Goal: Task Accomplishment & Management: Manage account settings

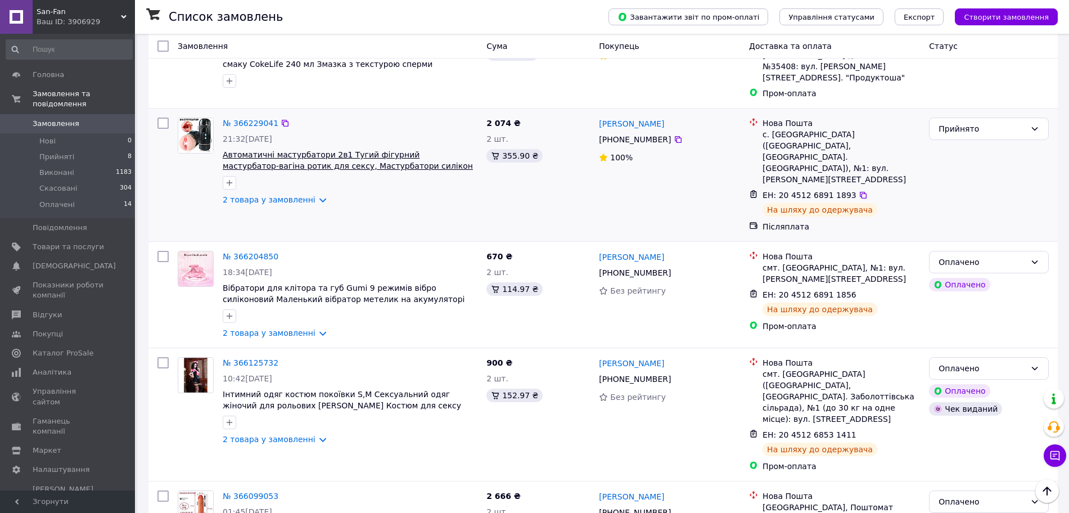
scroll to position [1125, 0]
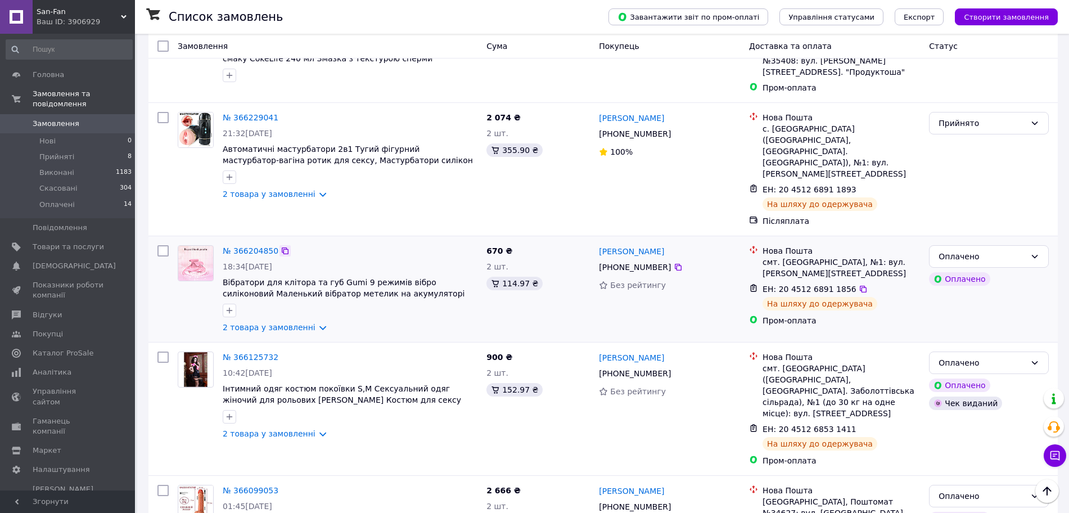
click at [281, 246] on icon at bounding box center [285, 250] width 9 height 9
click at [859, 285] on icon at bounding box center [863, 289] width 9 height 9
click at [311, 323] on link "2 товара у замовленні" at bounding box center [269, 327] width 93 height 9
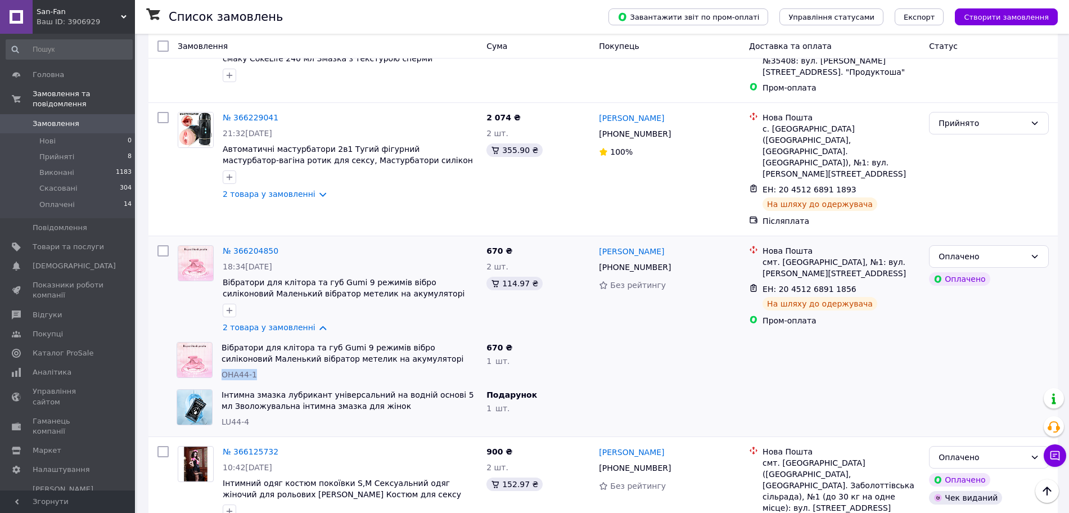
drag, startPoint x: 220, startPoint y: 340, endPoint x: 262, endPoint y: 340, distance: 41.6
click at [262, 340] on div "Вібратори для клітора та губ Gumi 9 режимів вібро силіконовий Маленький вібрато…" at bounding box center [349, 360] width 265 height 47
copy span "ОНА44-1"
click at [247, 246] on link "№ 366204850" at bounding box center [251, 250] width 56 height 9
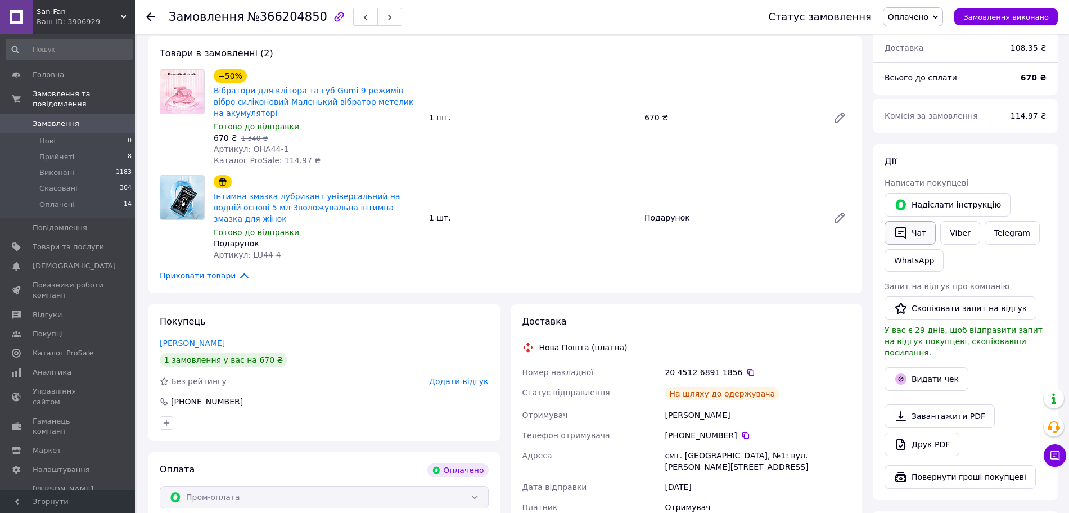
scroll to position [351, 0]
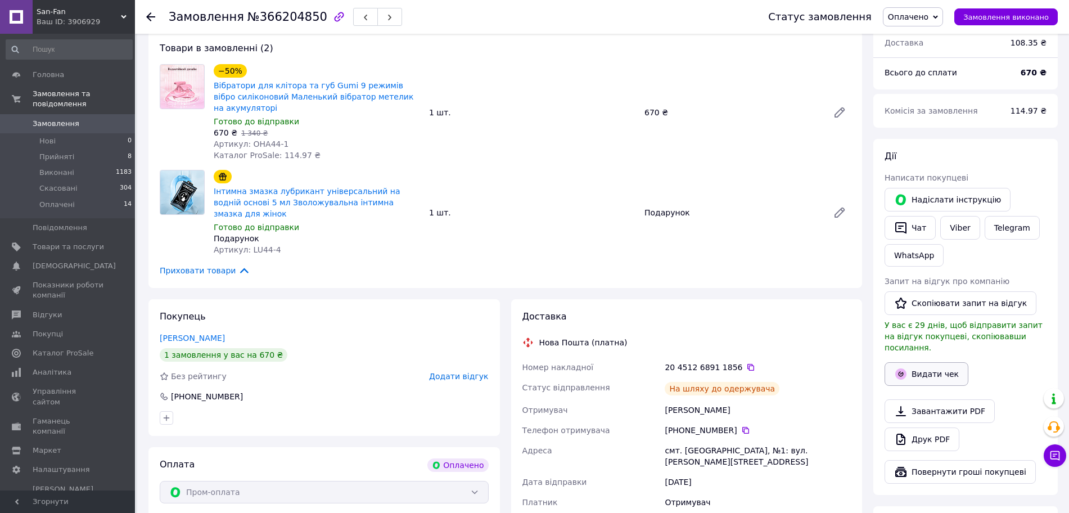
click at [941, 362] on button "Видати чек" at bounding box center [927, 374] width 84 height 24
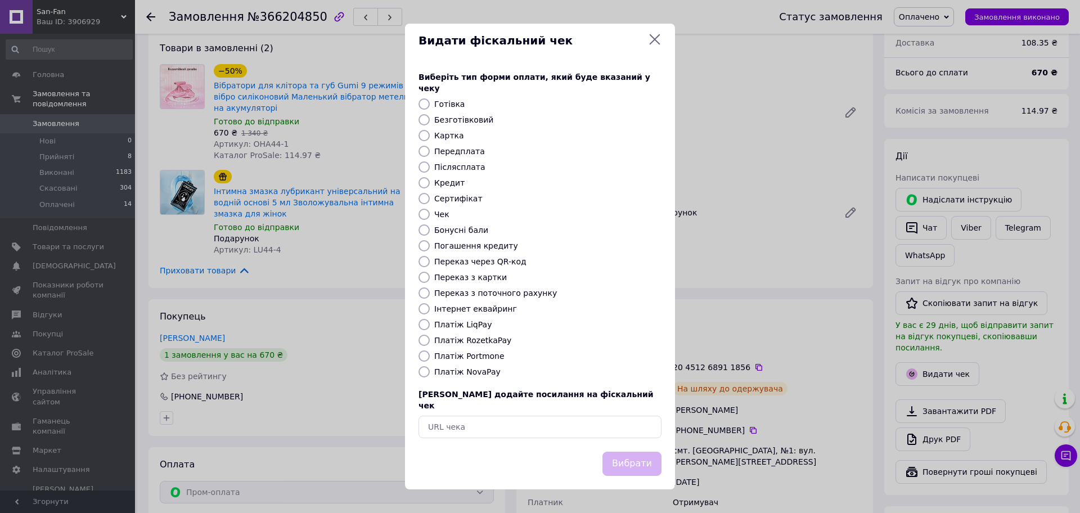
click at [429, 341] on div at bounding box center [424, 340] width 16 height 11
click at [424, 337] on input "Платіж RozetkaPay" at bounding box center [423, 340] width 11 height 11
radio input "true"
click at [626, 452] on button "Вибрати" at bounding box center [631, 464] width 59 height 24
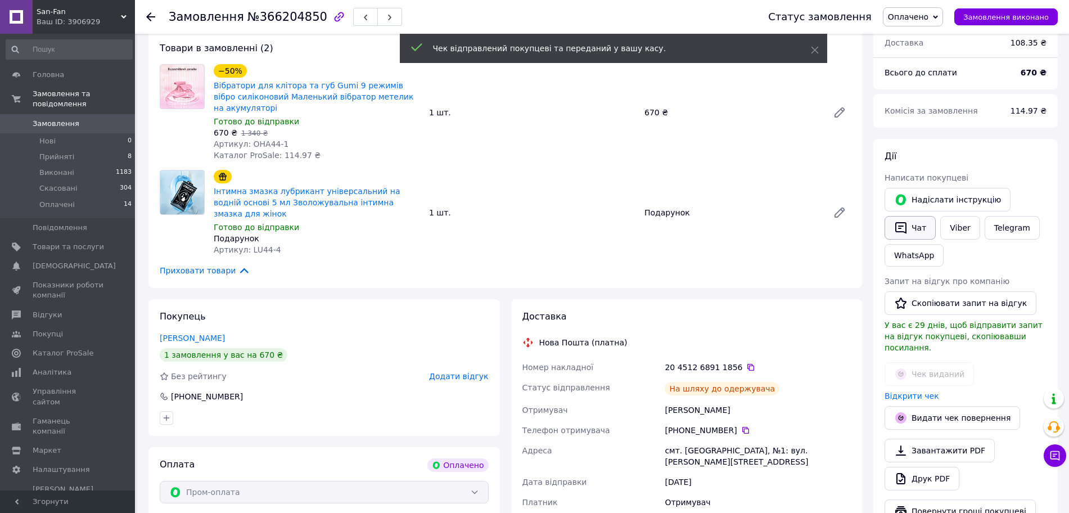
click at [916, 217] on button "Чат" at bounding box center [910, 228] width 51 height 24
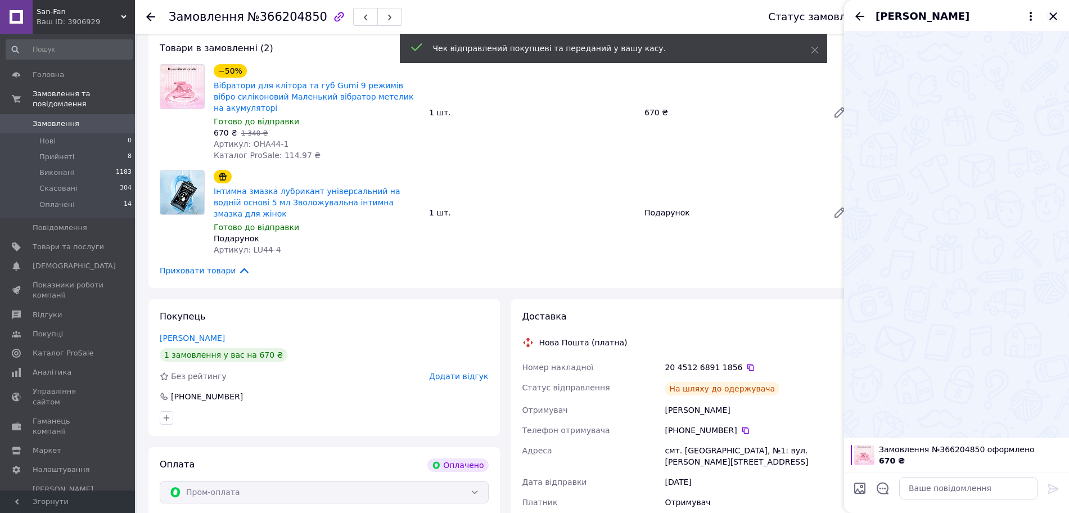
click at [1057, 19] on icon "Закрити" at bounding box center [1053, 16] width 13 height 13
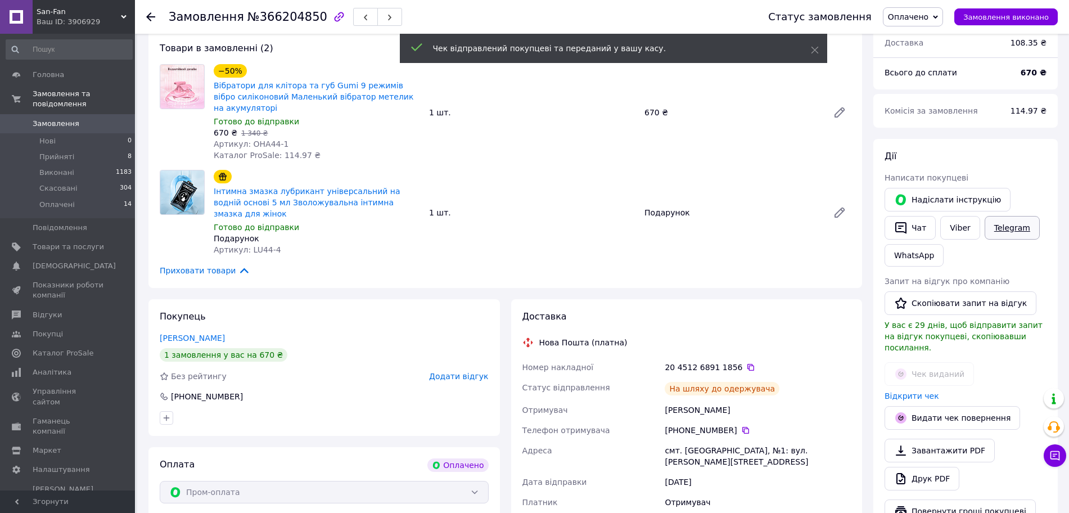
click at [1007, 216] on link "Telegram" at bounding box center [1012, 228] width 55 height 24
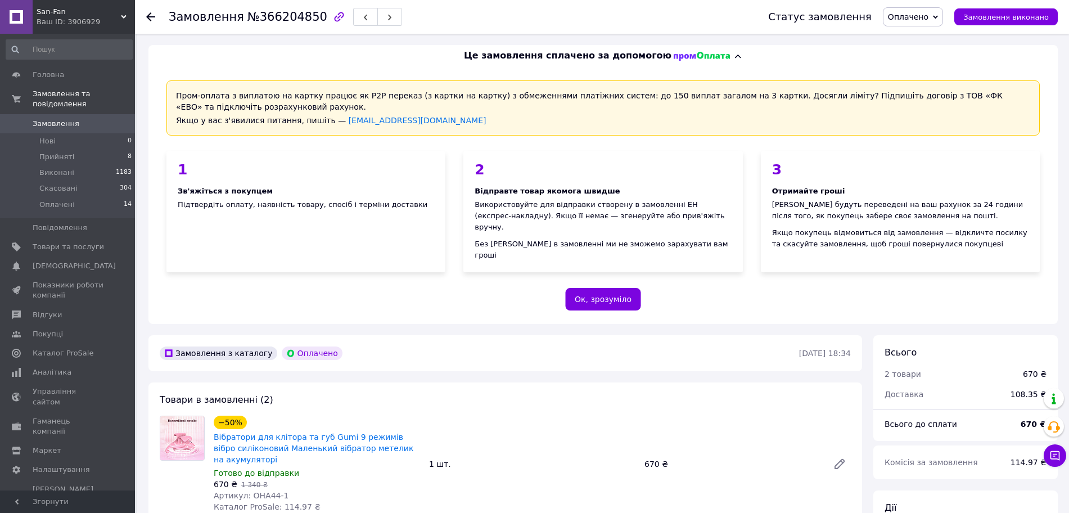
scroll to position [351, 0]
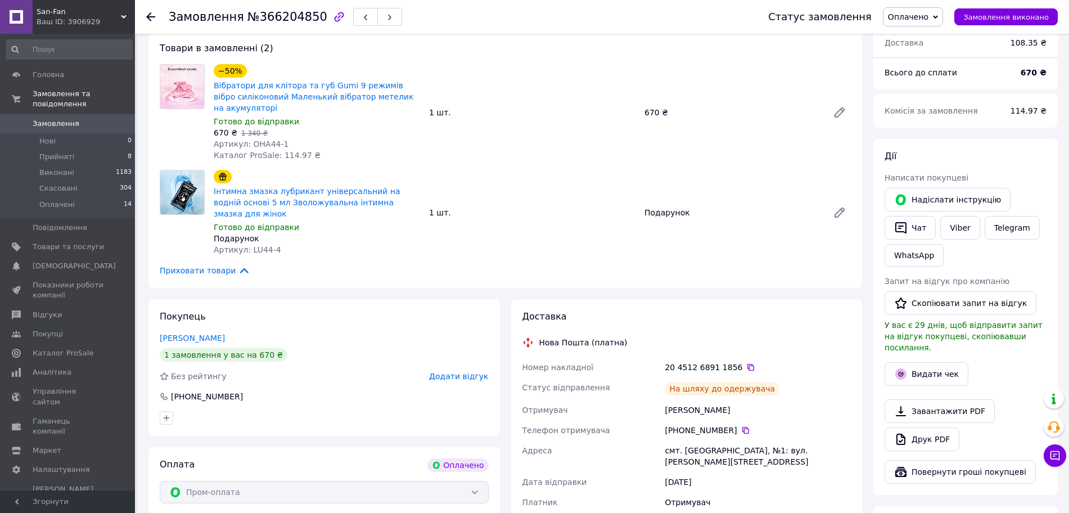
click at [776, 512] on div "670 ₴" at bounding box center [758, 522] width 191 height 20
click at [746, 363] on icon at bounding box center [750, 367] width 9 height 9
click at [55, 119] on span "Замовлення" at bounding box center [56, 124] width 47 height 10
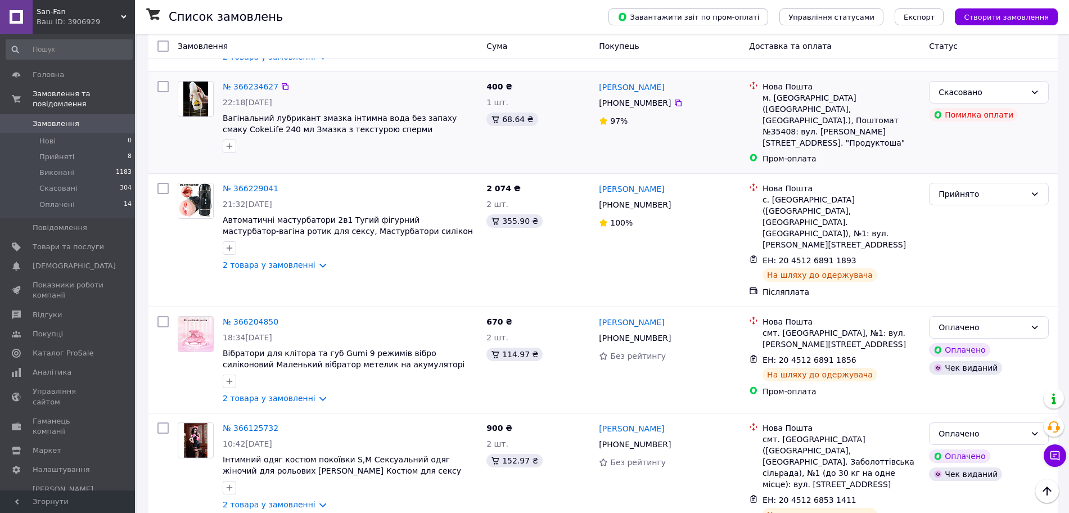
scroll to position [1054, 0]
click at [281, 183] on icon at bounding box center [285, 187] width 9 height 9
click at [859, 255] on icon at bounding box center [863, 259] width 9 height 9
click at [312, 260] on link "2 товара у замовленні" at bounding box center [269, 264] width 93 height 9
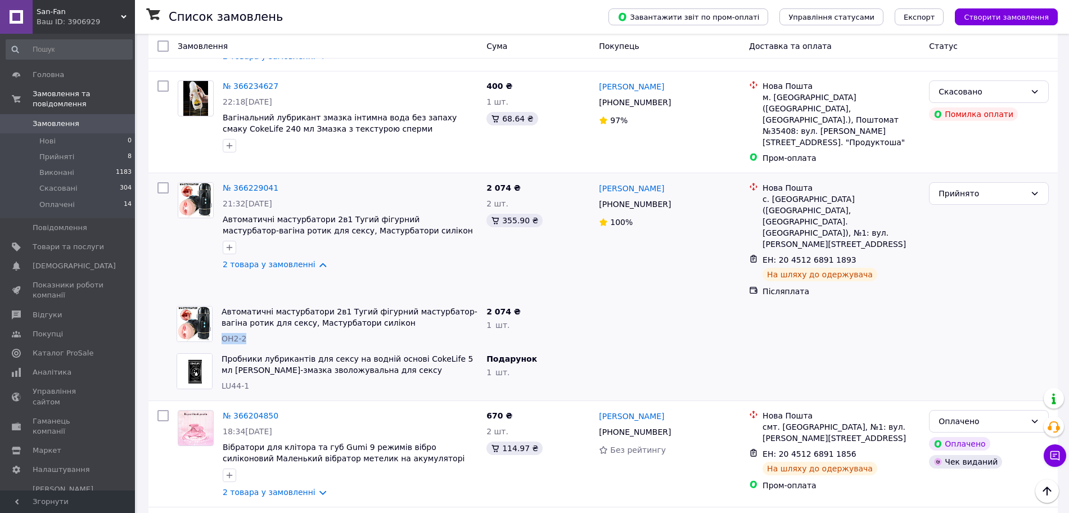
drag, startPoint x: 226, startPoint y: 303, endPoint x: 251, endPoint y: 307, distance: 26.1
click at [251, 333] on div "ОН2-2" at bounding box center [350, 338] width 256 height 11
copy span "ОН2-2"
click at [235, 181] on div "№ 366229041" at bounding box center [251, 187] width 58 height 13
click at [237, 183] on link "№ 366229041" at bounding box center [251, 187] width 56 height 9
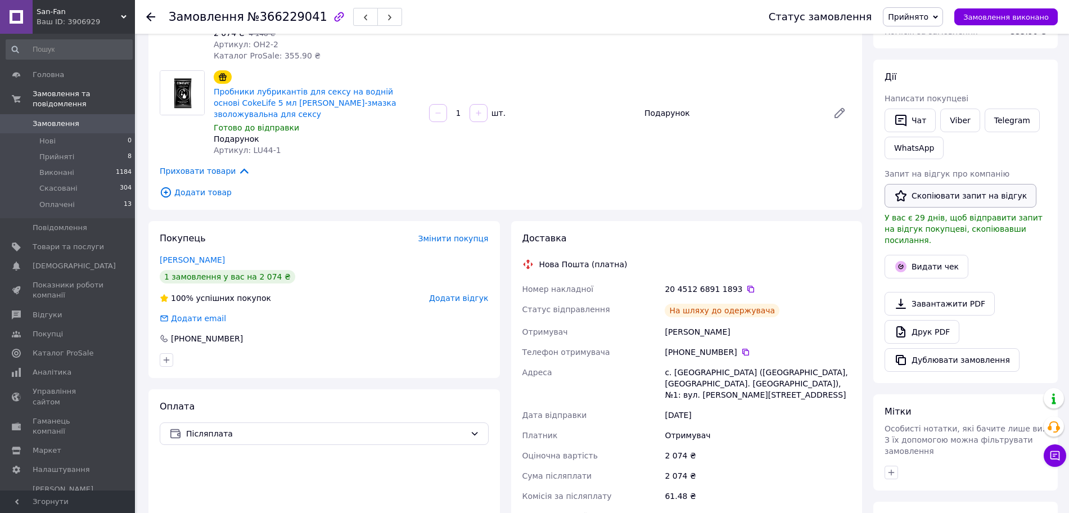
scroll to position [155, 0]
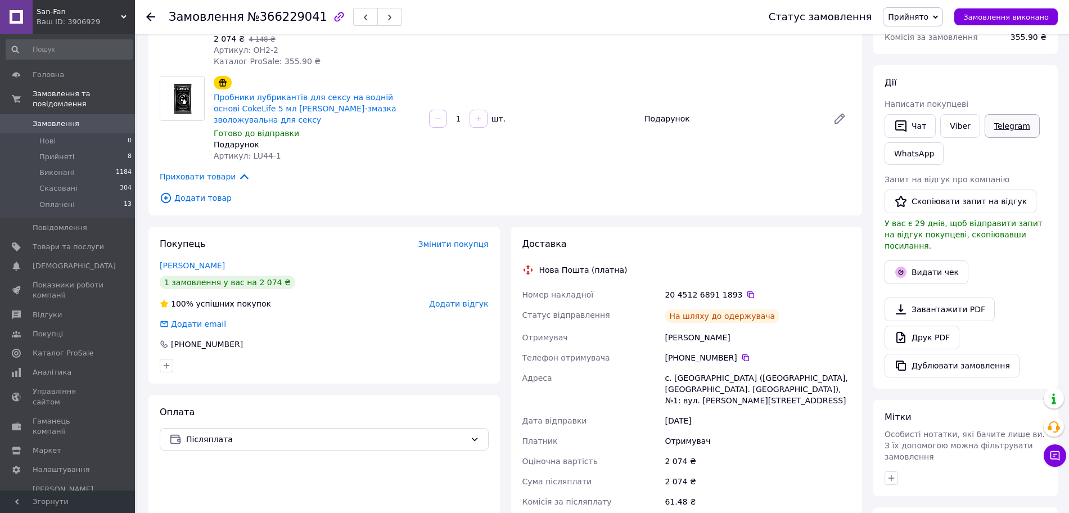
click at [1009, 124] on link "Telegram" at bounding box center [1012, 126] width 55 height 24
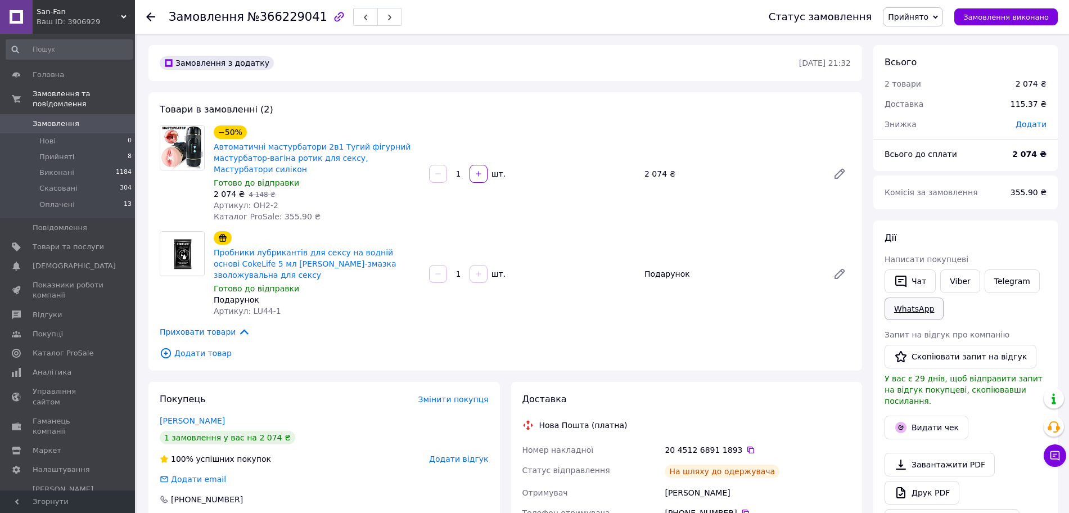
scroll to position [155, 0]
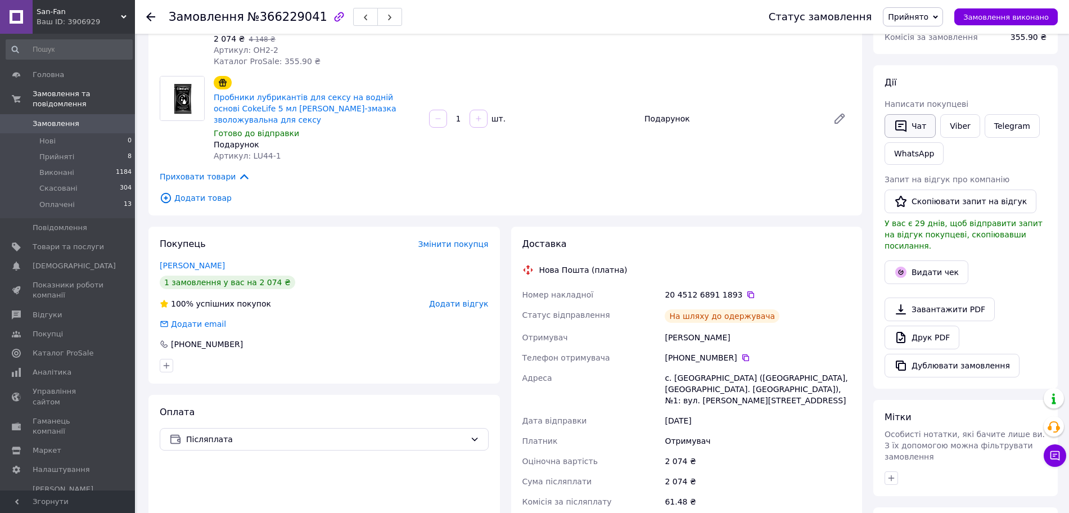
click at [917, 123] on button "Чат" at bounding box center [910, 126] width 51 height 24
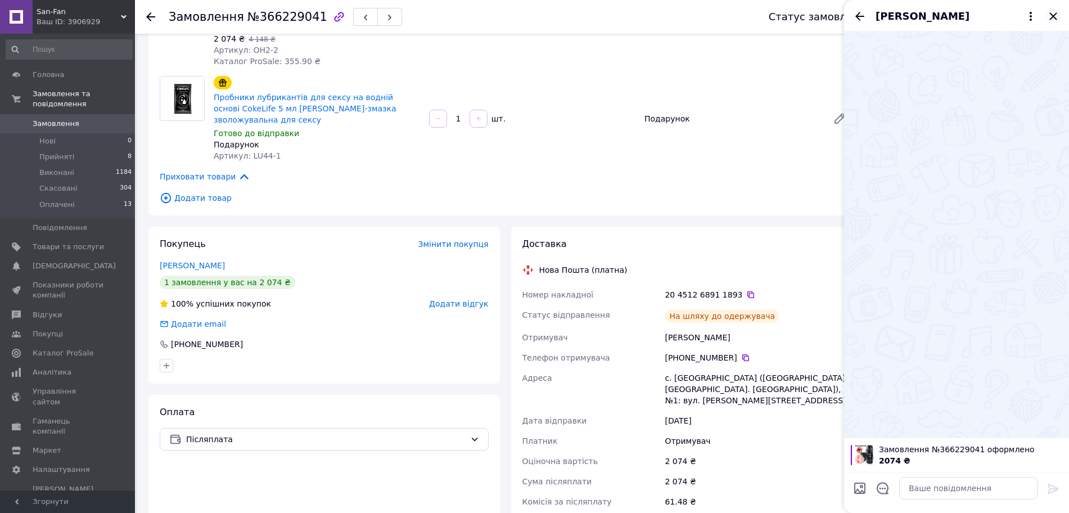
click at [1051, 13] on icon "Закрити" at bounding box center [1053, 16] width 13 height 13
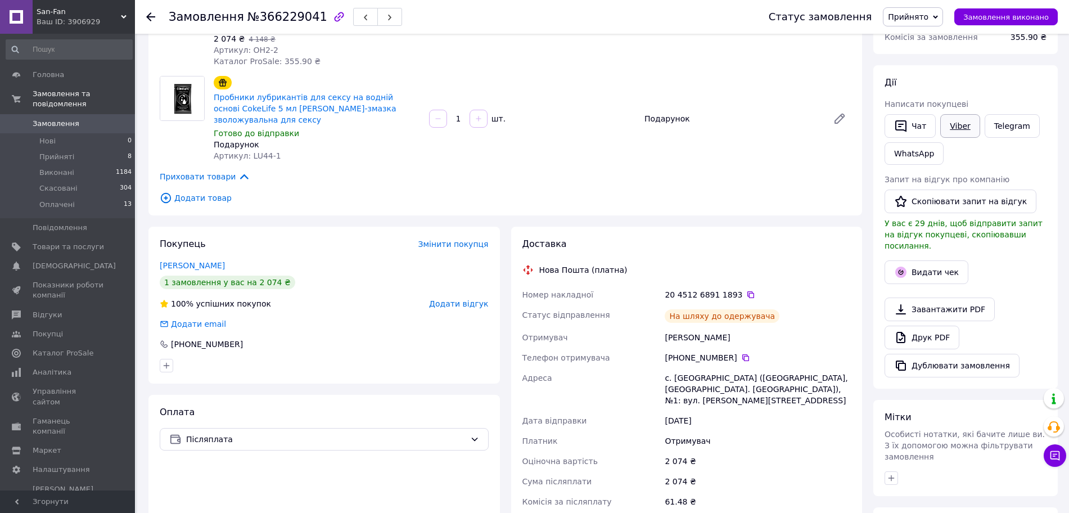
click at [965, 124] on link "Viber" at bounding box center [959, 126] width 39 height 24
click at [1024, 127] on link "Telegram" at bounding box center [1012, 126] width 55 height 24
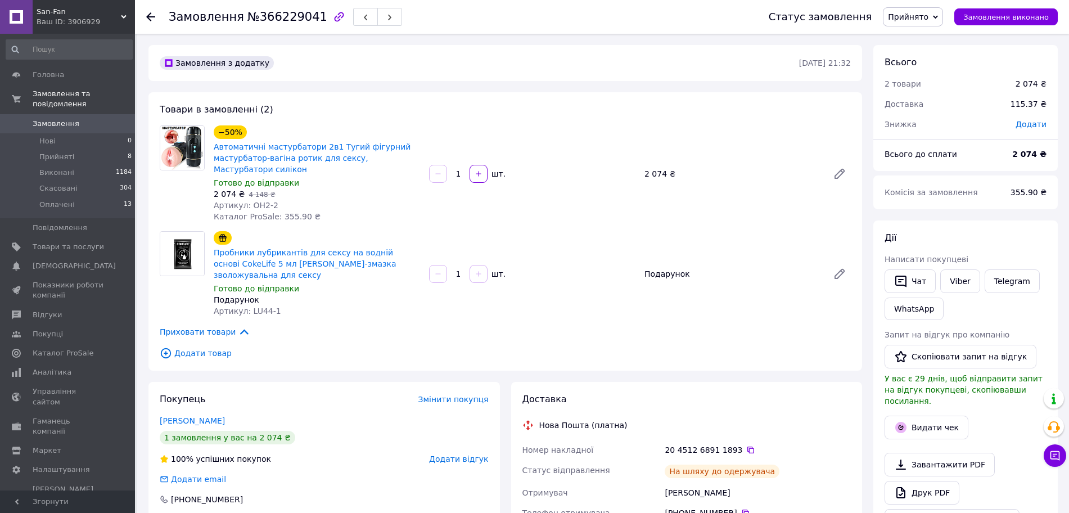
scroll to position [155, 0]
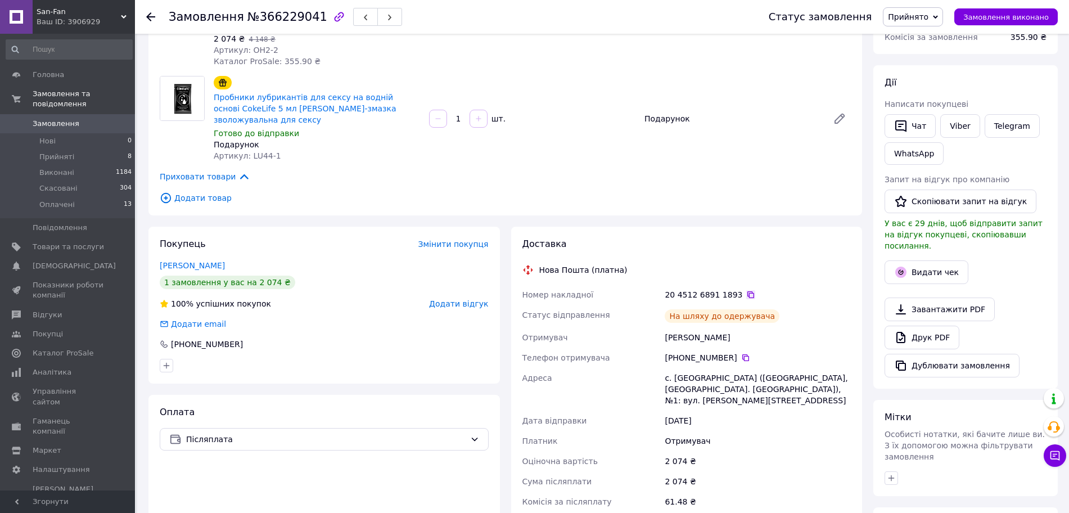
click at [746, 296] on icon at bounding box center [750, 294] width 9 height 9
click at [938, 260] on button "Видати чек" at bounding box center [927, 272] width 84 height 24
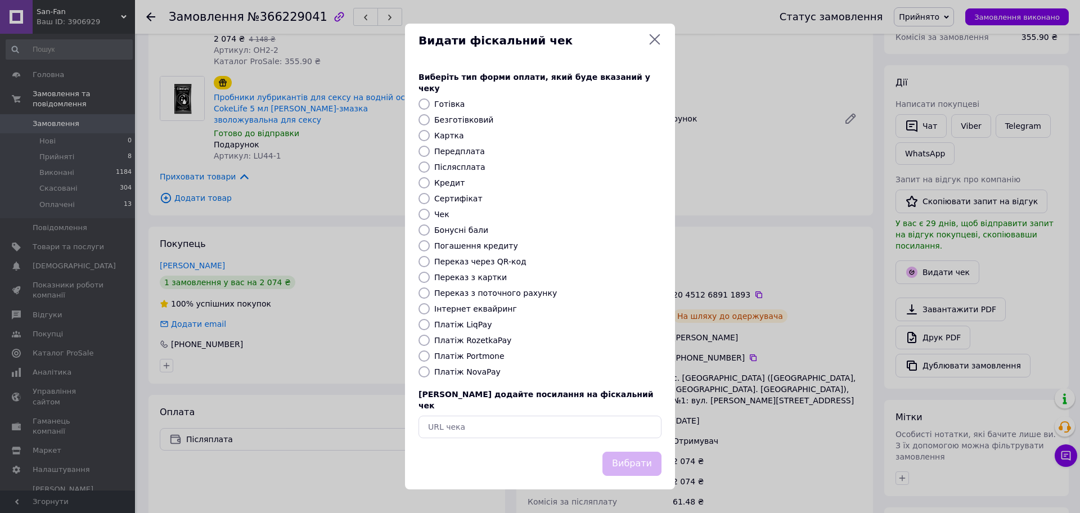
click at [428, 373] on input "Платіж NovaPay" at bounding box center [423, 371] width 11 height 11
radio input "true"
click at [630, 452] on button "Вибрати" at bounding box center [631, 464] width 59 height 24
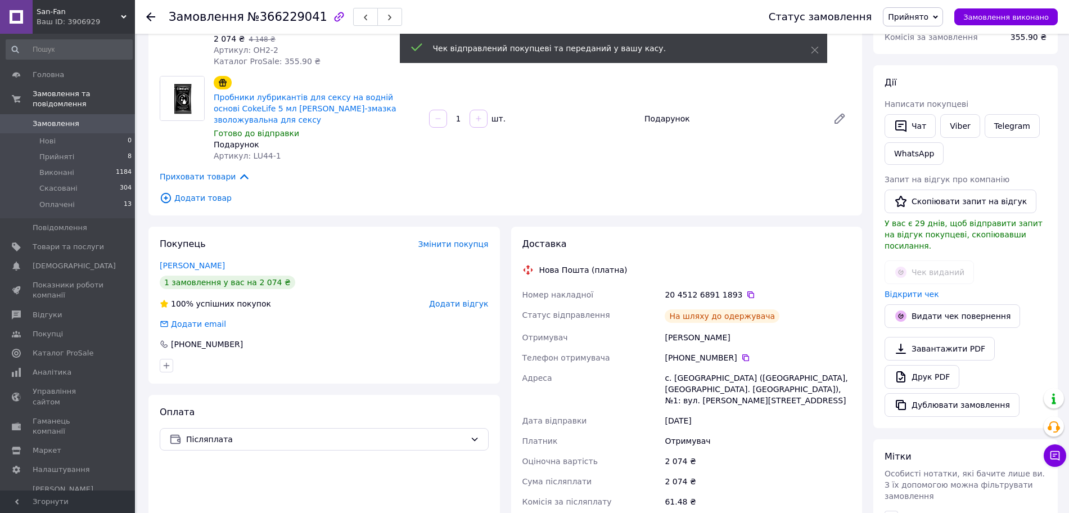
click at [57, 119] on span "Замовлення" at bounding box center [56, 124] width 47 height 10
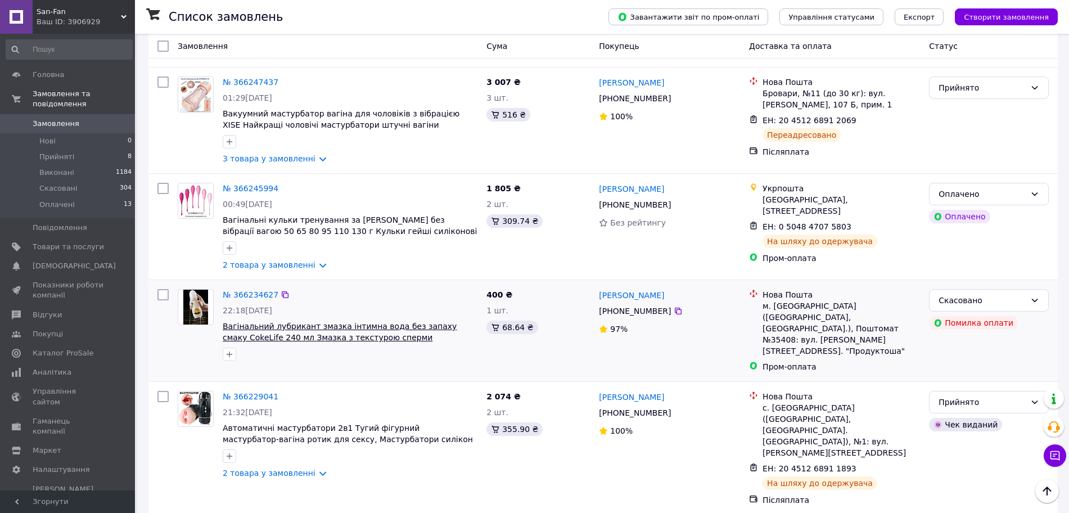
scroll to position [844, 0]
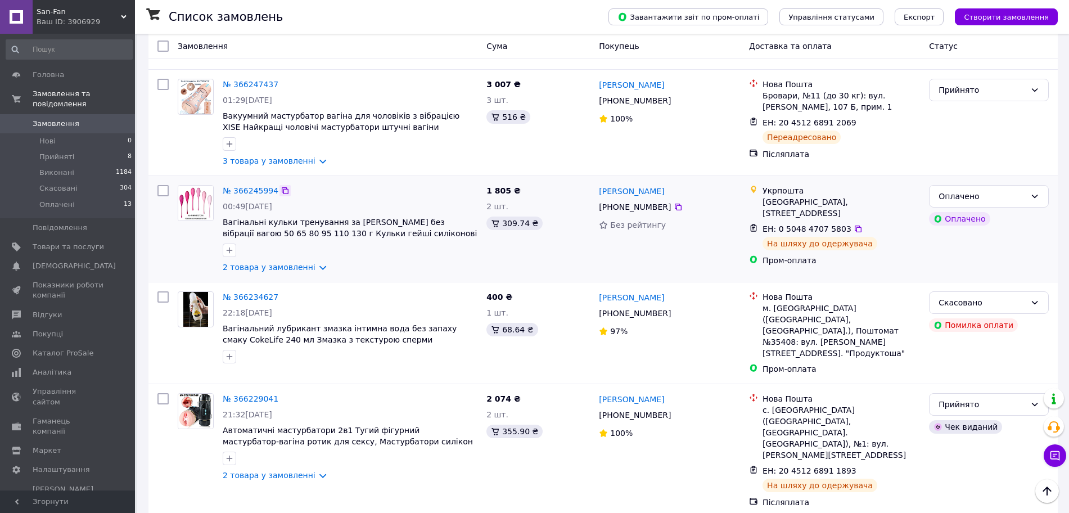
click at [281, 190] on icon at bounding box center [285, 190] width 9 height 9
click at [854, 227] on icon at bounding box center [858, 228] width 9 height 9
click at [308, 265] on link "2 товара у замовленні" at bounding box center [269, 267] width 93 height 9
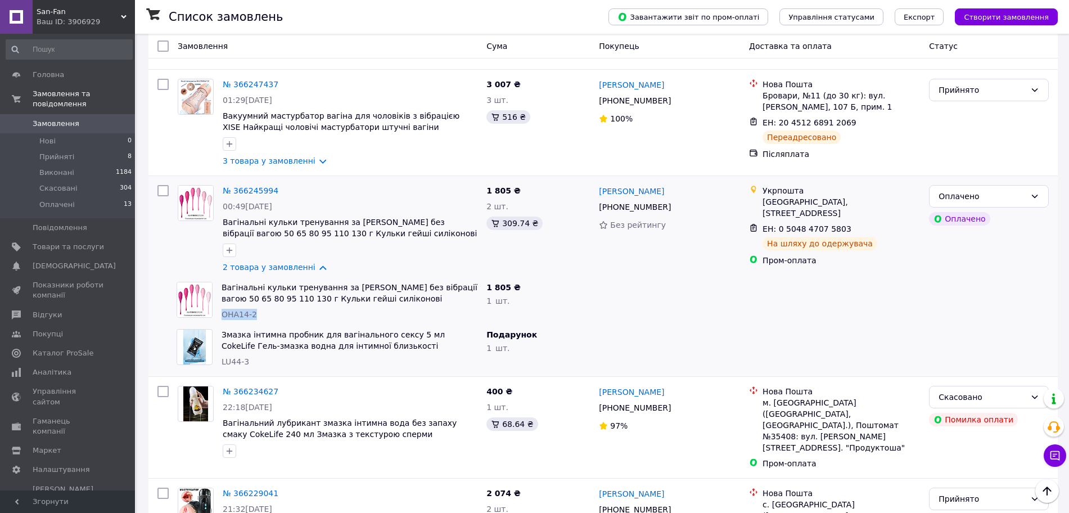
drag, startPoint x: 220, startPoint y: 311, endPoint x: 260, endPoint y: 312, distance: 39.9
click at [260, 312] on div "Вагінальні кульки тренування за Кегелем без вібрації вагою 50 65 80 95 110 130 …" at bounding box center [349, 300] width 265 height 47
copy span "ОНА14-2"
click at [250, 186] on link "№ 366245994" at bounding box center [251, 190] width 56 height 9
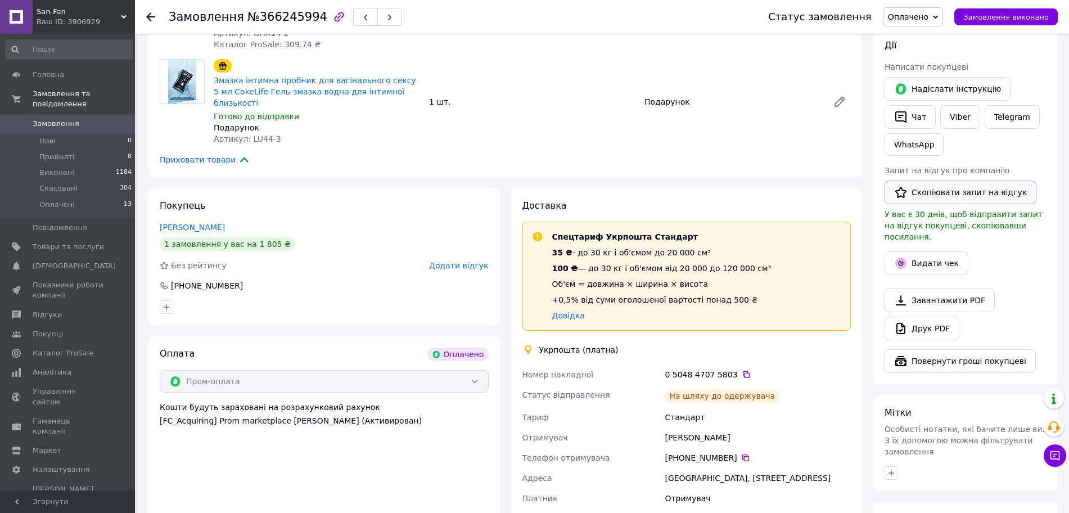
scroll to position [418, 0]
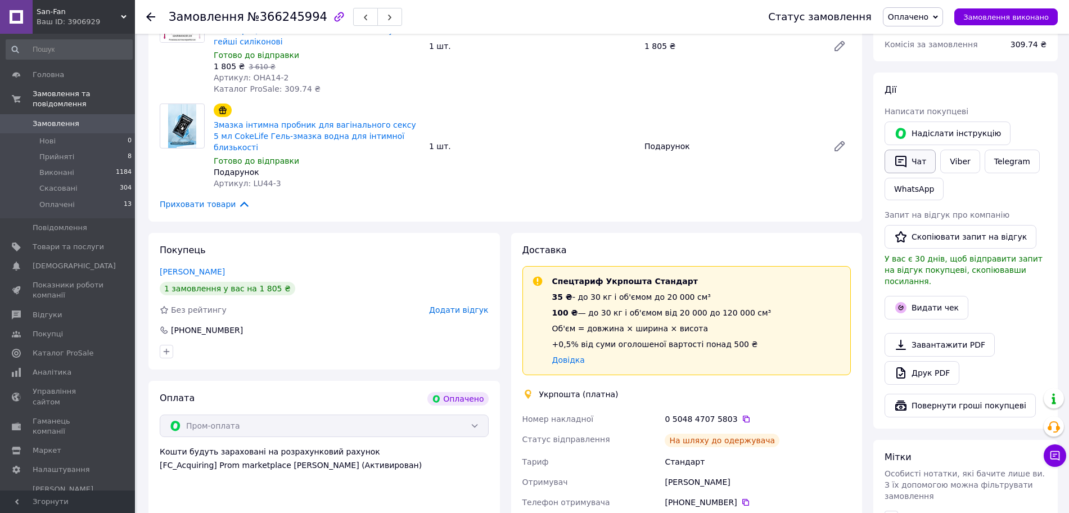
click at [920, 156] on button "Чат" at bounding box center [910, 162] width 51 height 24
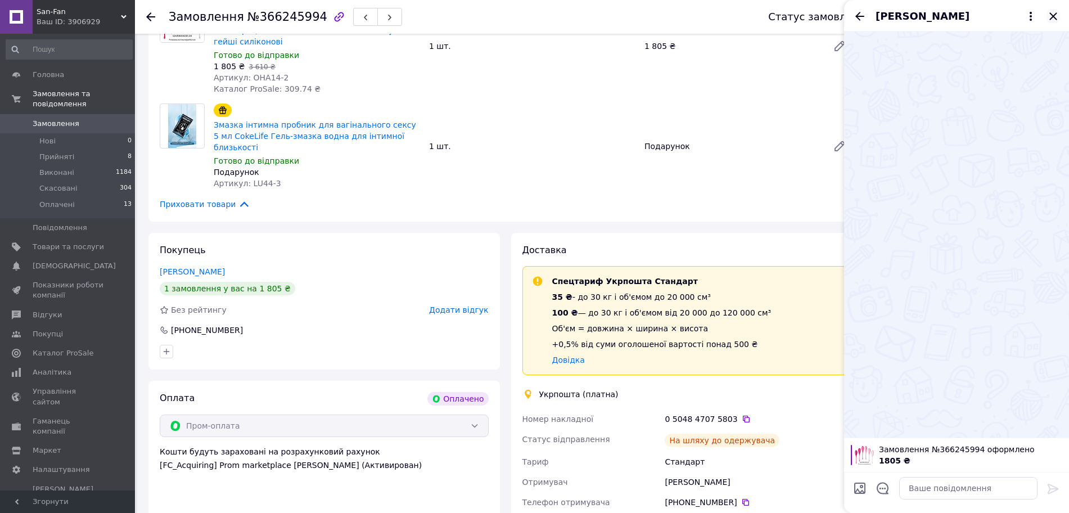
click at [1051, 10] on icon "Закрити" at bounding box center [1053, 16] width 13 height 13
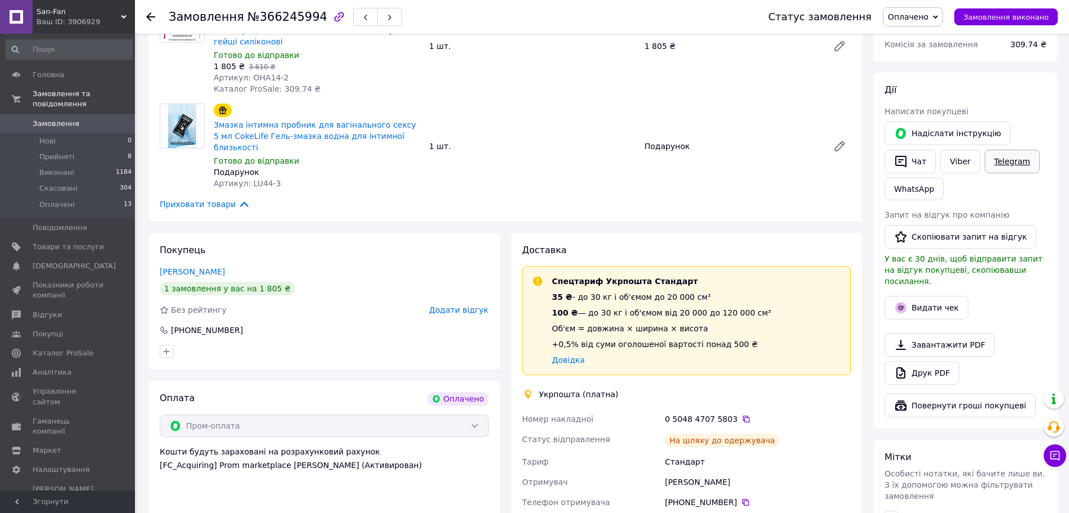
click at [1004, 152] on link "Telegram" at bounding box center [1012, 162] width 55 height 24
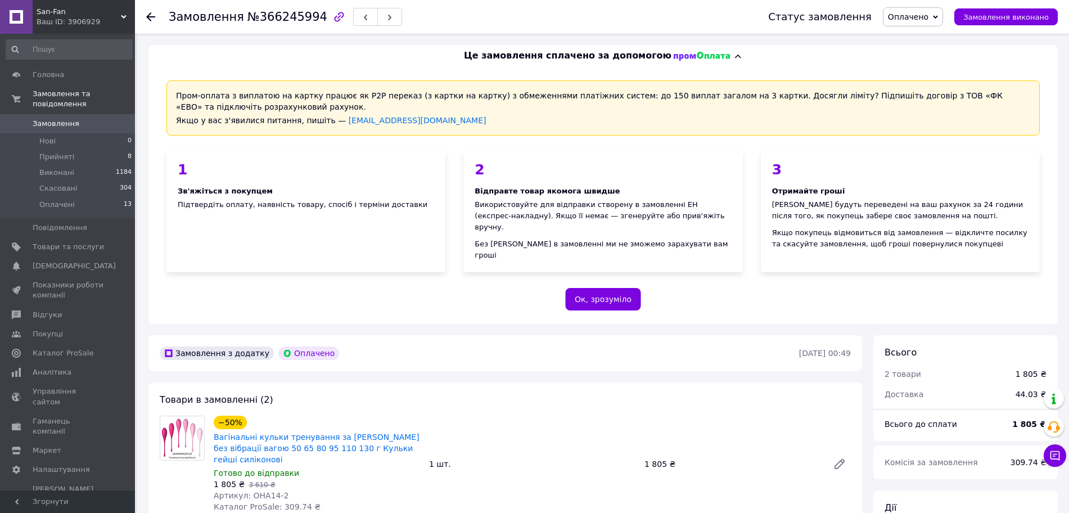
scroll to position [418, 0]
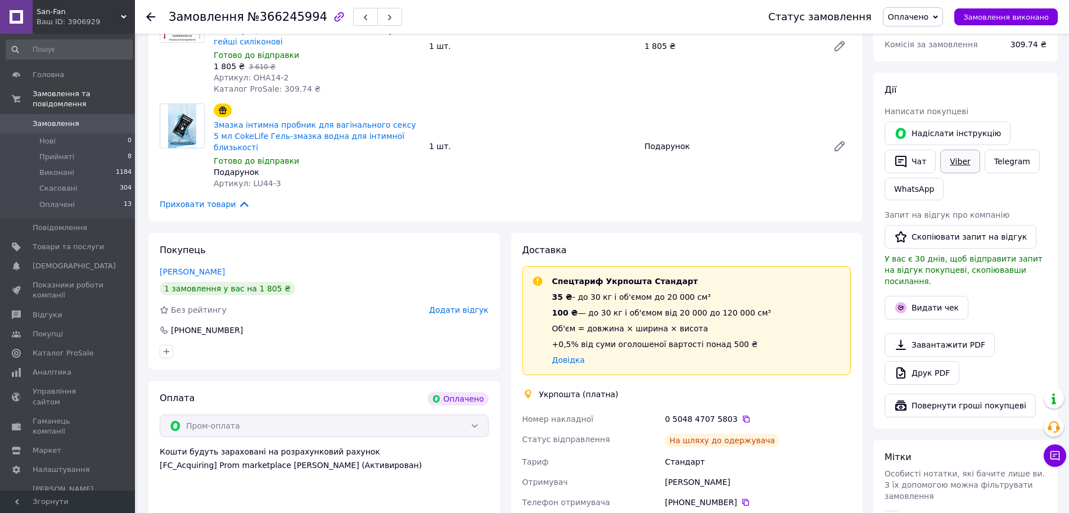
click at [963, 153] on link "Viber" at bounding box center [959, 162] width 39 height 24
click at [474, 486] on div "Оплата Оплачено Пром-оплата Кошти будуть зараховані на розрахунковий рахунок [F…" at bounding box center [323, 508] width 351 height 255
click at [743, 416] on icon at bounding box center [746, 419] width 7 height 7
click at [935, 296] on button "Видати чек" at bounding box center [927, 308] width 84 height 24
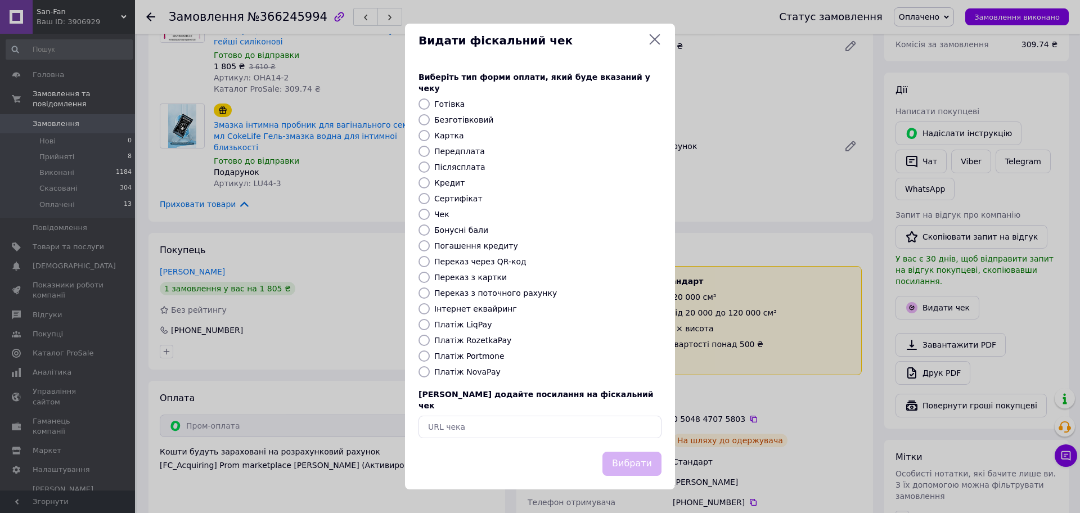
click at [424, 344] on input "Платіж RozetkaPay" at bounding box center [423, 340] width 11 height 11
radio input "true"
click at [625, 458] on button "Вибрати" at bounding box center [631, 464] width 59 height 24
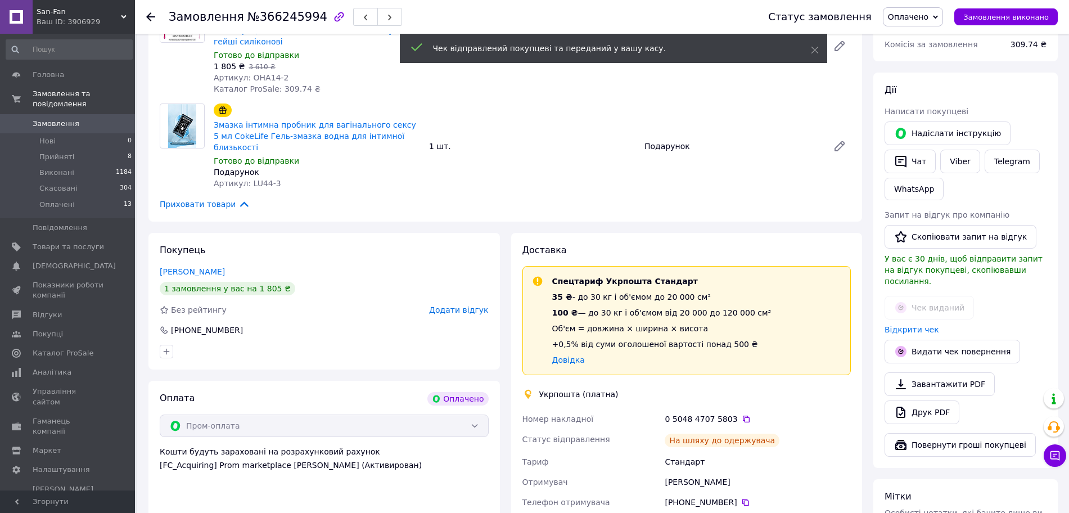
click at [59, 119] on span "Замовлення" at bounding box center [56, 124] width 47 height 10
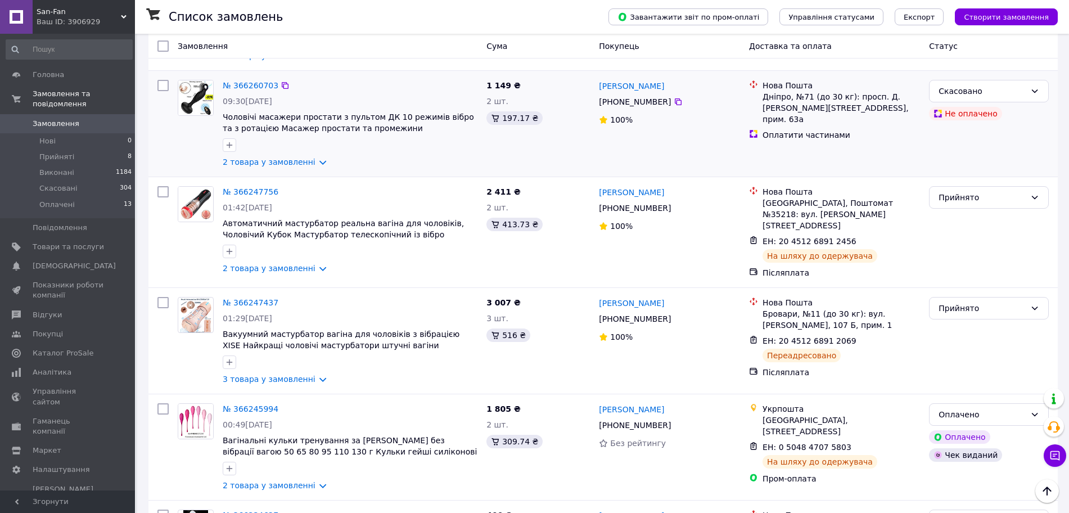
scroll to position [703, 0]
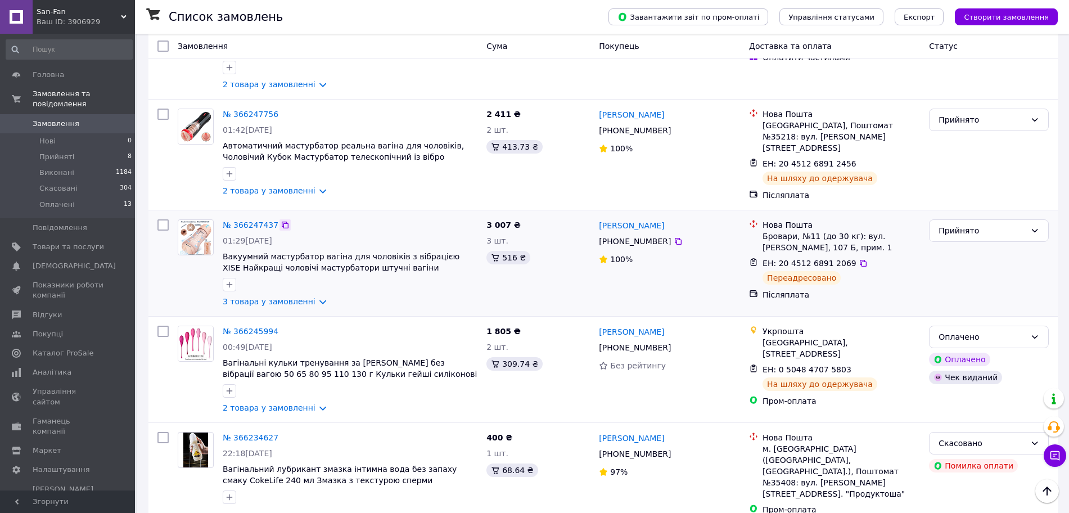
click at [281, 222] on icon at bounding box center [285, 224] width 9 height 9
click at [859, 262] on icon at bounding box center [863, 263] width 9 height 9
click at [309, 300] on link "3 товара у замовленні" at bounding box center [269, 301] width 93 height 9
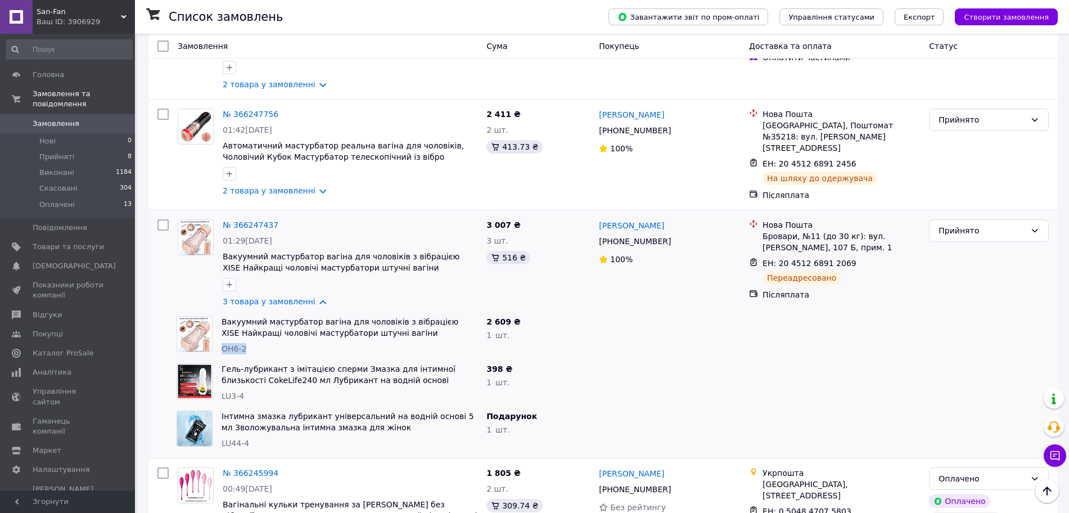
drag, startPoint x: 229, startPoint y: 348, endPoint x: 252, endPoint y: 349, distance: 23.1
click at [252, 349] on div "ОН6-2" at bounding box center [350, 348] width 256 height 11
copy span "ОН6-2"
drag, startPoint x: 226, startPoint y: 393, endPoint x: 249, endPoint y: 390, distance: 23.7
click at [249, 390] on div "Гель-лубрикант з імітацією сперми Змазка для інтимної близькості CokeLife240 мл…" at bounding box center [349, 382] width 265 height 47
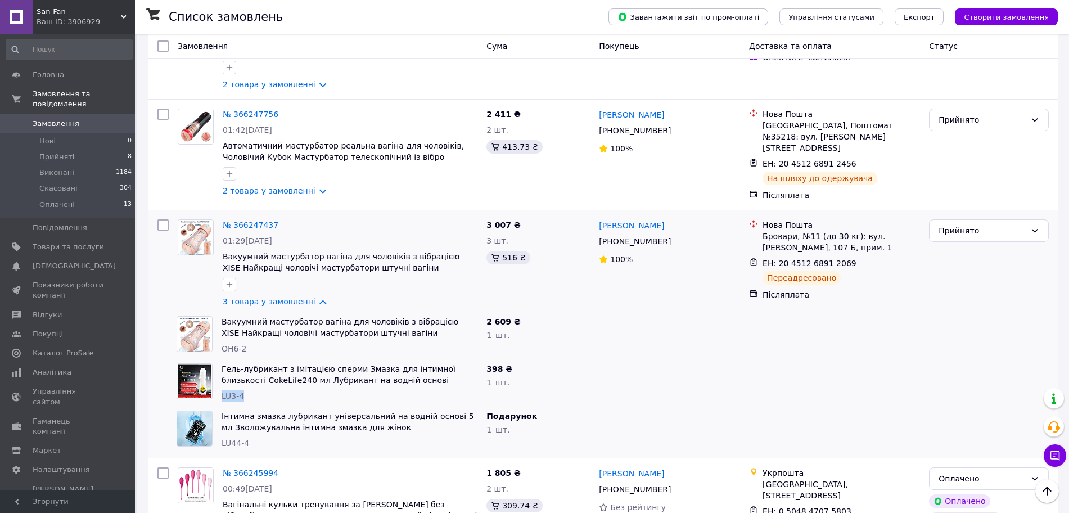
copy span "LU3-4"
click at [247, 222] on link "№ 366247437" at bounding box center [251, 224] width 56 height 9
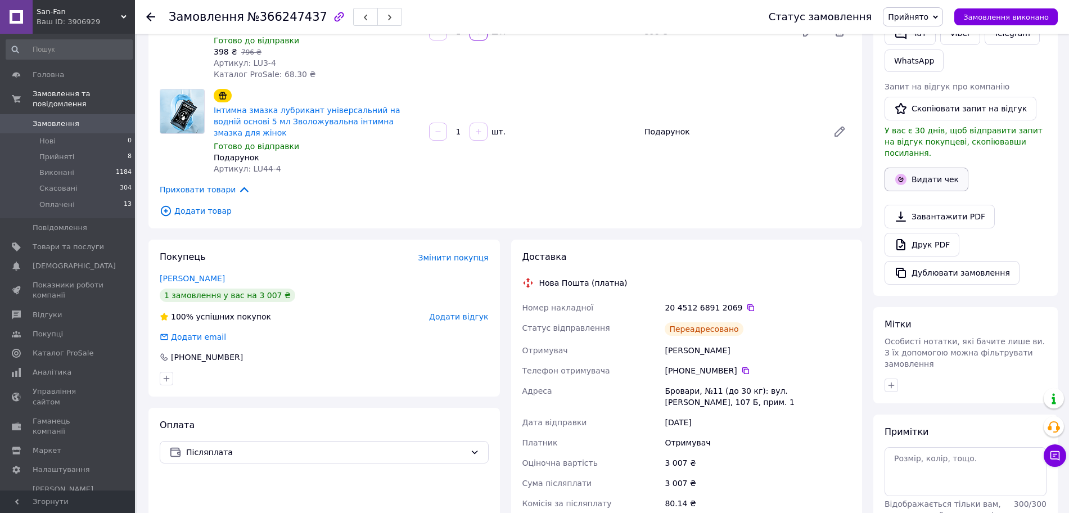
scroll to position [193, 0]
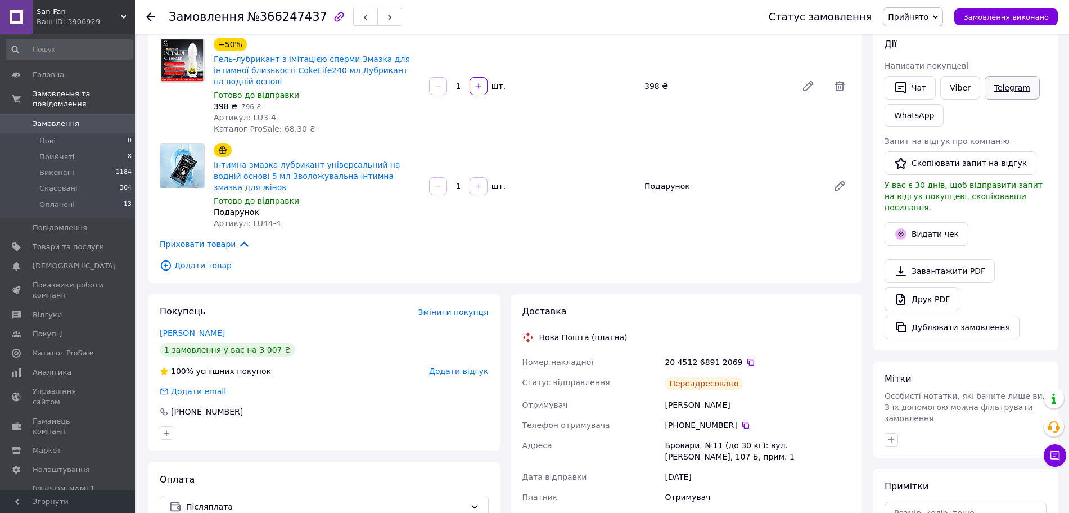
click at [1012, 87] on link "Telegram" at bounding box center [1012, 88] width 55 height 24
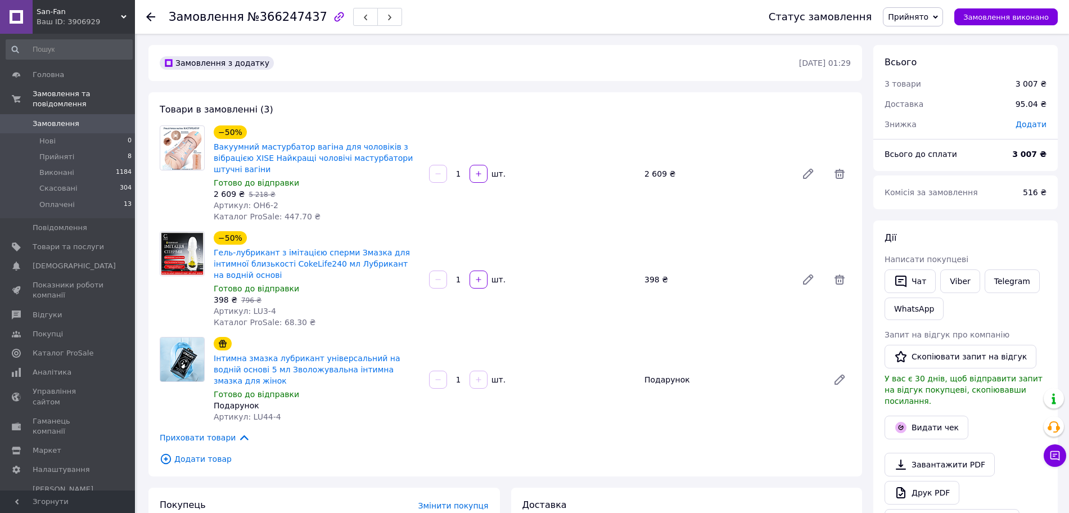
scroll to position [193, 0]
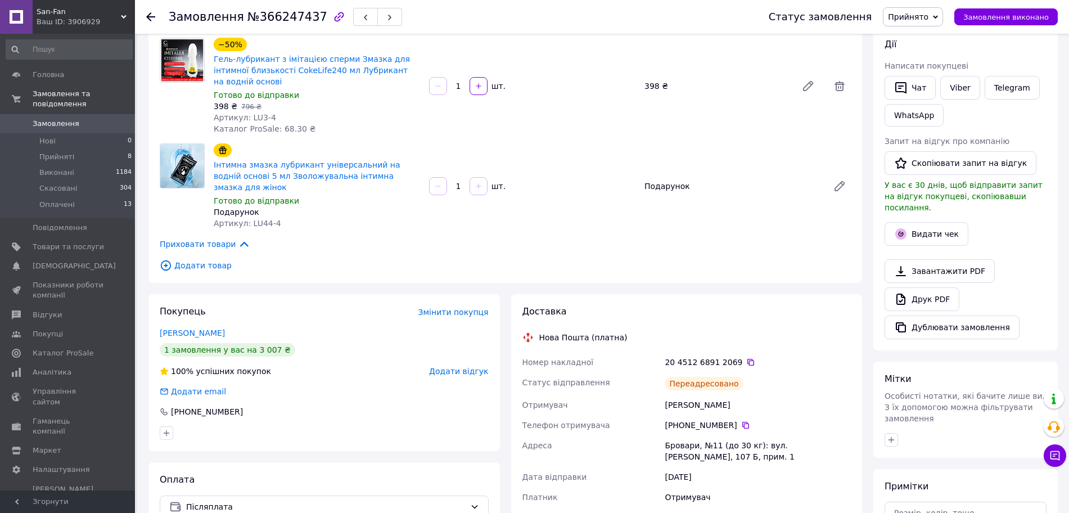
click at [747, 507] on div "3 007 ₴" at bounding box center [758, 517] width 191 height 20
click at [746, 358] on icon at bounding box center [750, 362] width 9 height 9
click at [745, 467] on div "[DATE]" at bounding box center [758, 477] width 191 height 20
click at [747, 359] on icon at bounding box center [750, 362] width 7 height 7
click at [941, 223] on button "Видати чек" at bounding box center [927, 234] width 84 height 24
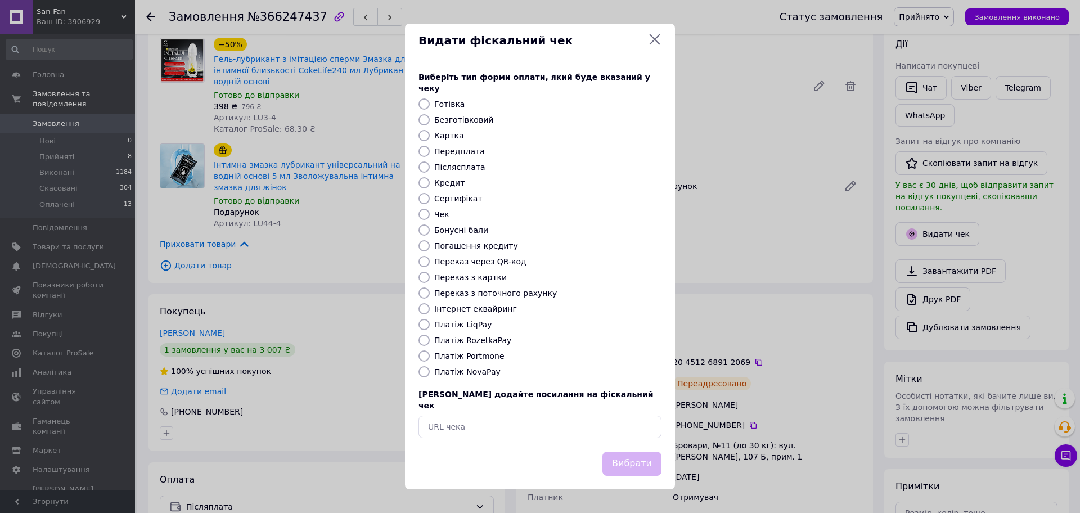
click at [421, 373] on input "Платіж NovaPay" at bounding box center [423, 371] width 11 height 11
radio input "true"
click at [627, 452] on button "Вибрати" at bounding box center [631, 464] width 59 height 24
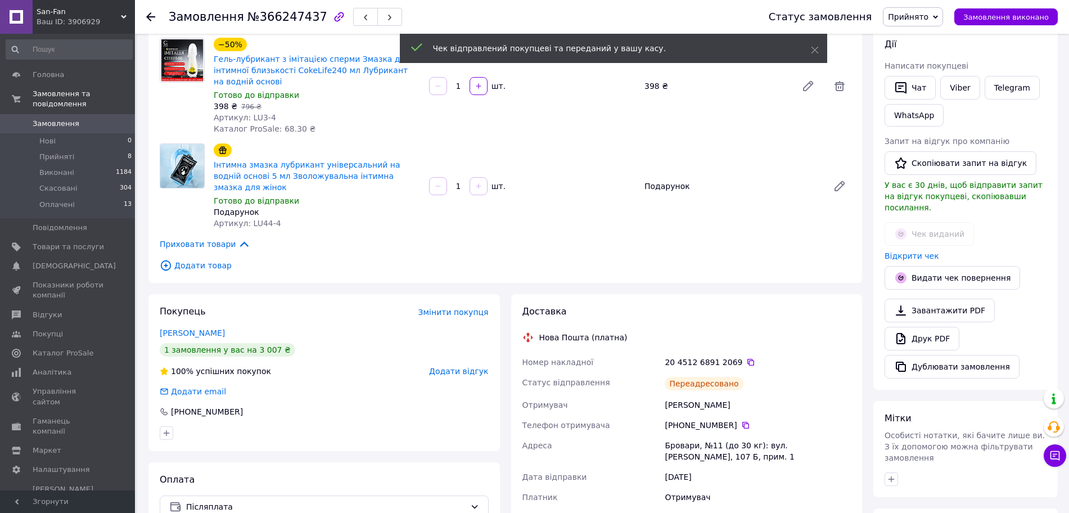
click at [58, 119] on span "Замовлення" at bounding box center [56, 124] width 47 height 10
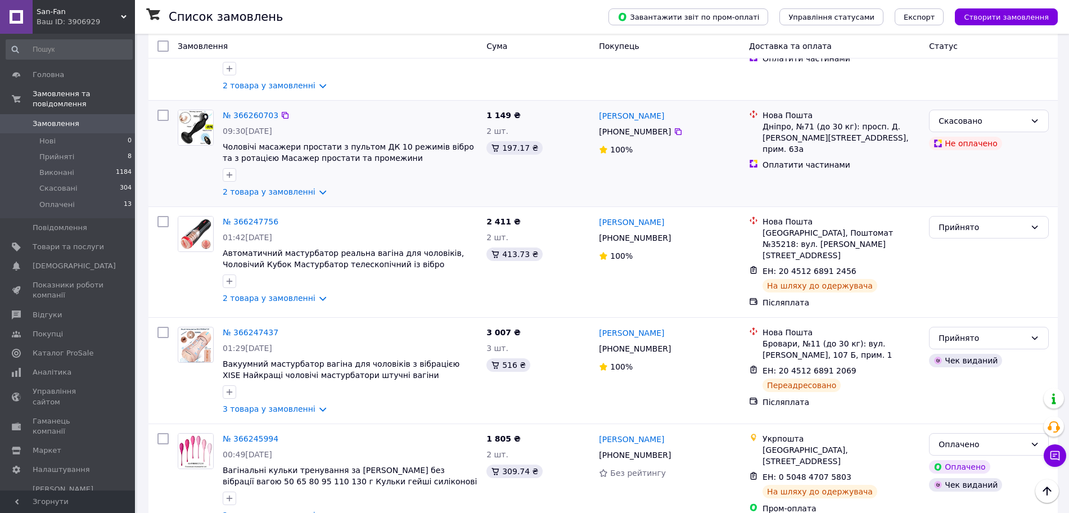
scroll to position [562, 0]
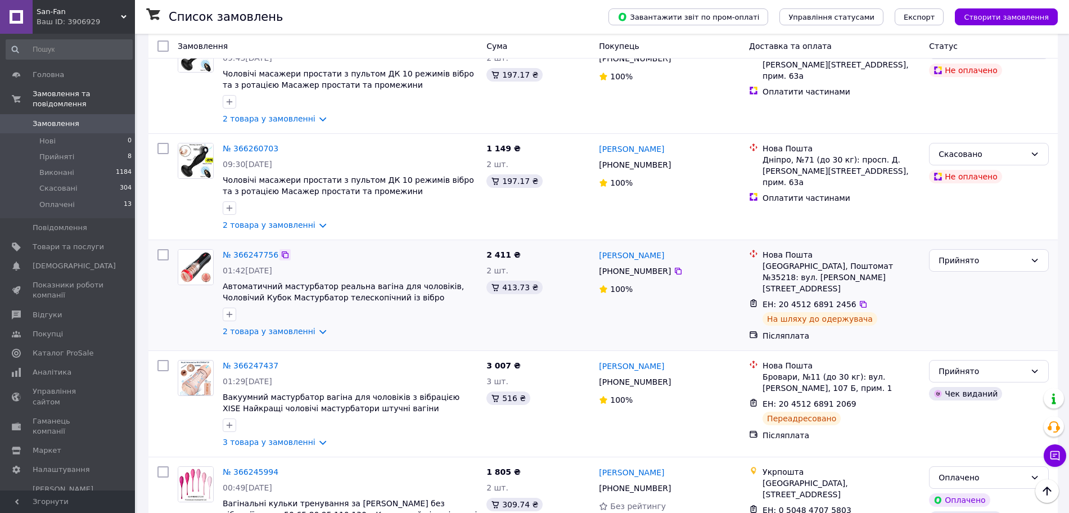
click at [281, 258] on icon at bounding box center [285, 254] width 9 height 9
click at [859, 300] on icon at bounding box center [863, 304] width 9 height 9
click at [307, 336] on link "2 товара у замовленні" at bounding box center [269, 331] width 93 height 9
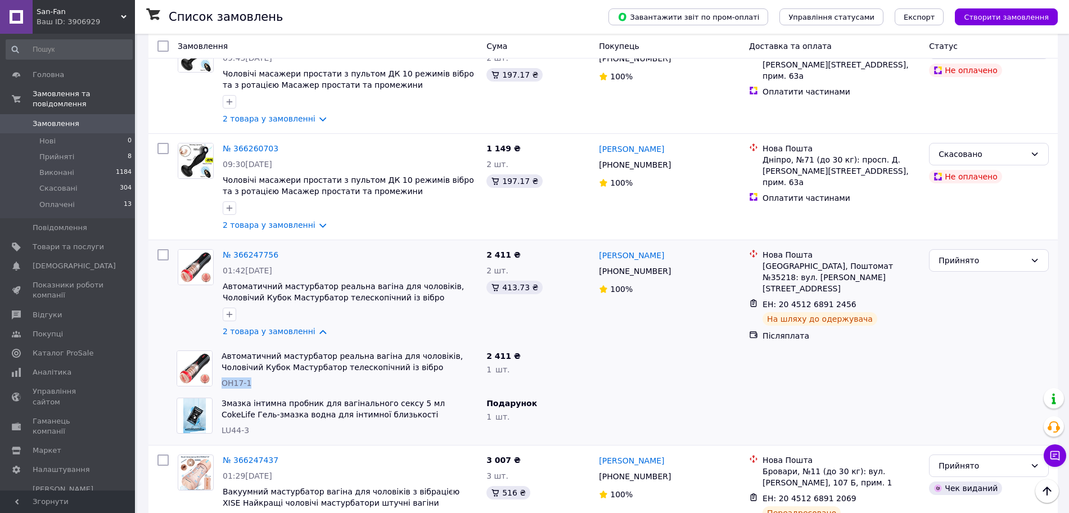
drag, startPoint x: 227, startPoint y: 382, endPoint x: 256, endPoint y: 380, distance: 29.3
click at [258, 383] on div "ОН17-1" at bounding box center [350, 382] width 256 height 11
copy span "ОН17-1"
click at [251, 255] on link "№ 366247756" at bounding box center [251, 254] width 56 height 9
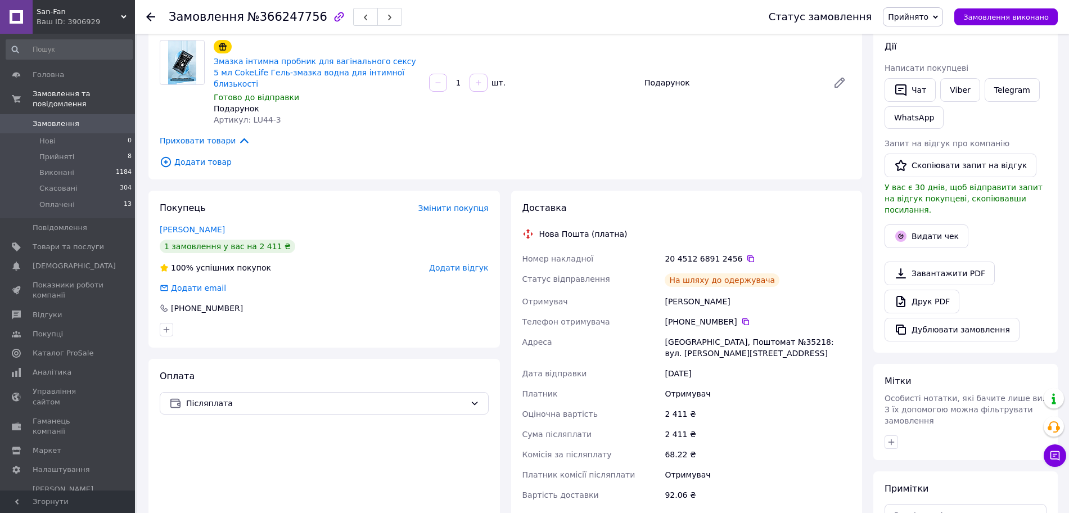
scroll to position [133, 0]
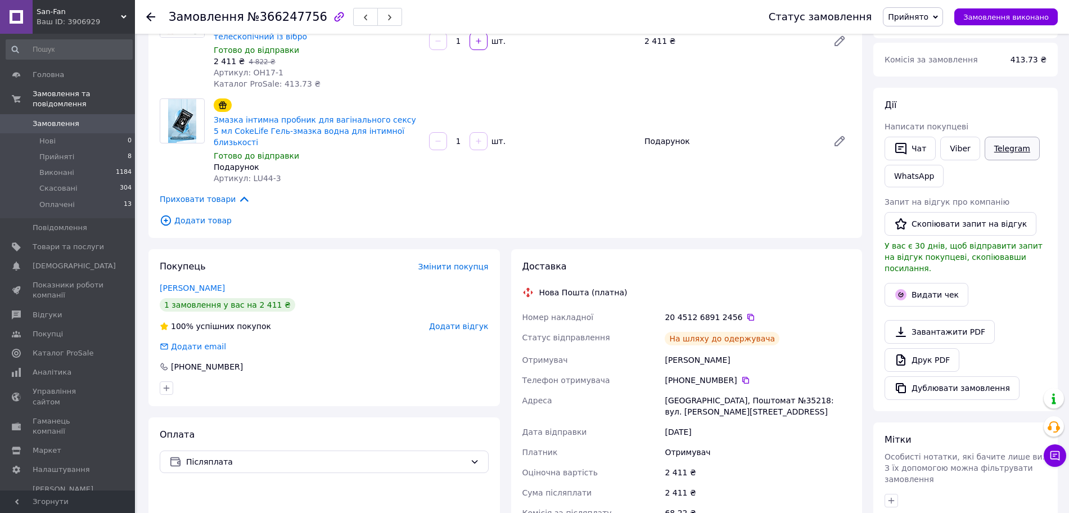
click at [1011, 138] on link "Telegram" at bounding box center [1012, 149] width 55 height 24
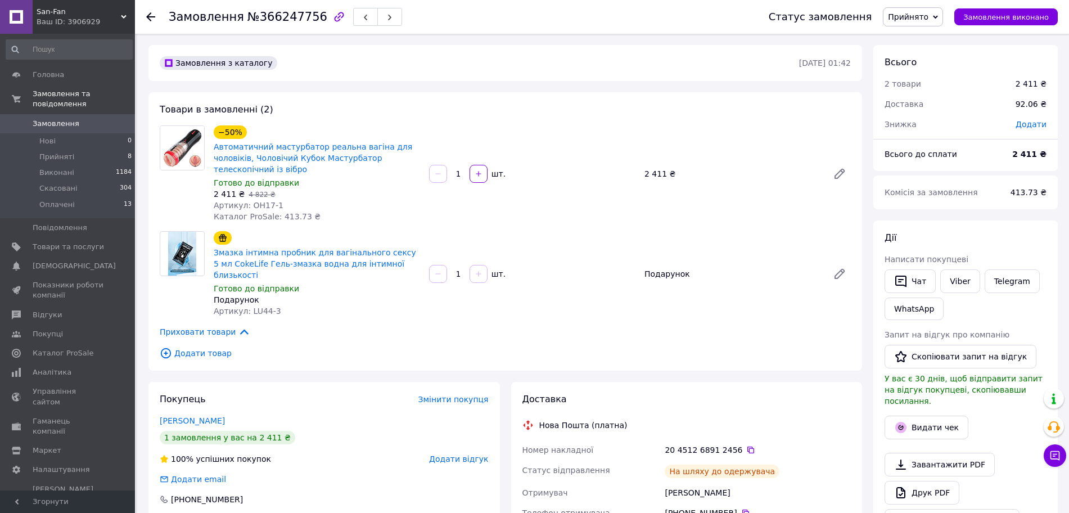
scroll to position [133, 0]
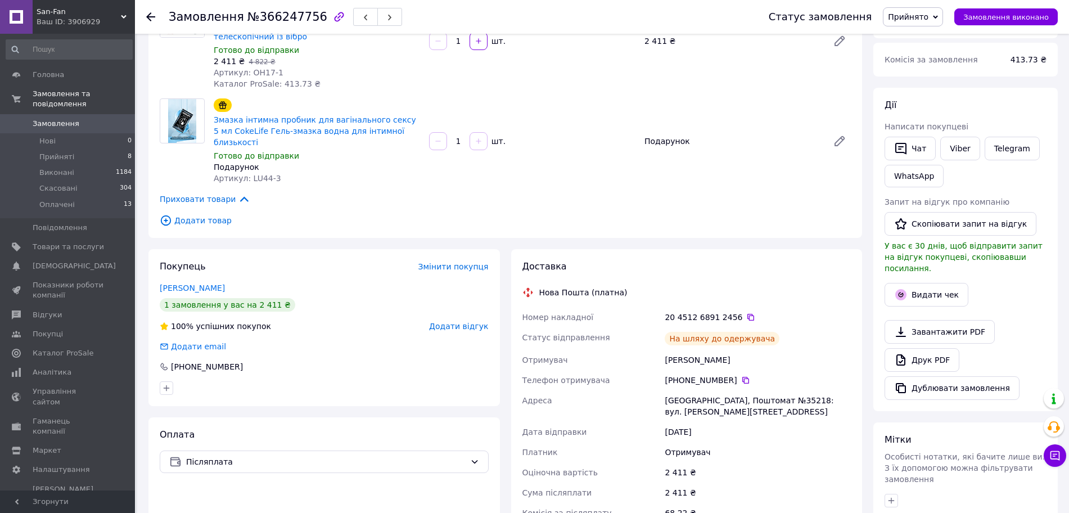
drag, startPoint x: 1015, startPoint y: 294, endPoint x: 1015, endPoint y: 282, distance: 11.8
click at [1015, 294] on div "Видати чек" at bounding box center [965, 295] width 166 height 28
click at [963, 149] on link "Viber" at bounding box center [959, 149] width 39 height 24
click at [776, 442] on div "Отримувач" at bounding box center [758, 452] width 191 height 20
click at [746, 313] on icon at bounding box center [750, 317] width 9 height 9
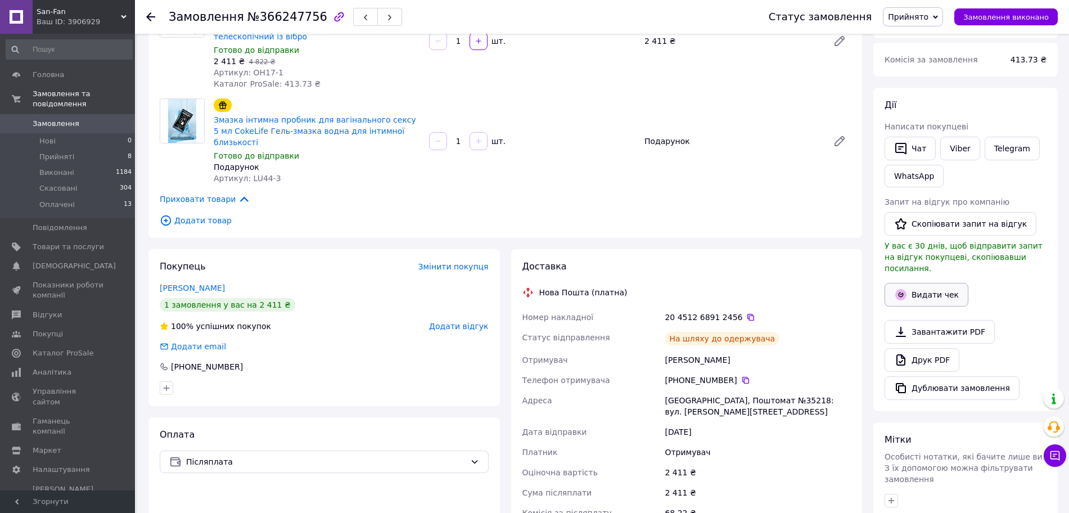
click at [935, 283] on button "Видати чек" at bounding box center [927, 295] width 84 height 24
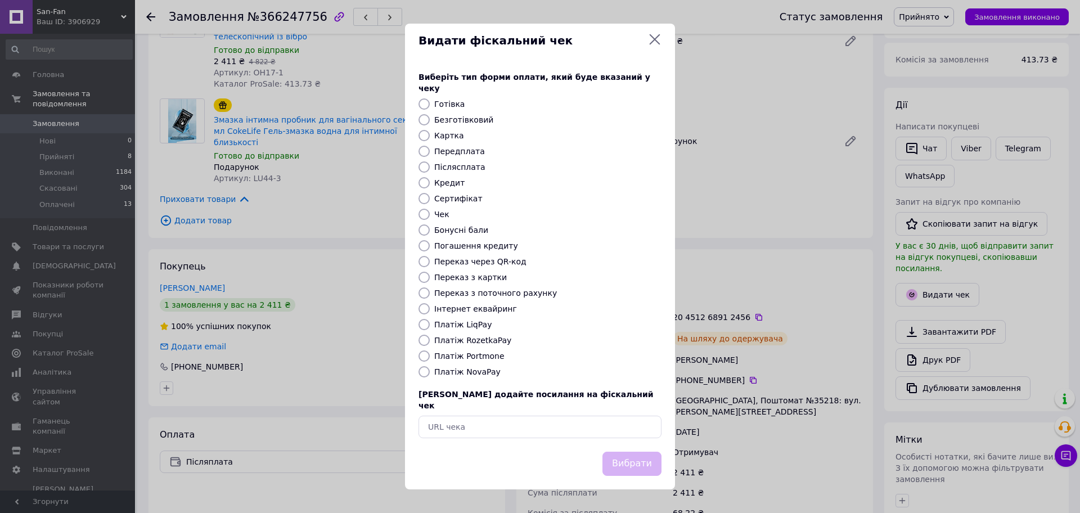
click at [423, 373] on input "Платіж NovaPay" at bounding box center [423, 371] width 11 height 11
radio input "true"
click at [628, 454] on button "Вибрати" at bounding box center [631, 464] width 59 height 24
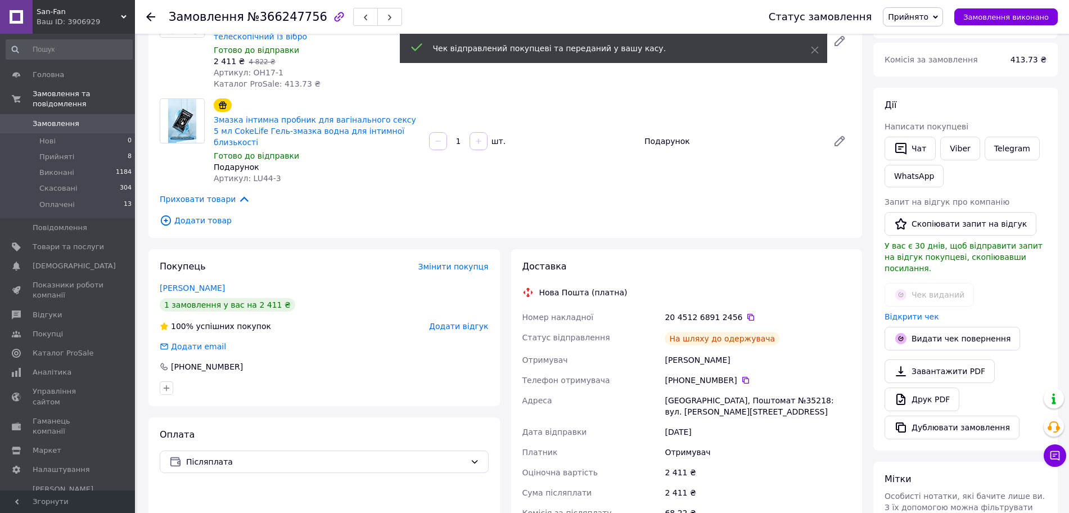
click at [52, 114] on link "Замовлення 0" at bounding box center [69, 123] width 138 height 19
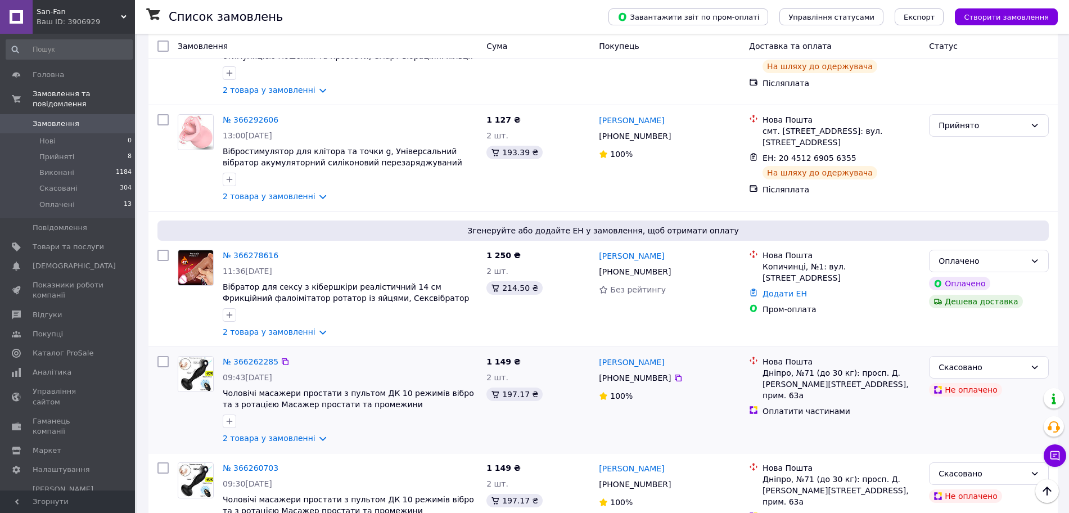
scroll to position [211, 0]
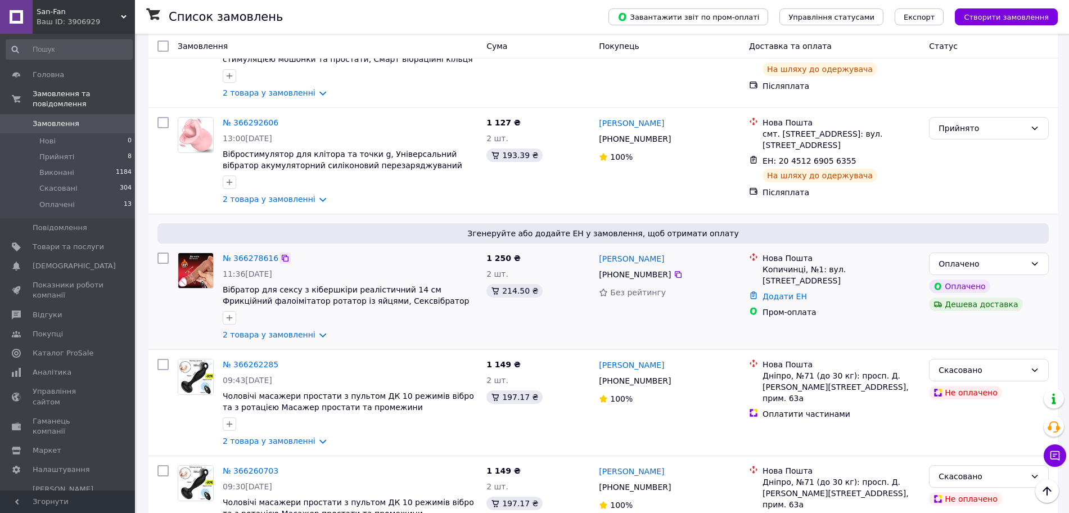
click at [282, 258] on icon at bounding box center [285, 258] width 7 height 7
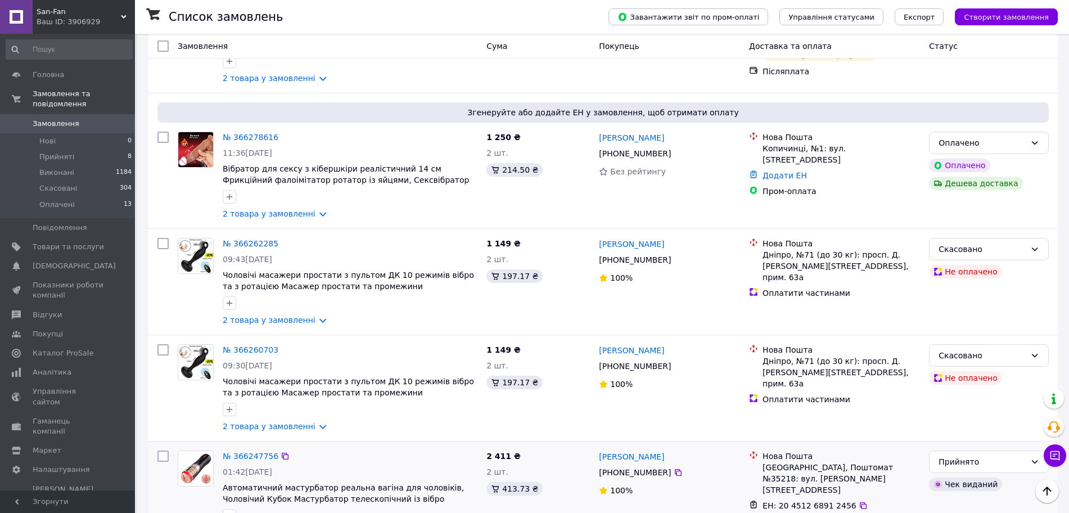
scroll to position [281, 0]
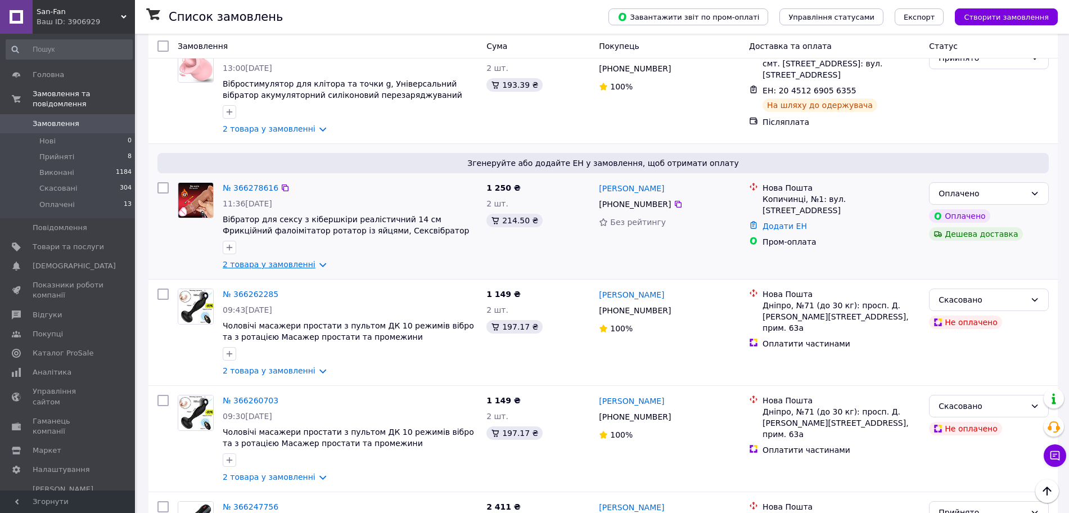
click at [313, 268] on link "2 товара у замовленні" at bounding box center [269, 264] width 93 height 9
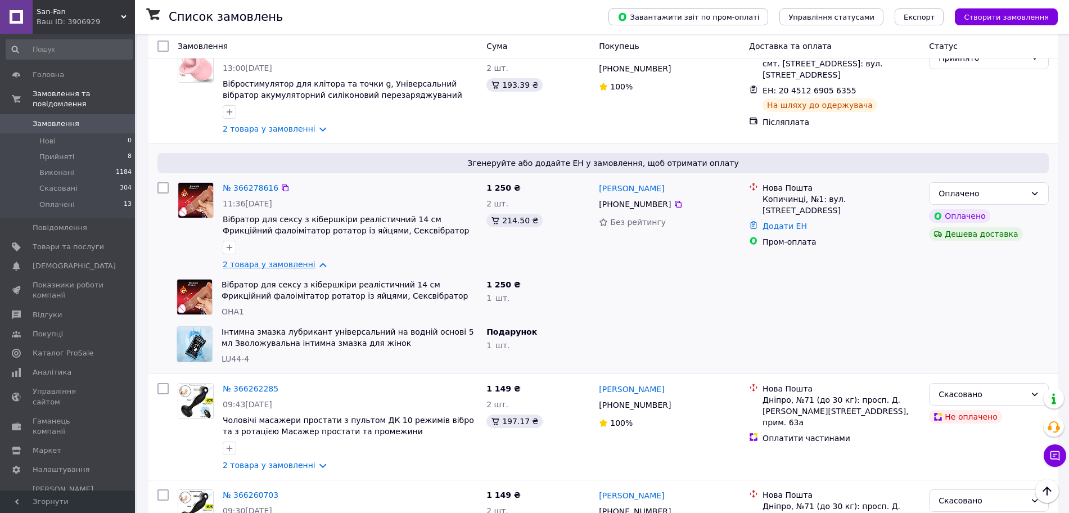
click at [312, 268] on link "2 товара у замовленні" at bounding box center [269, 264] width 93 height 9
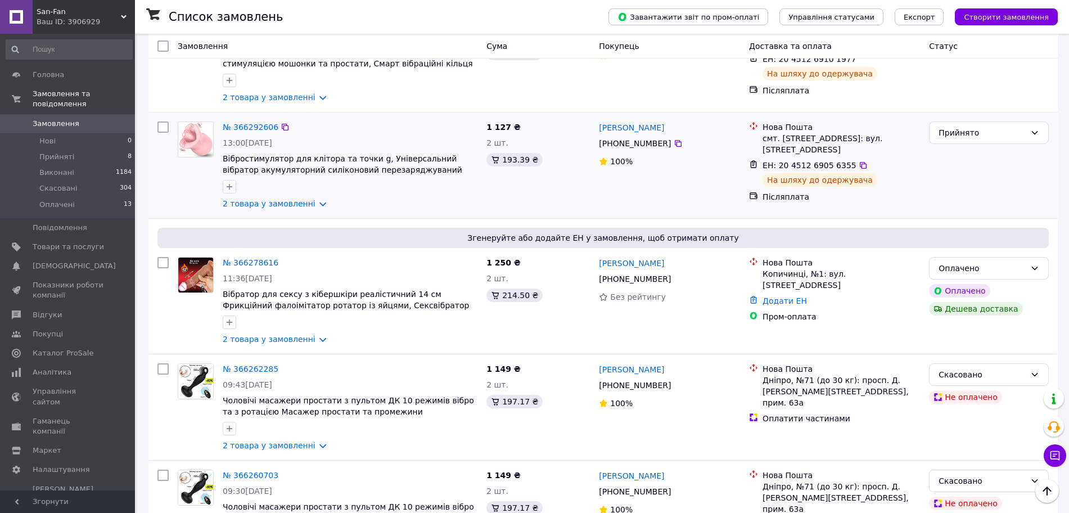
scroll to position [211, 0]
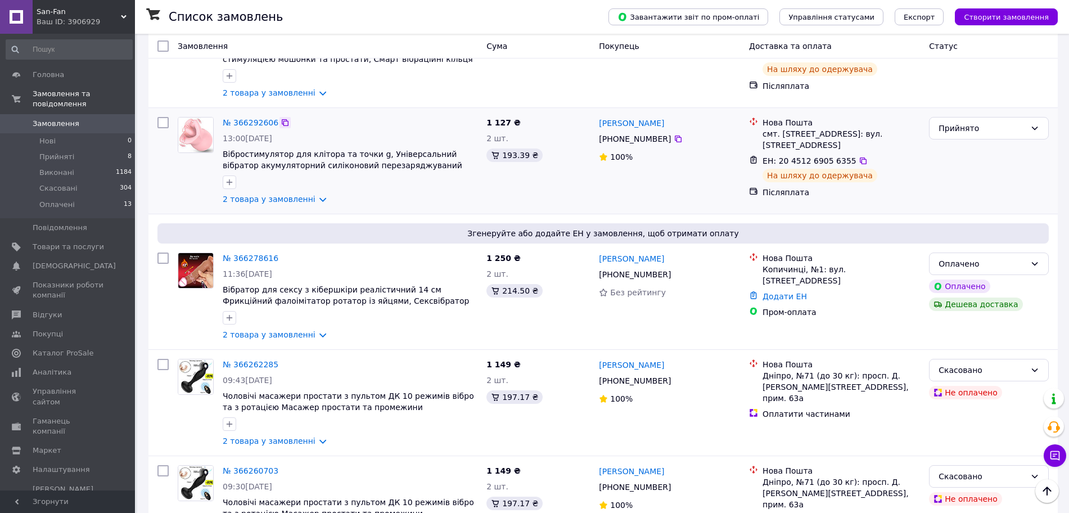
click at [282, 122] on icon at bounding box center [285, 122] width 7 height 7
click at [860, 164] on icon at bounding box center [863, 160] width 7 height 7
click at [311, 201] on link "2 товара у замовленні" at bounding box center [269, 199] width 93 height 9
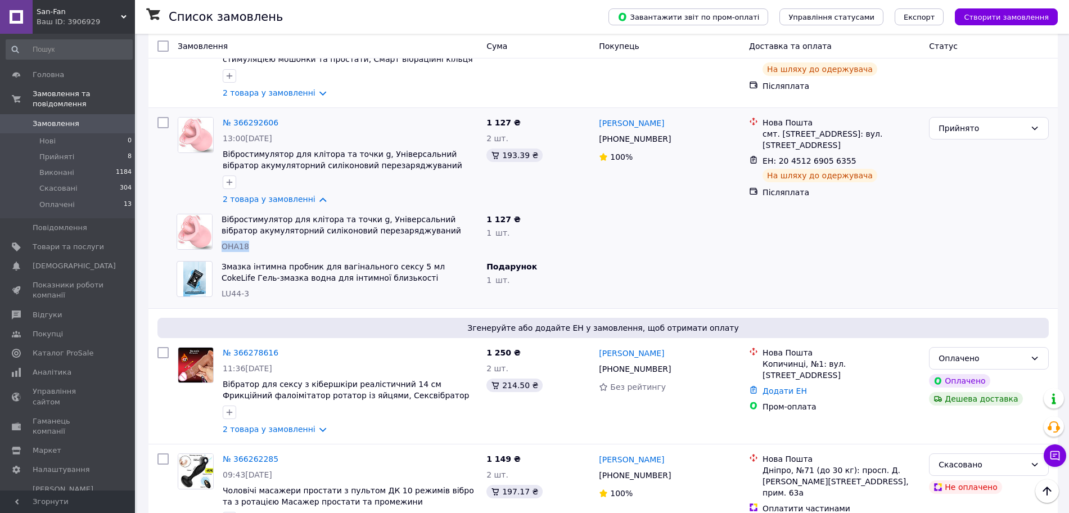
drag, startPoint x: 222, startPoint y: 245, endPoint x: 249, endPoint y: 244, distance: 26.5
click at [249, 244] on div "ОНА18" at bounding box center [350, 246] width 256 height 11
copy span "ОНА18"
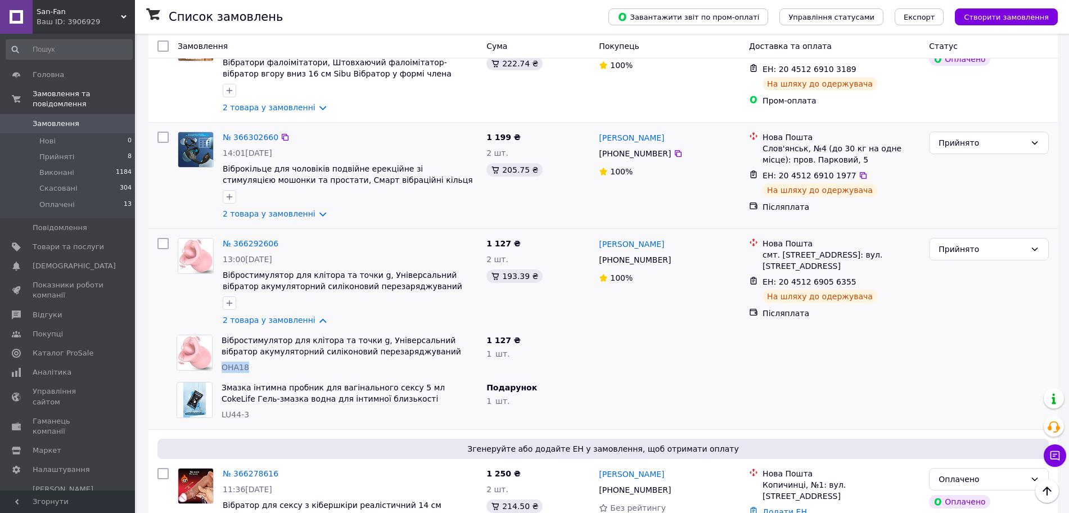
scroll to position [70, 0]
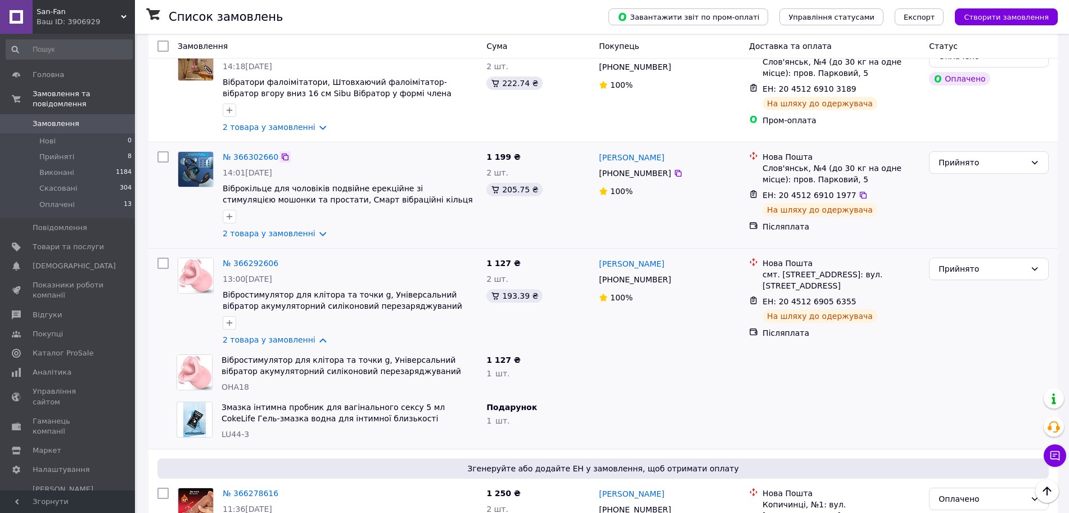
click at [282, 156] on icon at bounding box center [285, 157] width 7 height 7
click at [252, 263] on link "№ 366292606" at bounding box center [251, 263] width 56 height 9
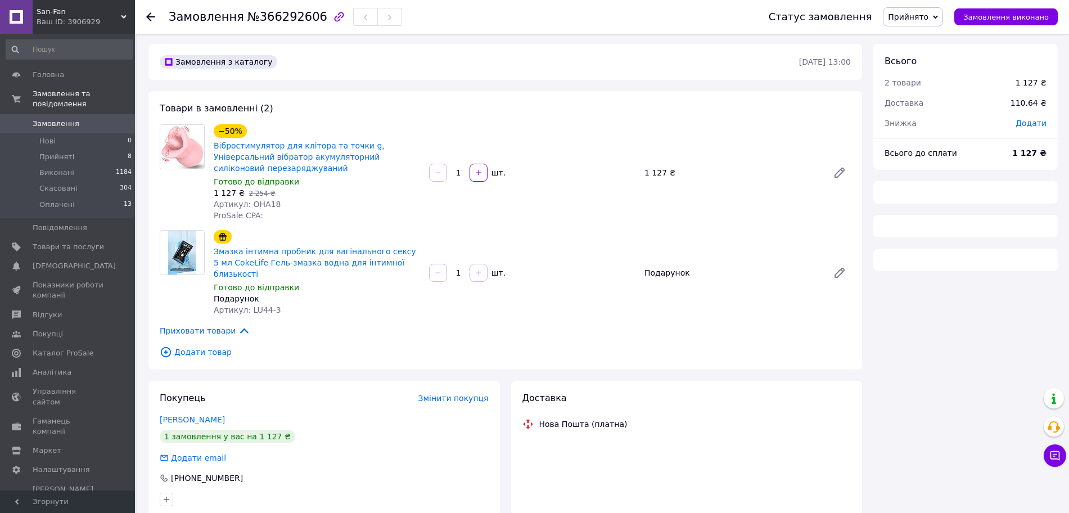
scroll to position [70, 0]
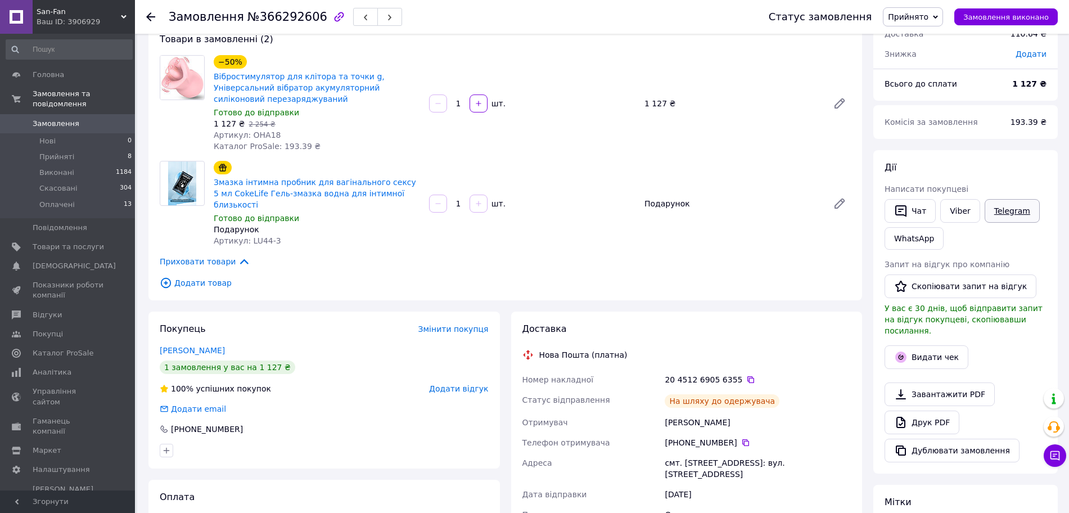
click at [1012, 210] on link "Telegram" at bounding box center [1012, 211] width 55 height 24
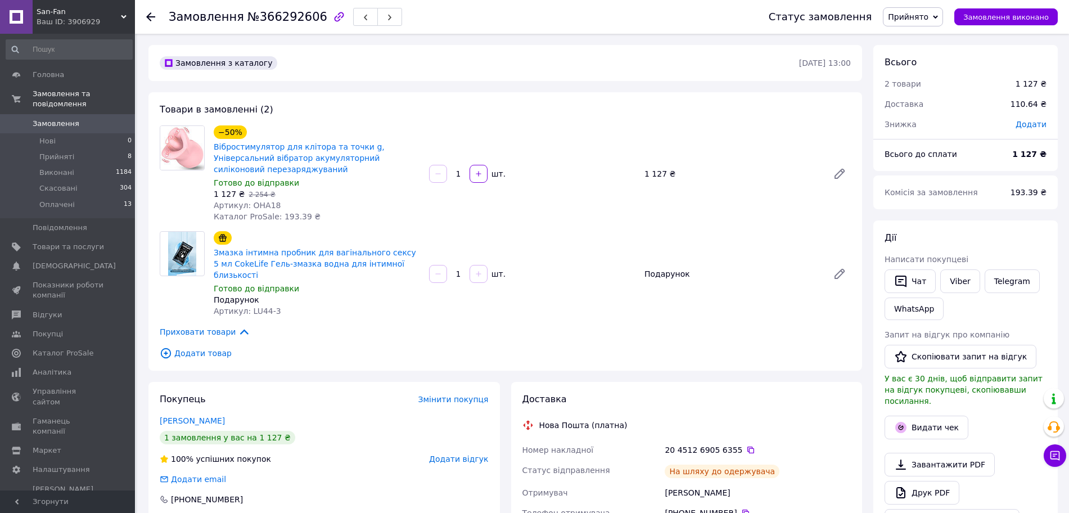
scroll to position [70, 0]
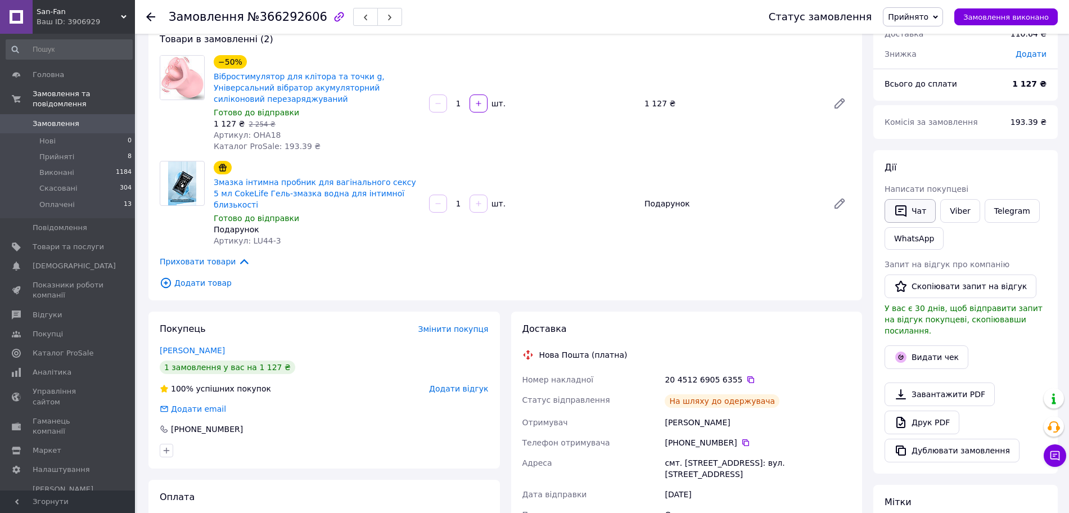
click at [922, 206] on button "Чат" at bounding box center [910, 211] width 51 height 24
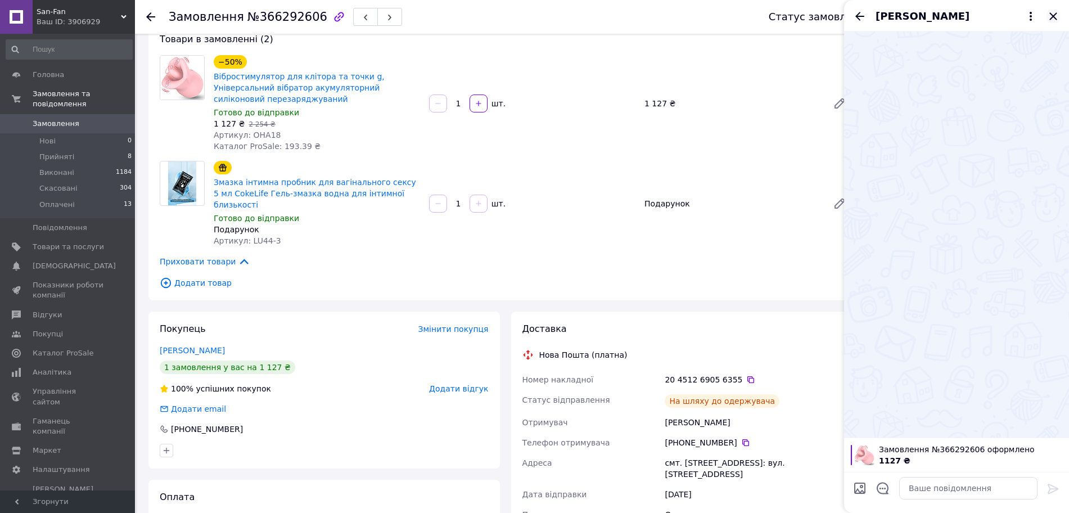
click at [1057, 10] on icon "Закрити" at bounding box center [1053, 16] width 13 height 13
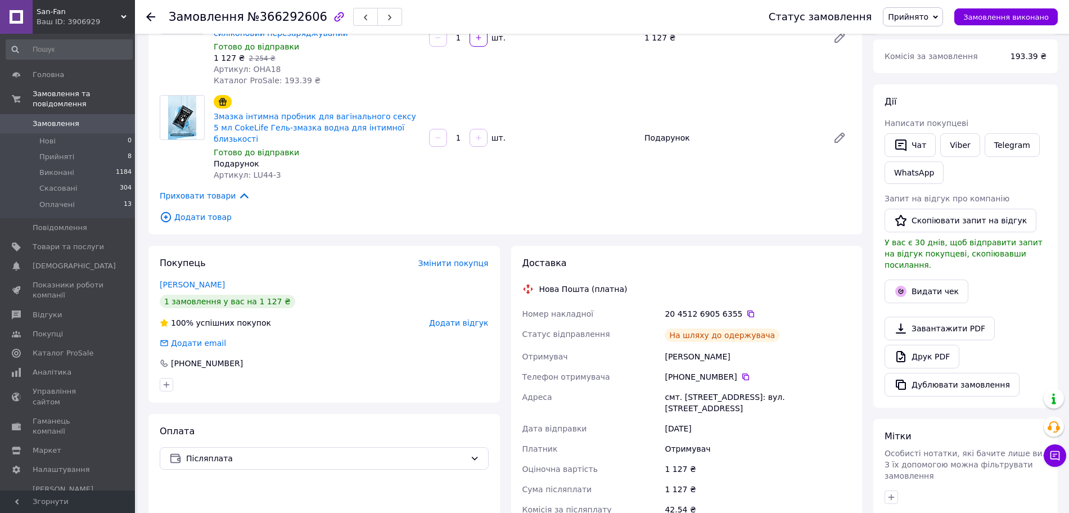
scroll to position [141, 0]
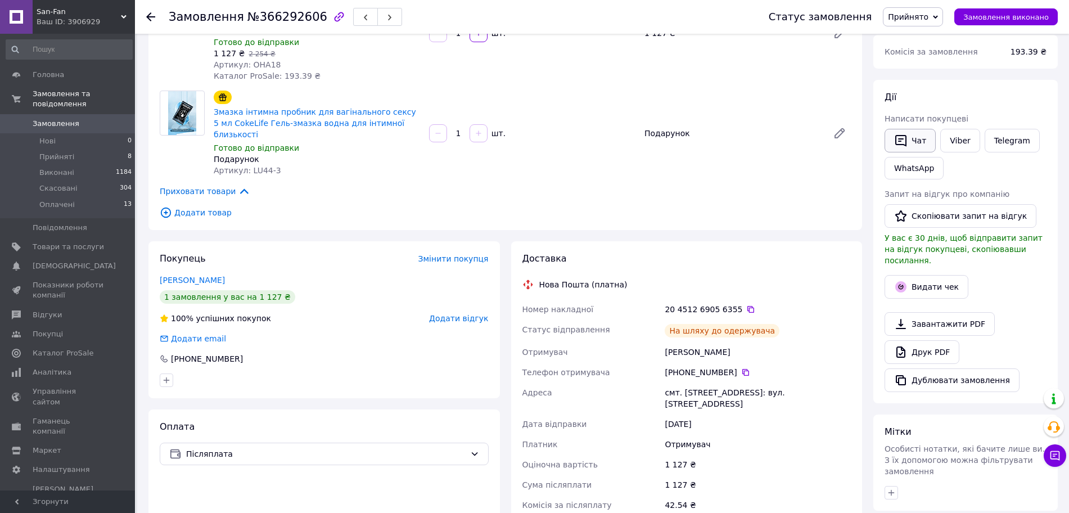
click at [922, 144] on button "Чат" at bounding box center [910, 141] width 51 height 24
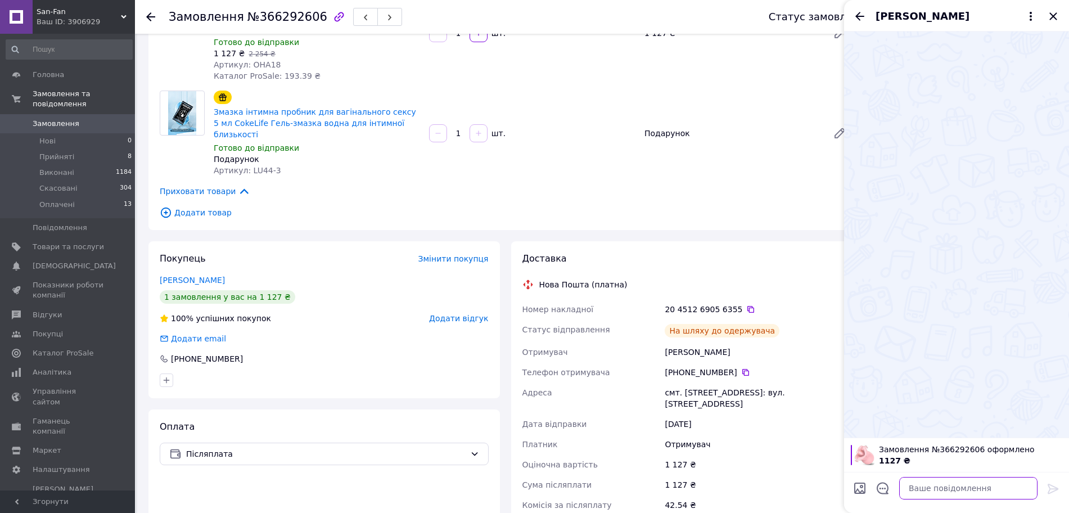
click at [934, 487] on textarea at bounding box center [968, 488] width 138 height 22
paste textarea "Посилку відправили. Накладна 20451258106142. Дякуємо за покупку!"
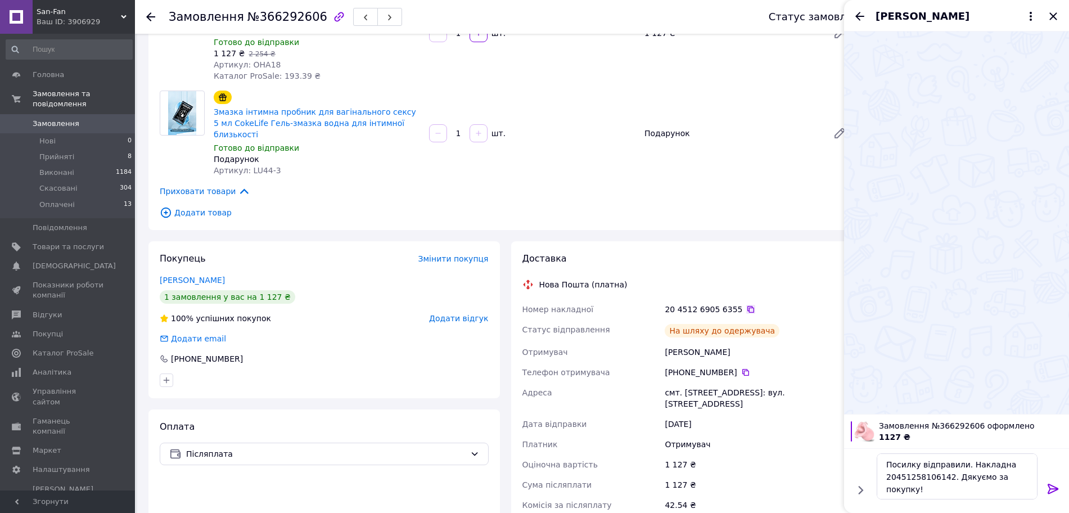
click at [746, 305] on icon at bounding box center [750, 309] width 9 height 9
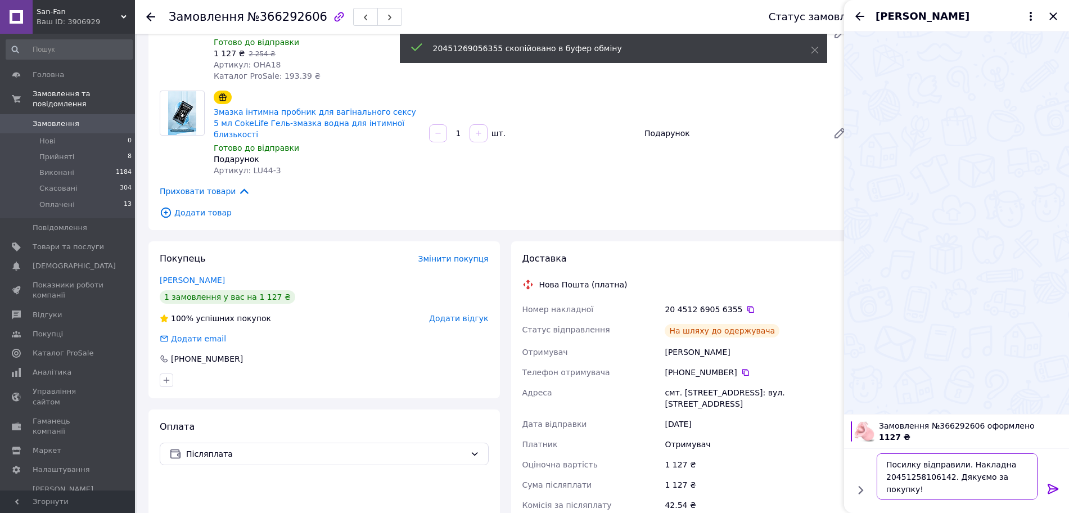
click at [907, 476] on textarea "Посилку відправили. Накладна 20451258106142. Дякуємо за покупку!" at bounding box center [957, 476] width 161 height 46
paste textarea "69056355"
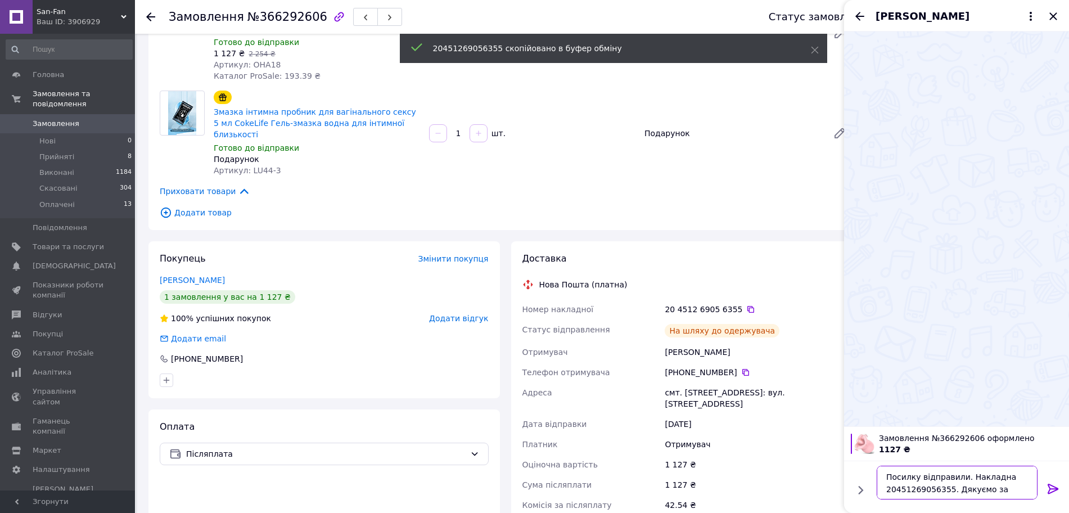
type textarea "Посилку відправили. Накладна 20451269056355. Дякуємо за покупку!"
click at [1053, 485] on icon at bounding box center [1053, 489] width 11 height 10
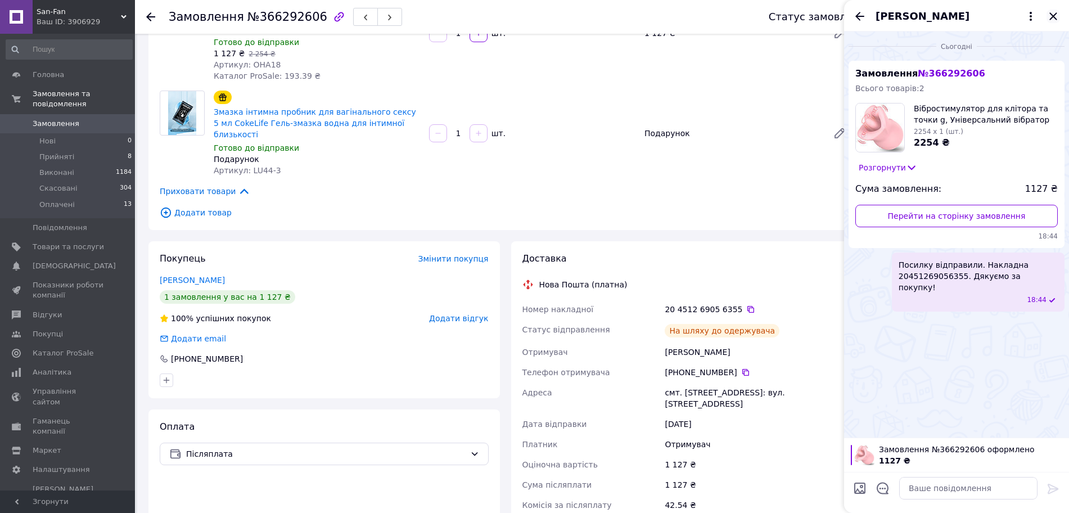
click at [1052, 13] on icon "Закрити" at bounding box center [1053, 16] width 13 height 13
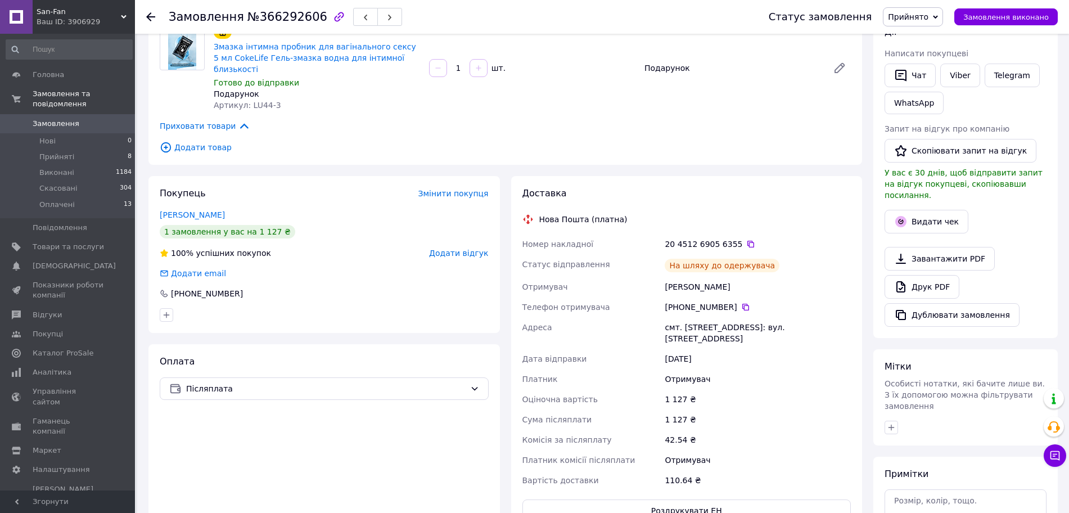
scroll to position [211, 0]
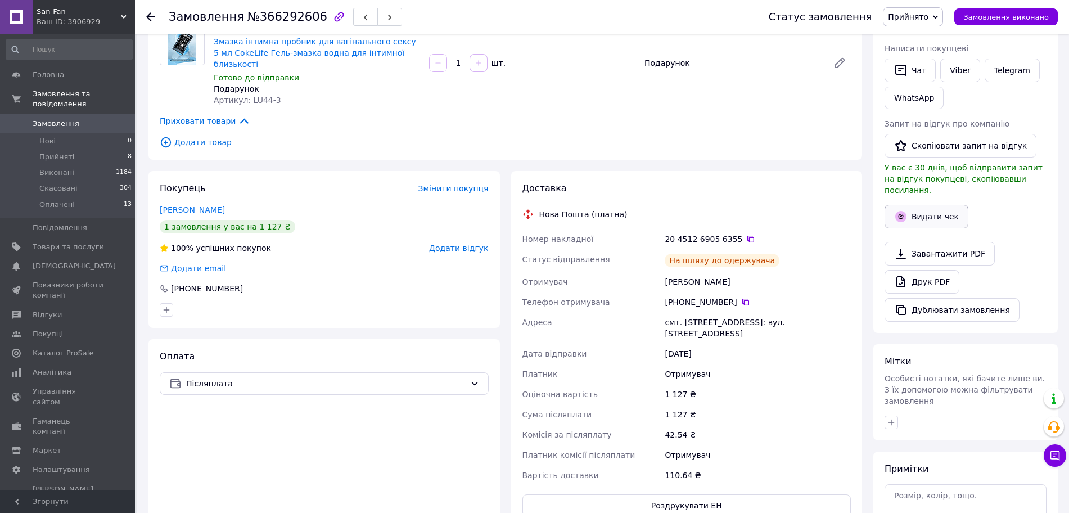
click at [931, 205] on button "Видати чек" at bounding box center [927, 217] width 84 height 24
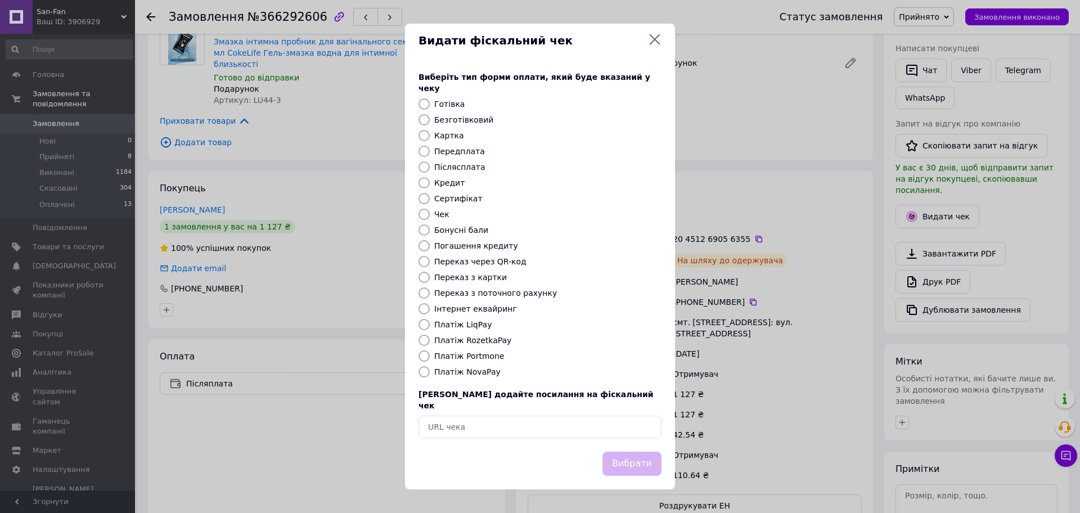
click at [426, 371] on input "Платіж NovaPay" at bounding box center [423, 371] width 11 height 11
radio input "true"
click at [627, 452] on button "Вибрати" at bounding box center [631, 464] width 59 height 24
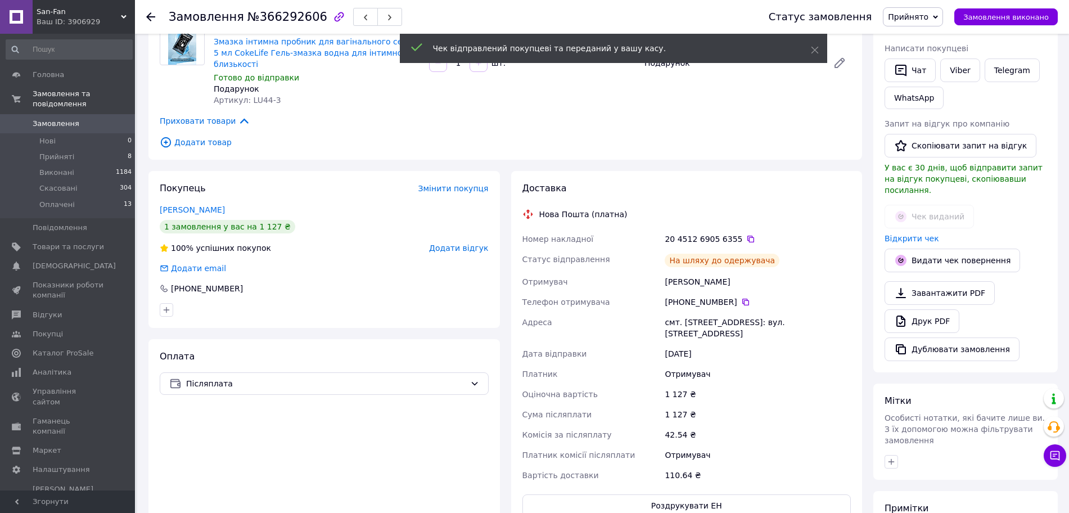
click at [61, 119] on span "Замовлення" at bounding box center [56, 124] width 47 height 10
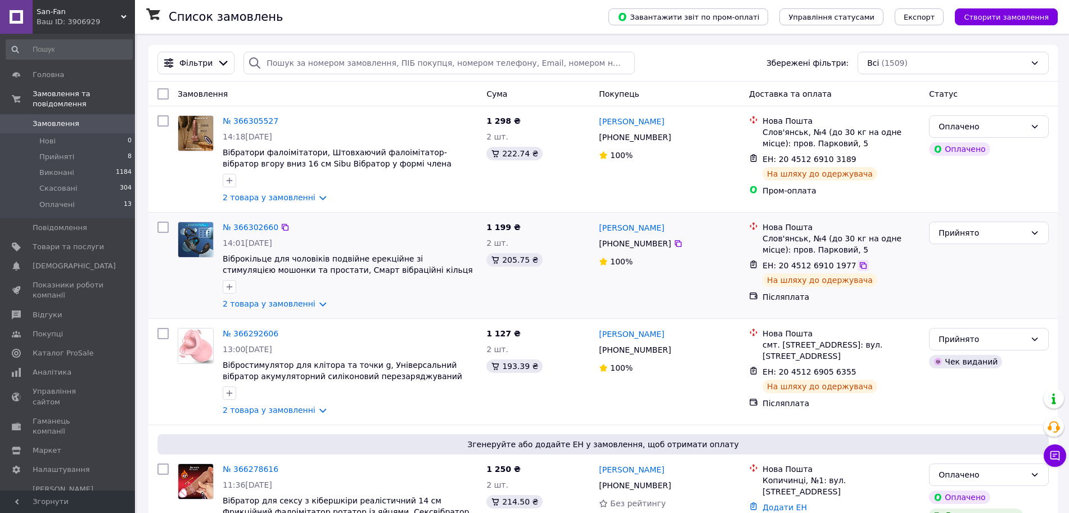
click at [859, 265] on icon at bounding box center [863, 265] width 9 height 9
click at [310, 305] on link "2 товара у замовленні" at bounding box center [269, 303] width 93 height 9
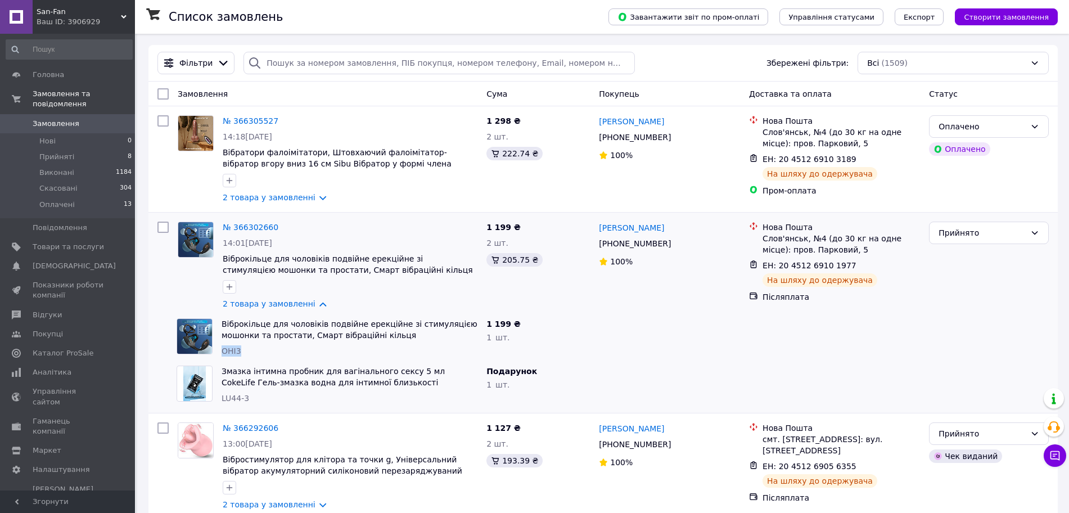
drag, startPoint x: 221, startPoint y: 350, endPoint x: 249, endPoint y: 351, distance: 27.6
click at [248, 351] on div "Віброкільце для чоловіків подвійне ерекційне зі стимуляцією мошонки та простати…" at bounding box center [349, 337] width 265 height 47
copy span "ОНІ3"
click at [252, 227] on link "№ 366302660" at bounding box center [251, 227] width 56 height 9
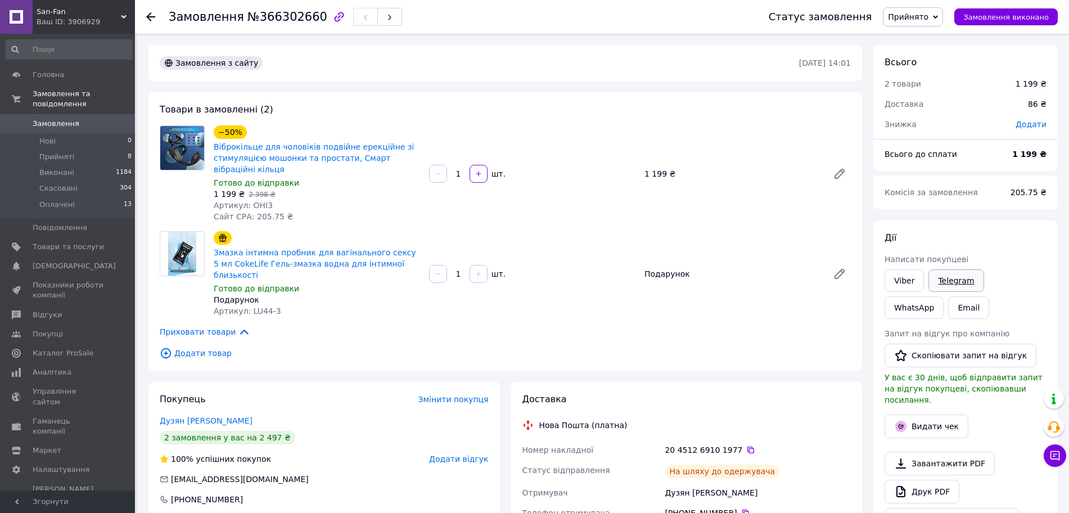
click at [958, 279] on link "Telegram" at bounding box center [956, 280] width 55 height 22
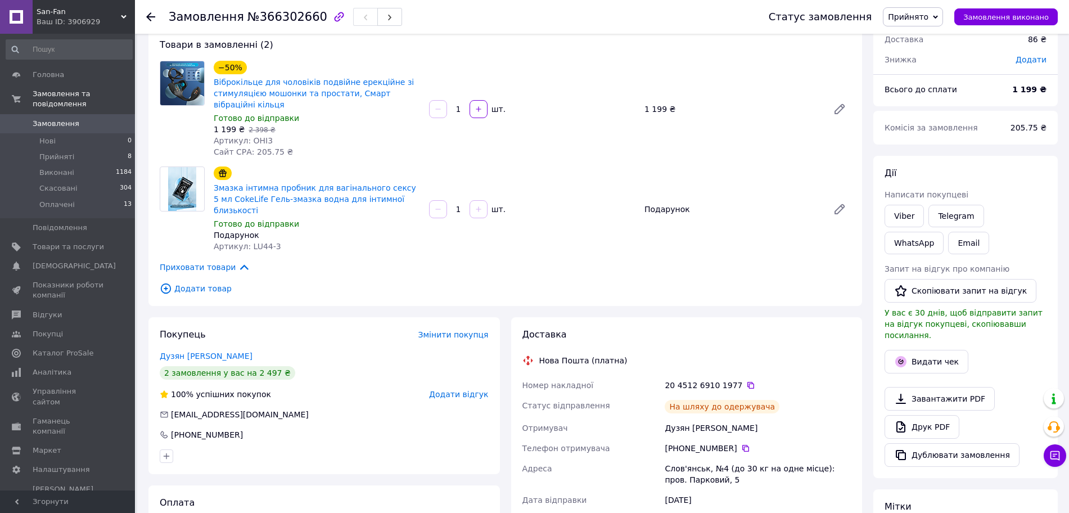
scroll to position [70, 0]
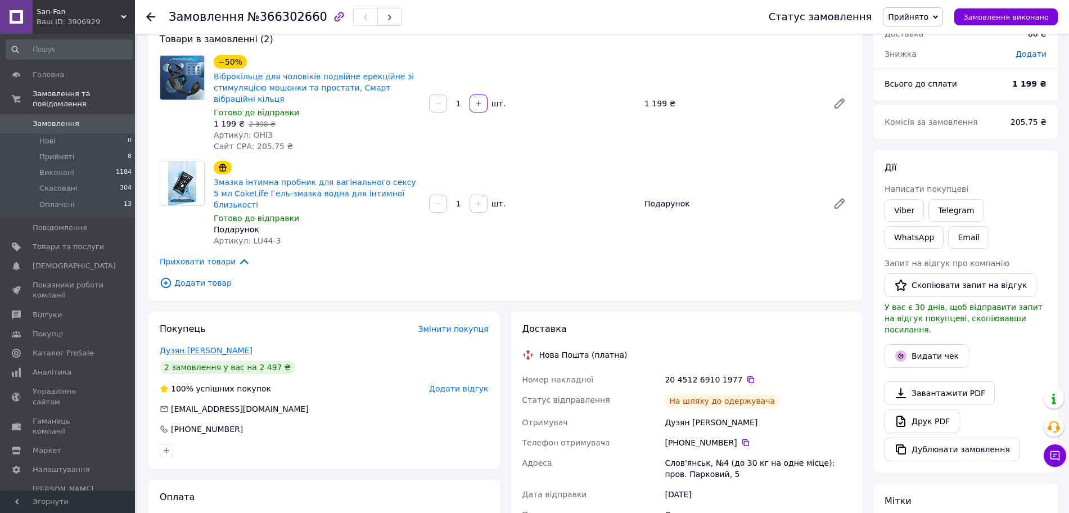
click at [190, 346] on link "Дузян [PERSON_NAME]" at bounding box center [206, 350] width 93 height 9
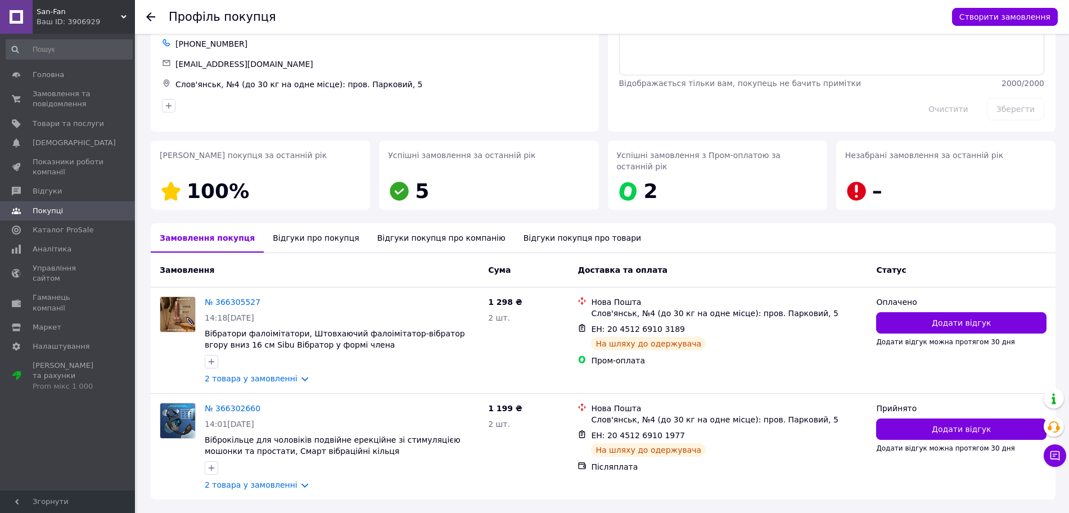
scroll to position [70, 0]
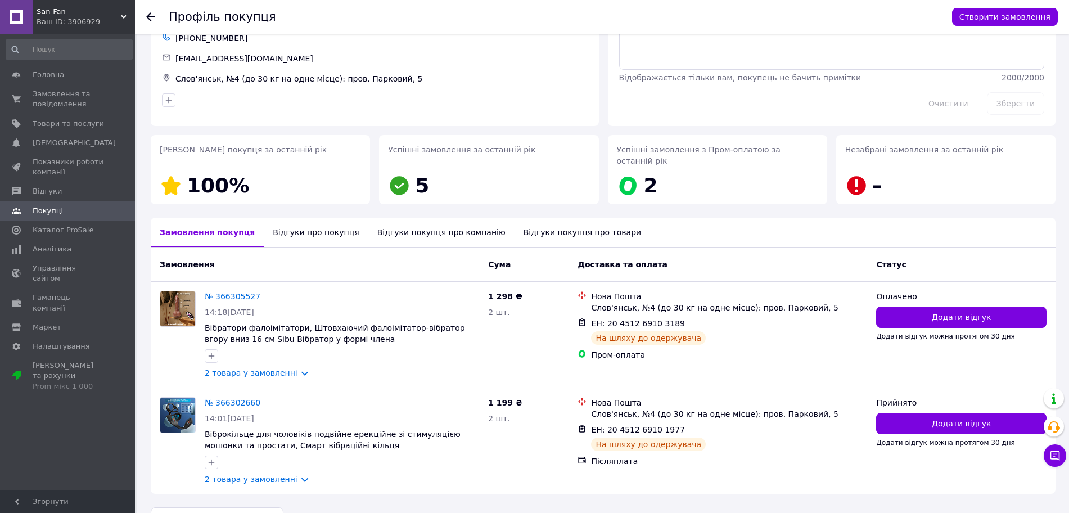
click at [155, 10] on div at bounding box center [157, 17] width 22 height 34
click at [153, 17] on use at bounding box center [150, 16] width 9 height 9
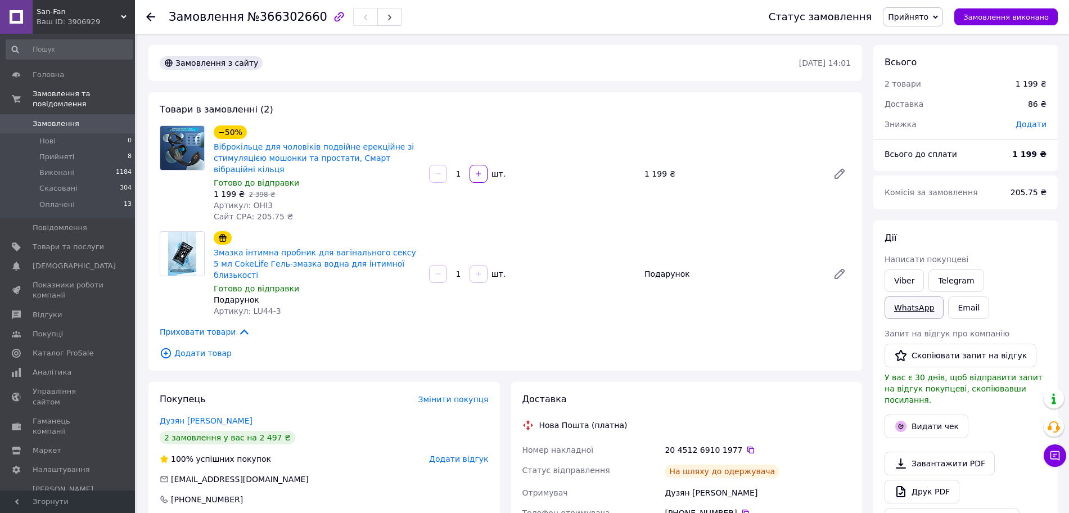
click at [944, 296] on link "WhatsApp" at bounding box center [914, 307] width 59 height 22
click at [965, 282] on link "Telegram" at bounding box center [956, 280] width 55 height 22
click at [893, 277] on link "Viber" at bounding box center [904, 280] width 39 height 22
click at [944, 296] on link "WhatsApp" at bounding box center [914, 307] width 59 height 22
click at [746, 445] on icon at bounding box center [750, 449] width 9 height 9
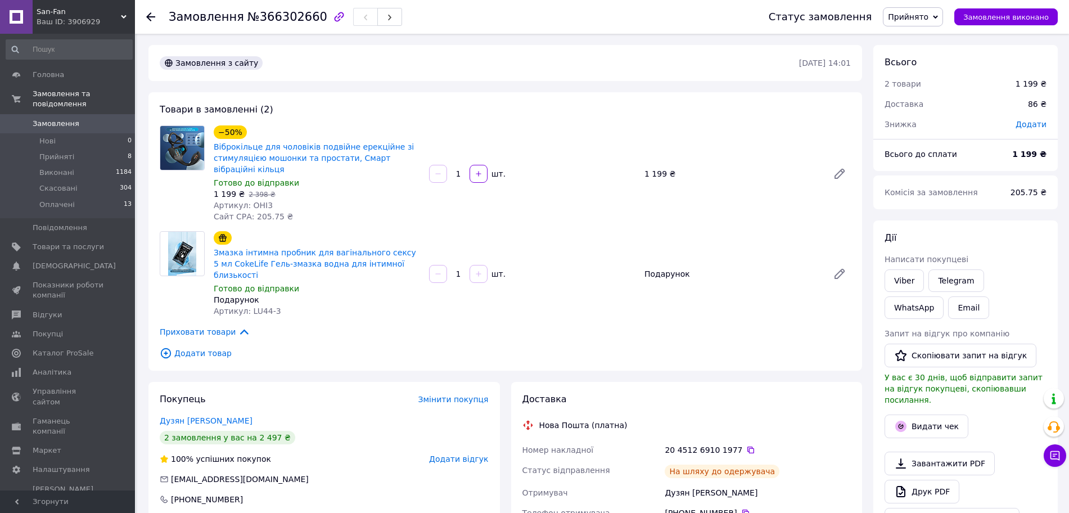
click at [867, 338] on div "Замовлення з сайту [DATE] 14:01 Товари в замовленні (2) −50% Віброкільце для чо…" at bounding box center [505, 515] width 725 height 941
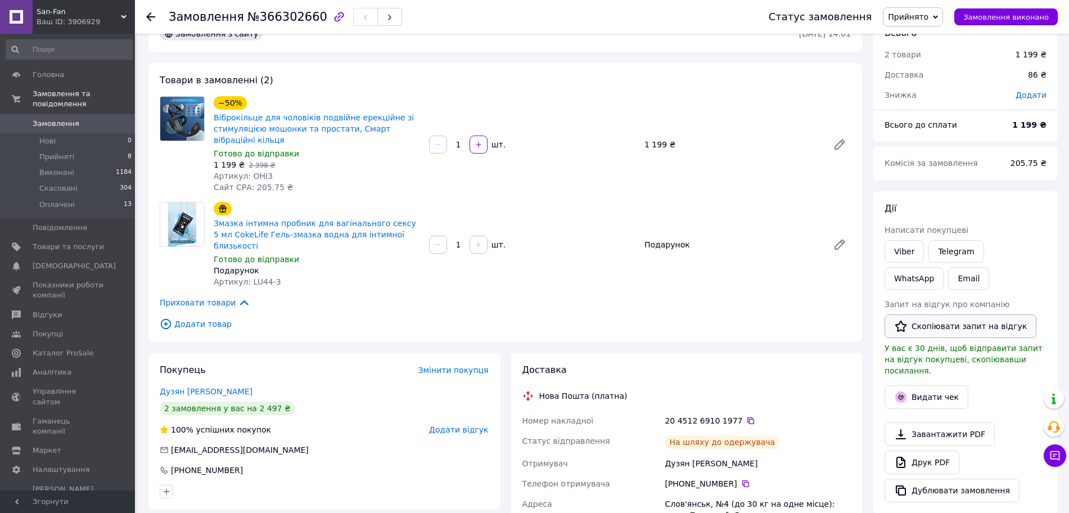
scroll to position [141, 0]
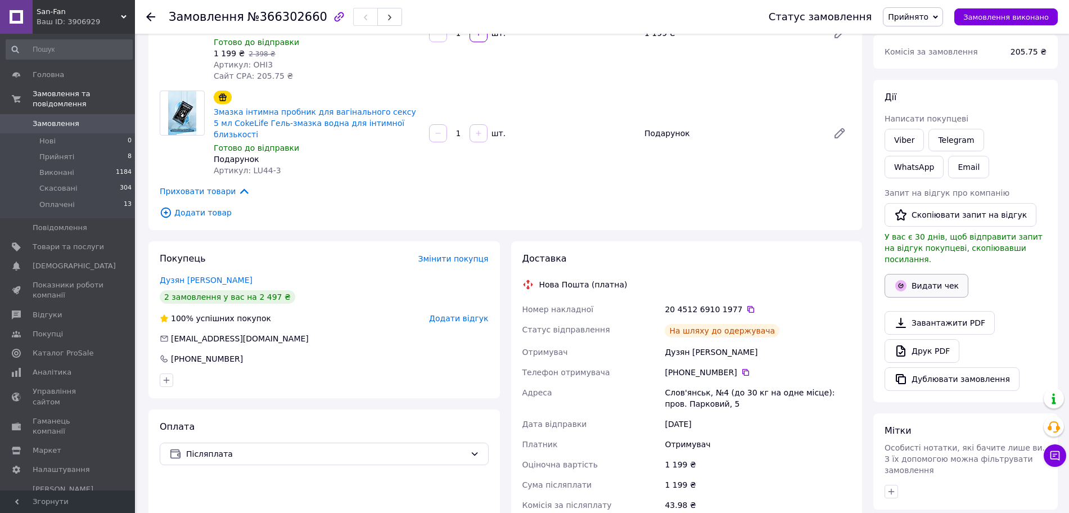
click at [935, 276] on button "Видати чек" at bounding box center [927, 286] width 84 height 24
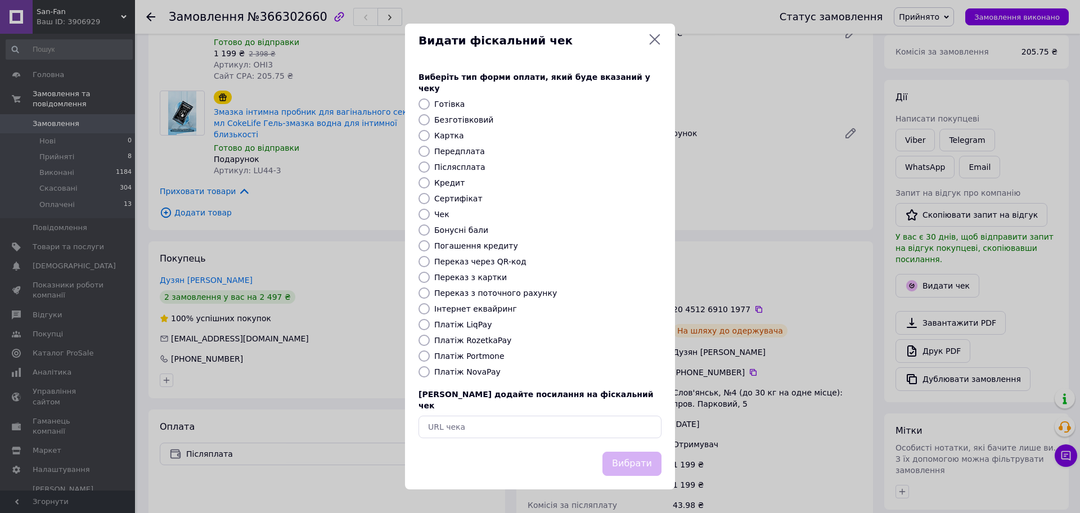
click at [427, 376] on input "Платіж NovaPay" at bounding box center [423, 371] width 11 height 11
radio input "true"
click at [645, 452] on button "Вибрати" at bounding box center [631, 464] width 59 height 24
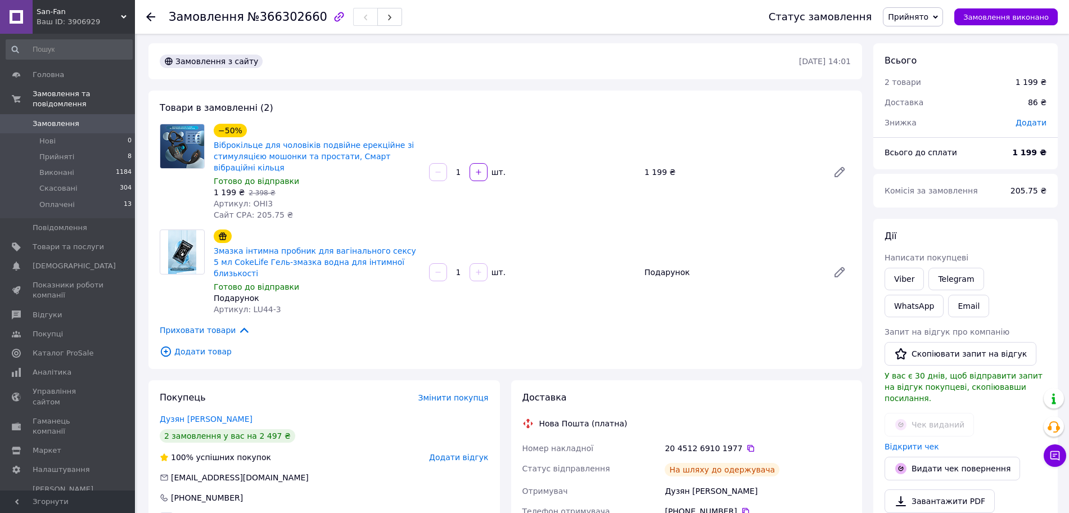
scroll to position [0, 0]
click at [53, 119] on span "Замовлення" at bounding box center [56, 124] width 47 height 10
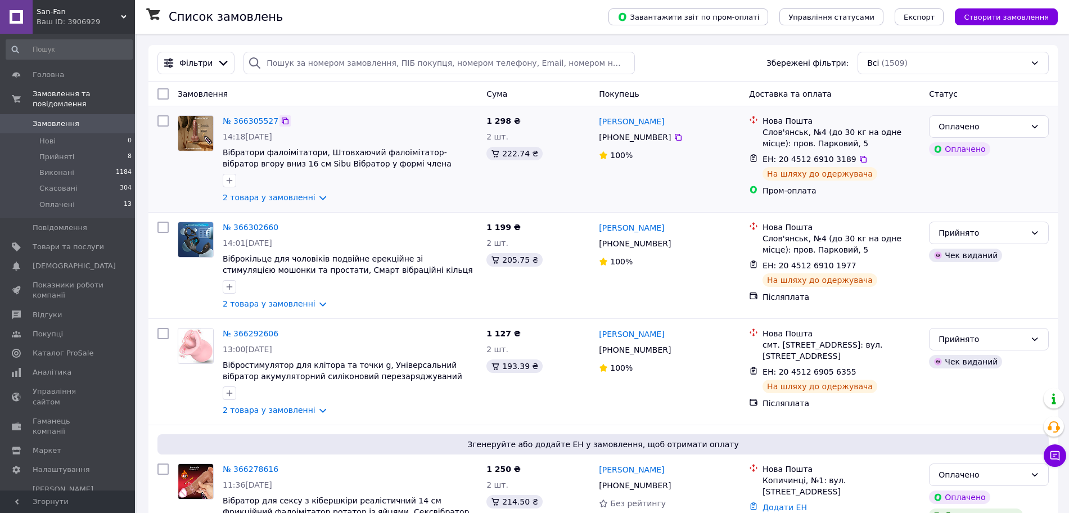
click at [281, 120] on icon at bounding box center [285, 120] width 9 height 9
click at [859, 159] on icon at bounding box center [863, 159] width 9 height 9
click at [306, 197] on link "2 товара у замовленні" at bounding box center [269, 197] width 93 height 9
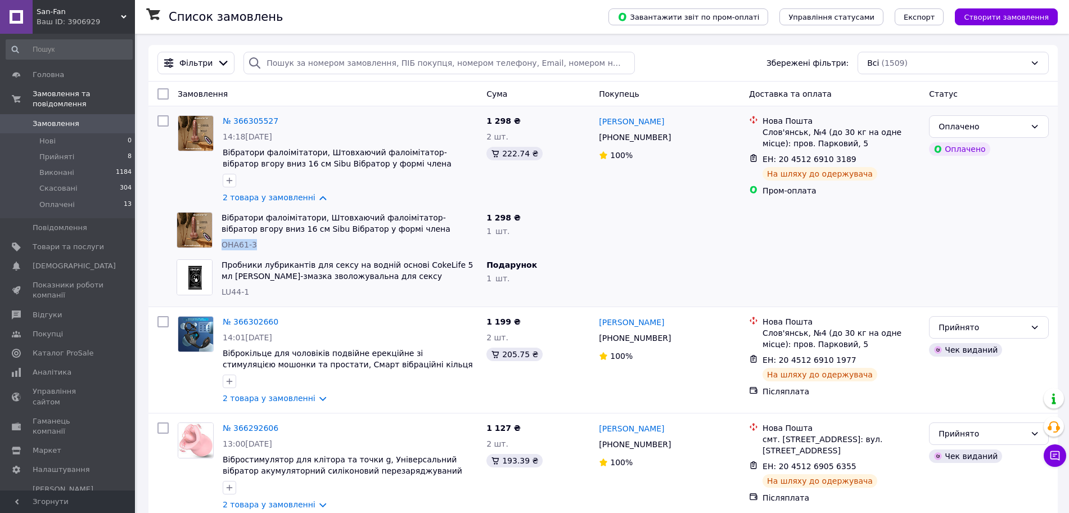
drag, startPoint x: 223, startPoint y: 245, endPoint x: 258, endPoint y: 241, distance: 34.5
click at [258, 241] on div "ОНА61-3" at bounding box center [350, 244] width 256 height 11
copy span "ОНА61-3"
click at [250, 123] on link "№ 366305527" at bounding box center [251, 120] width 56 height 9
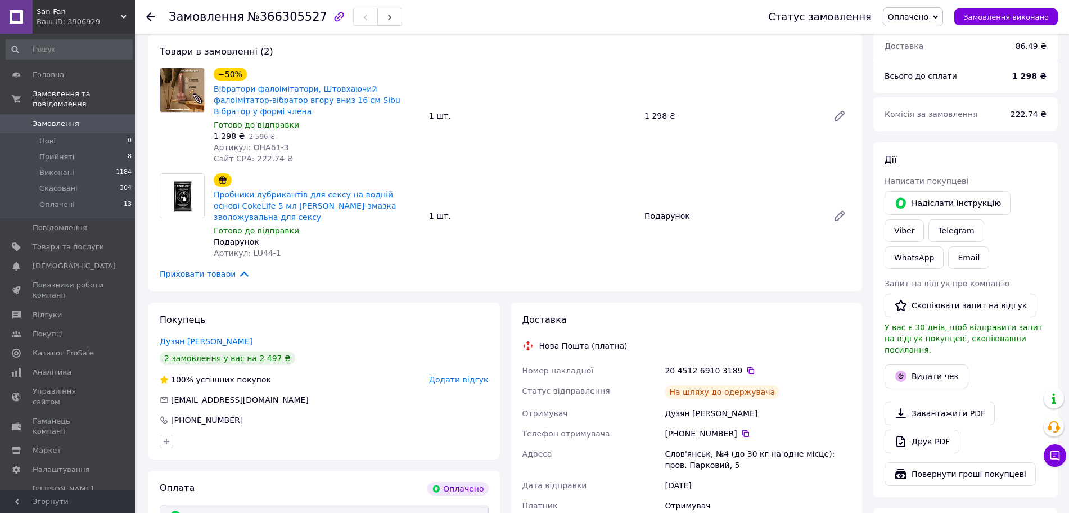
scroll to position [351, 0]
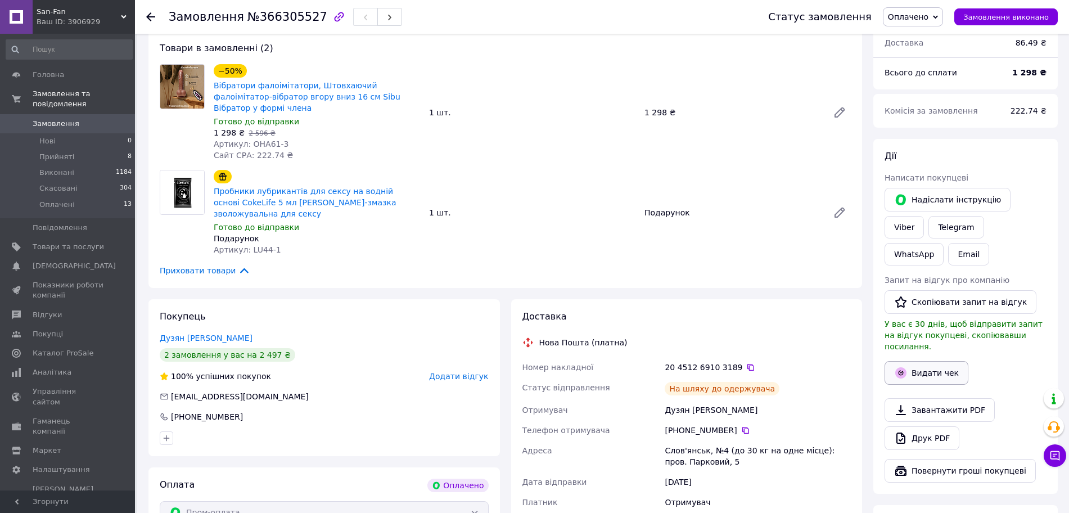
click at [922, 361] on button "Видати чек" at bounding box center [927, 373] width 84 height 24
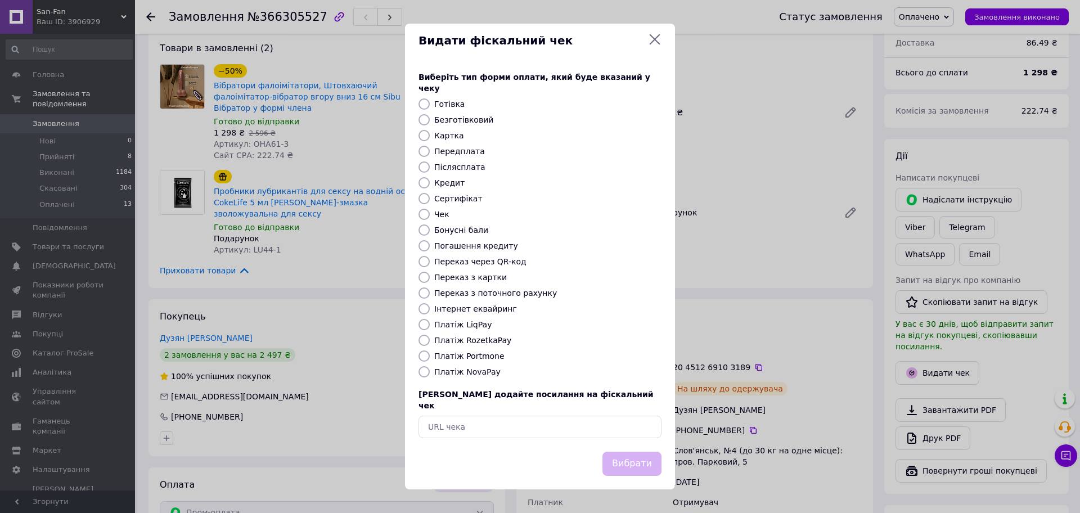
click at [421, 337] on input "Платіж RozetkaPay" at bounding box center [423, 340] width 11 height 11
radio input "true"
click at [645, 456] on button "Вибрати" at bounding box center [631, 464] width 59 height 24
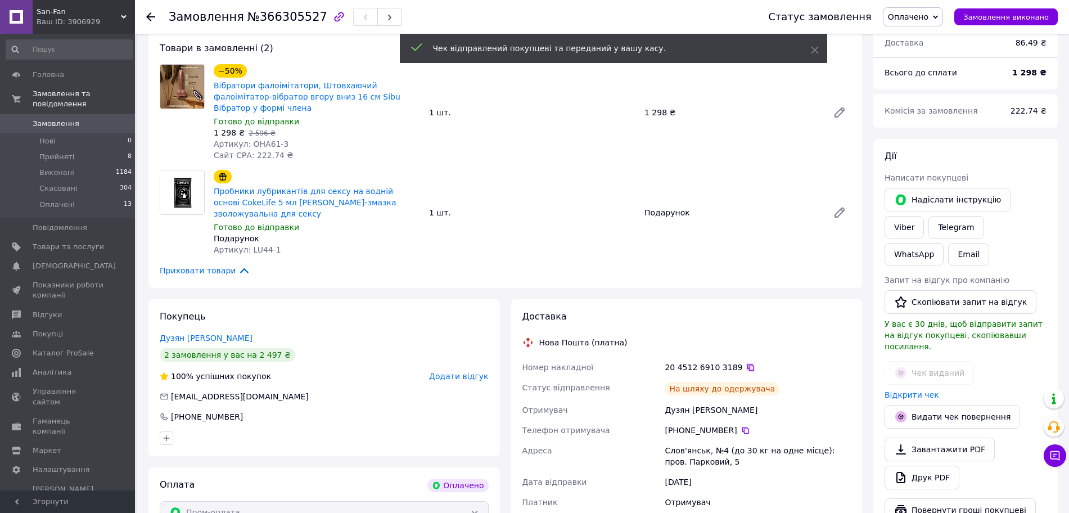
click at [746, 363] on icon at bounding box center [750, 367] width 9 height 9
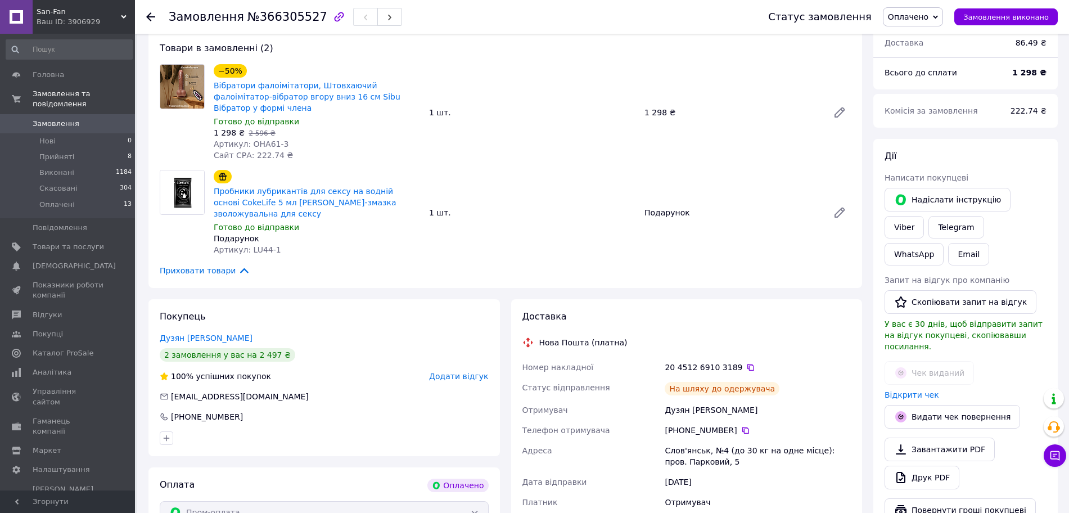
click at [34, 119] on span "Замовлення" at bounding box center [56, 124] width 47 height 10
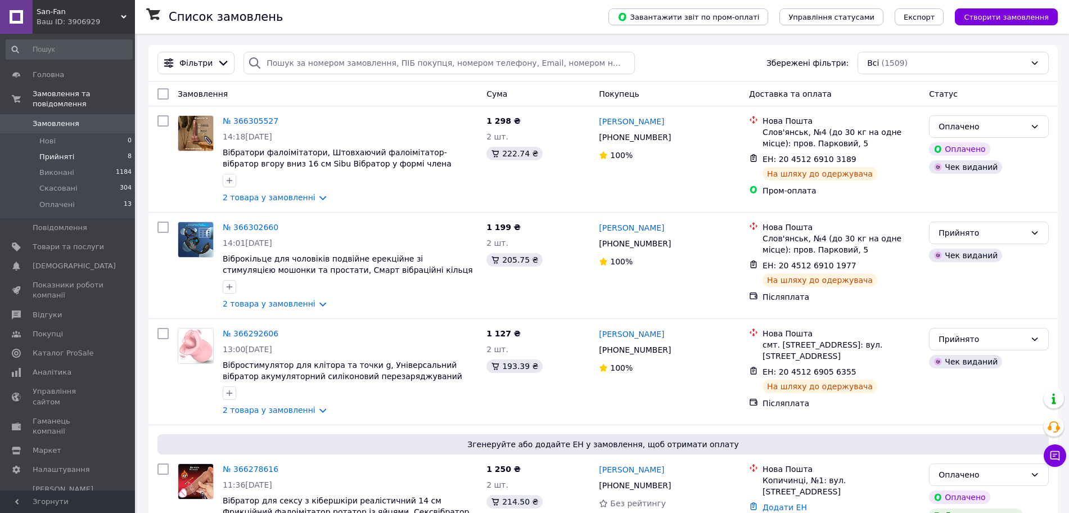
click at [64, 152] on span "Прийняті" at bounding box center [56, 157] width 35 height 10
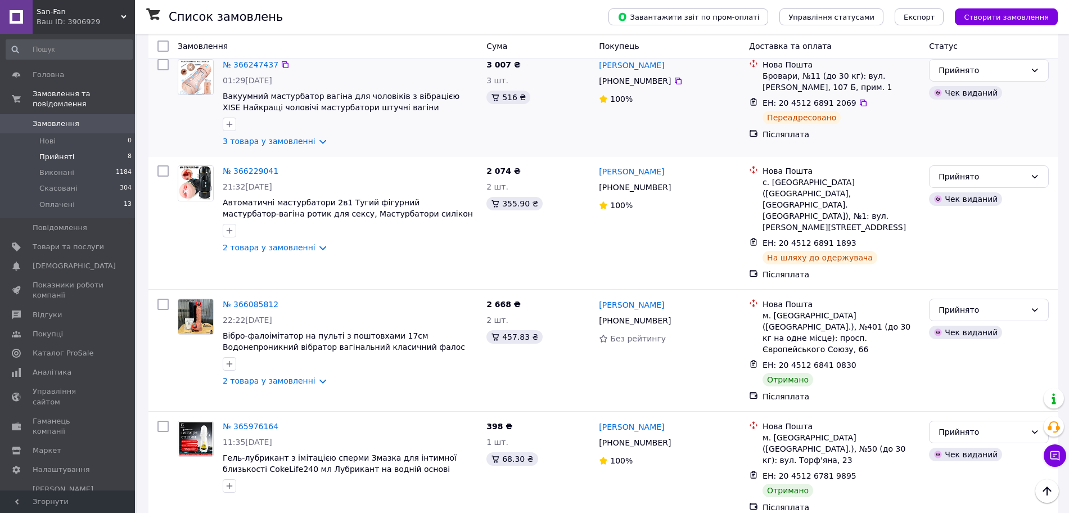
scroll to position [422, 0]
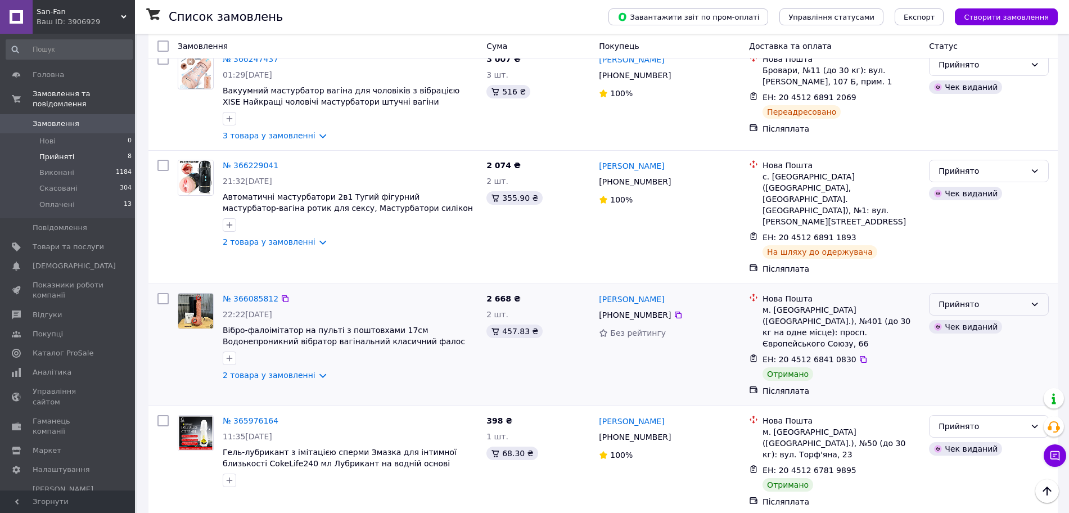
click at [989, 298] on div "Прийнято" at bounding box center [982, 304] width 87 height 12
click at [979, 299] on li "Виконано" at bounding box center [989, 303] width 119 height 20
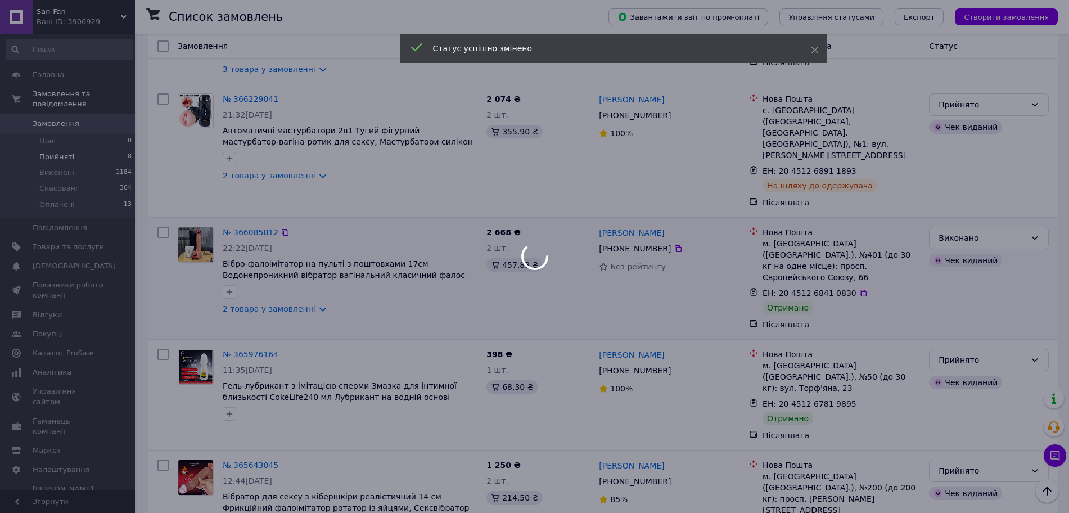
scroll to position [495, 0]
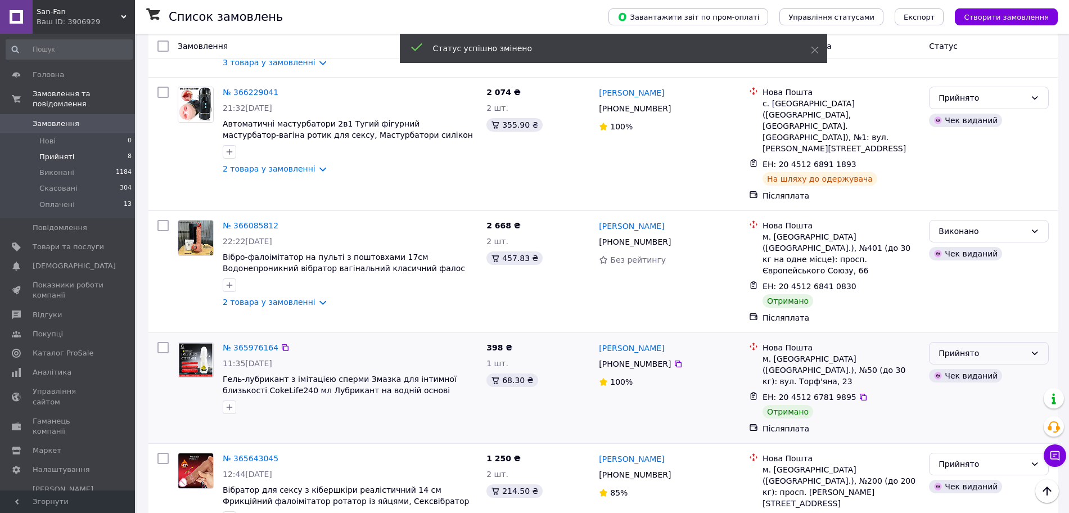
click at [956, 347] on div "Прийнято" at bounding box center [982, 353] width 87 height 12
click at [952, 337] on li "Виконано" at bounding box center [989, 341] width 119 height 20
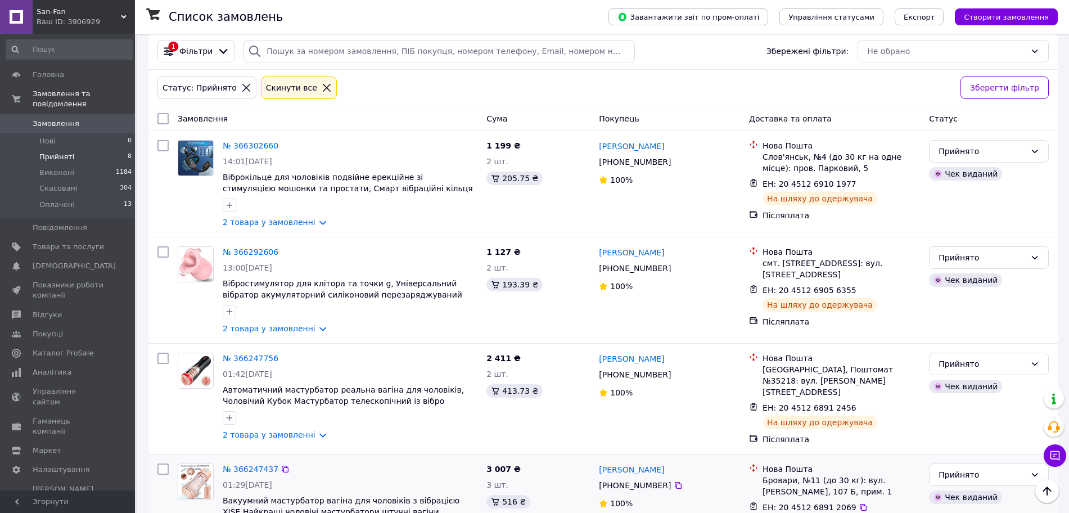
scroll to position [0, 0]
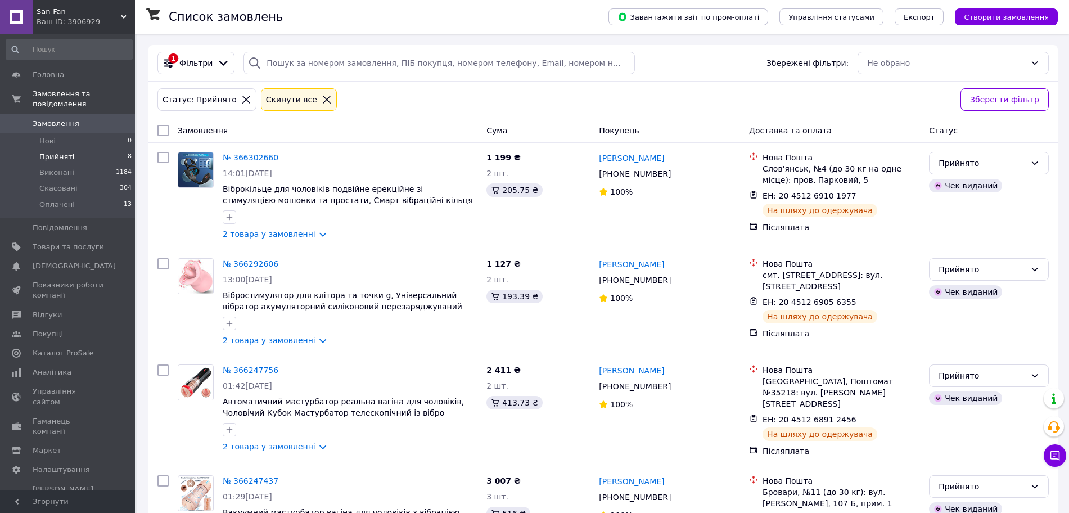
click at [56, 119] on span "Замовлення" at bounding box center [56, 124] width 47 height 10
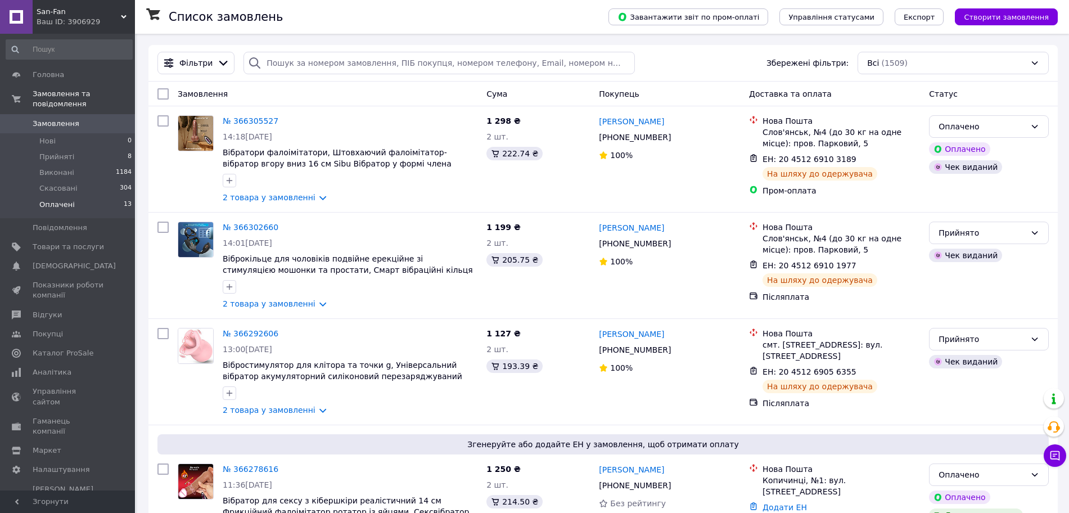
click at [59, 200] on span "Оплачені" at bounding box center [56, 205] width 35 height 10
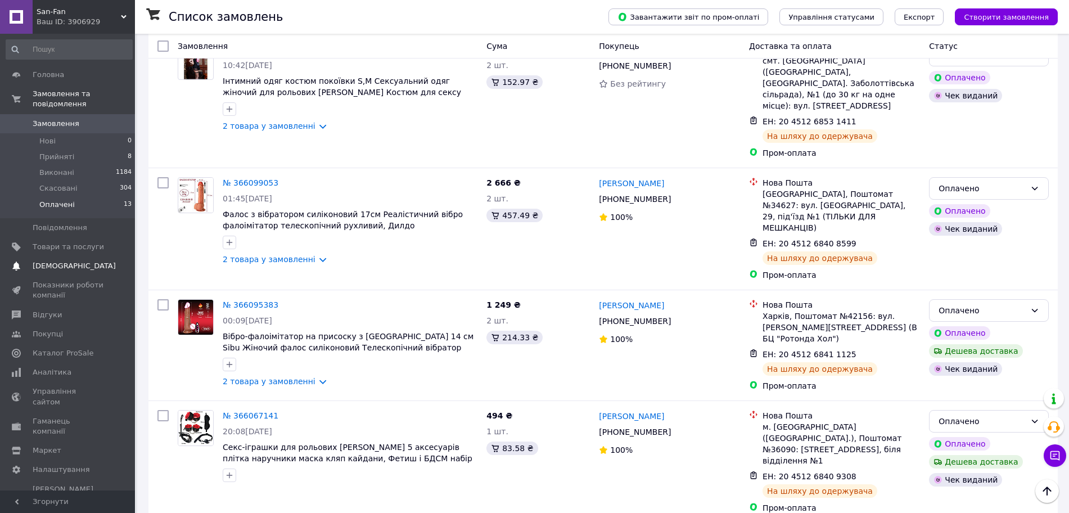
scroll to position [551, 0]
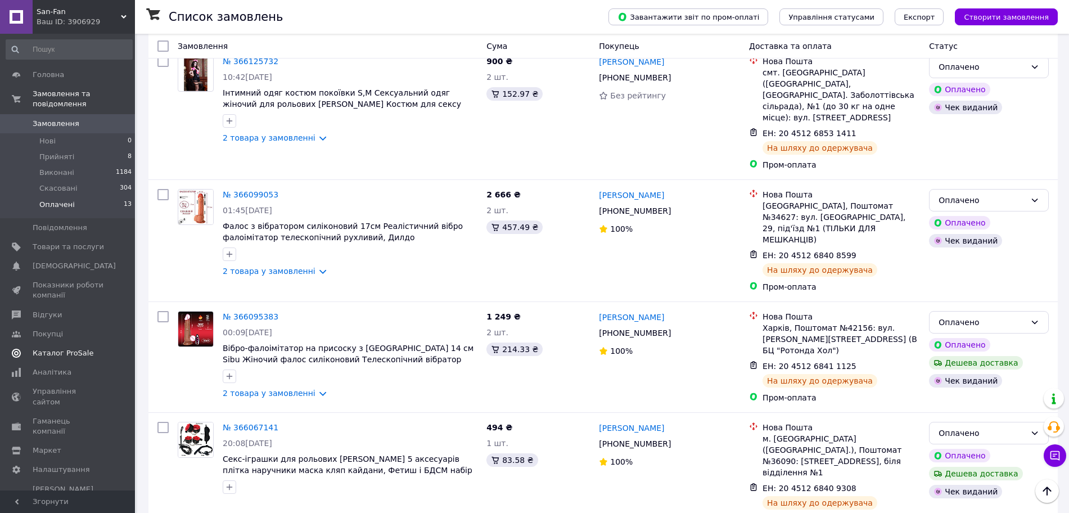
click at [77, 348] on span "Каталог ProSale" at bounding box center [63, 353] width 61 height 10
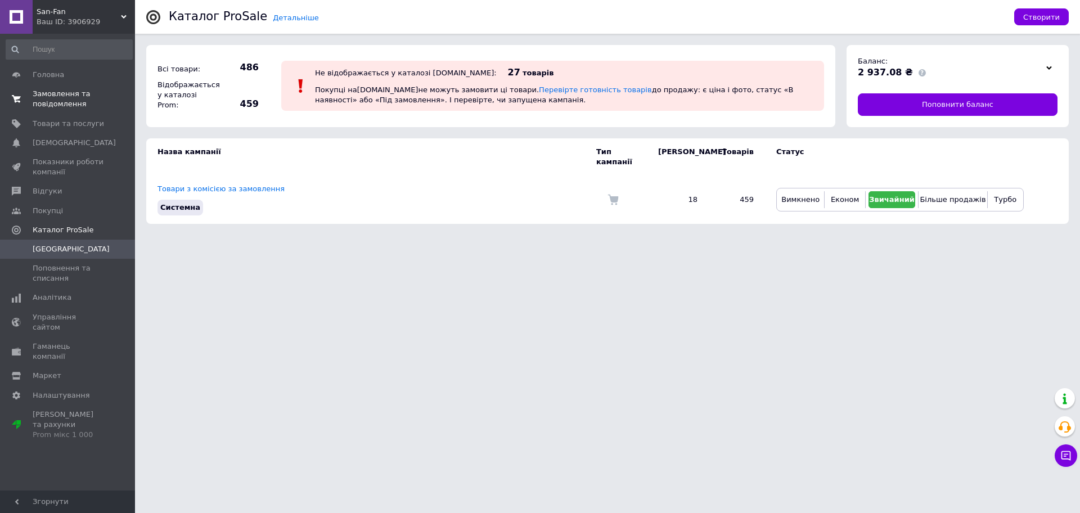
click at [67, 106] on span "Замовлення та повідомлення" at bounding box center [68, 99] width 71 height 20
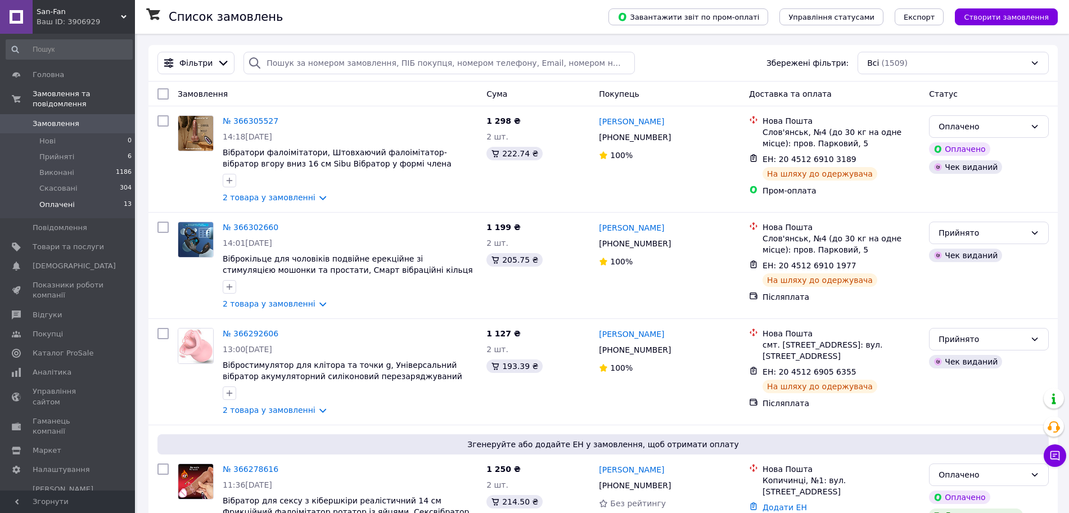
click at [68, 200] on span "Оплачені" at bounding box center [56, 205] width 35 height 10
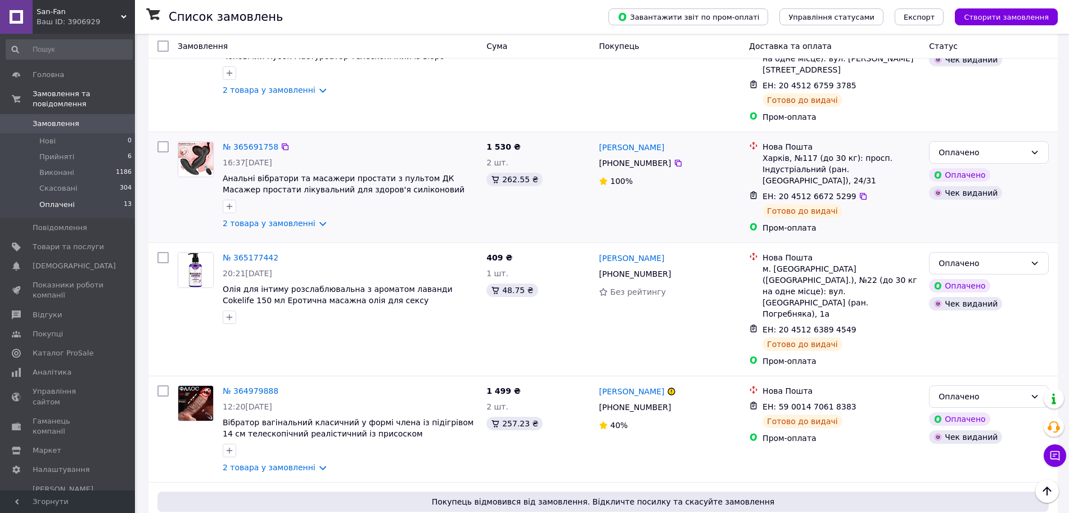
scroll to position [1113, 0]
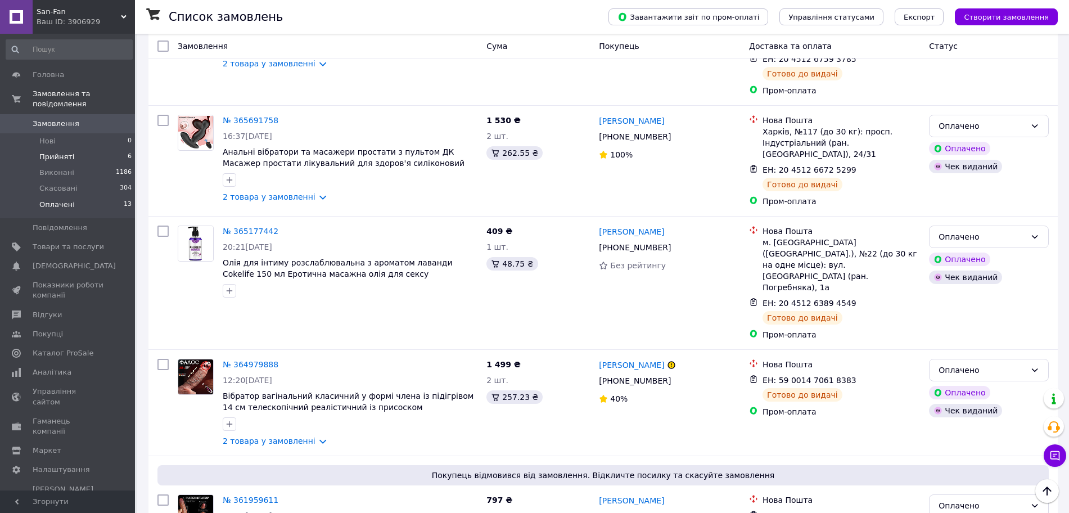
click at [48, 152] on span "Прийняті" at bounding box center [56, 157] width 35 height 10
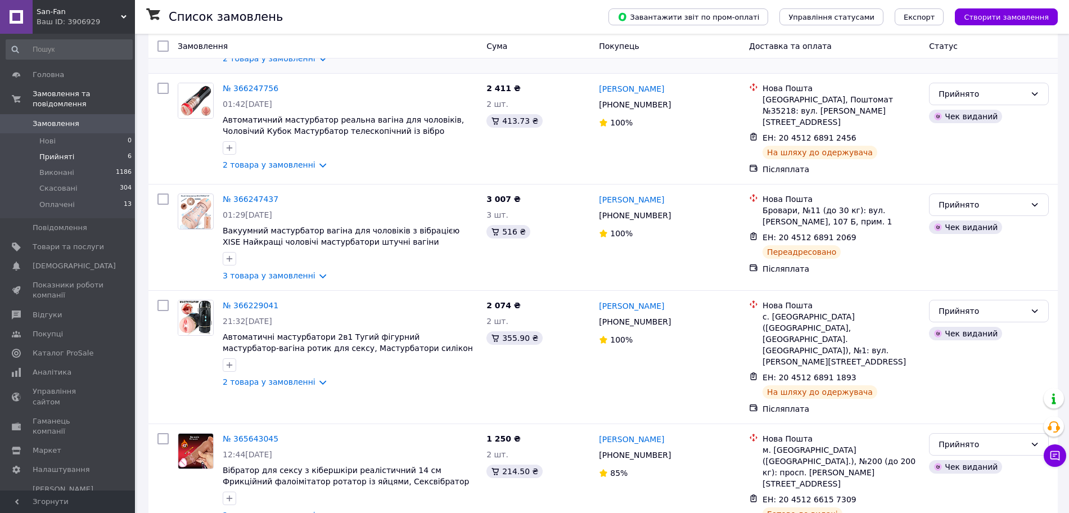
scroll to position [285, 0]
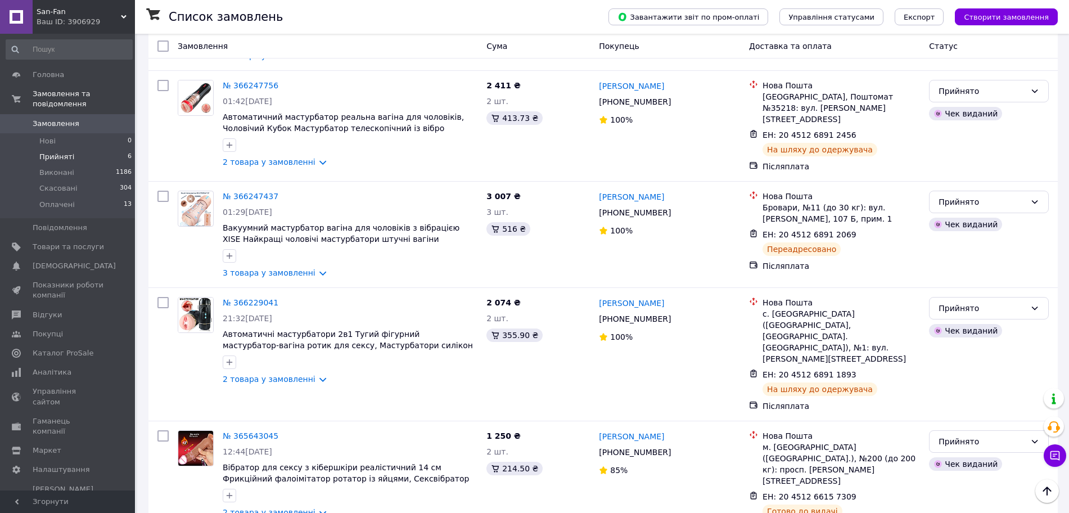
click at [58, 119] on span "Замовлення" at bounding box center [56, 124] width 47 height 10
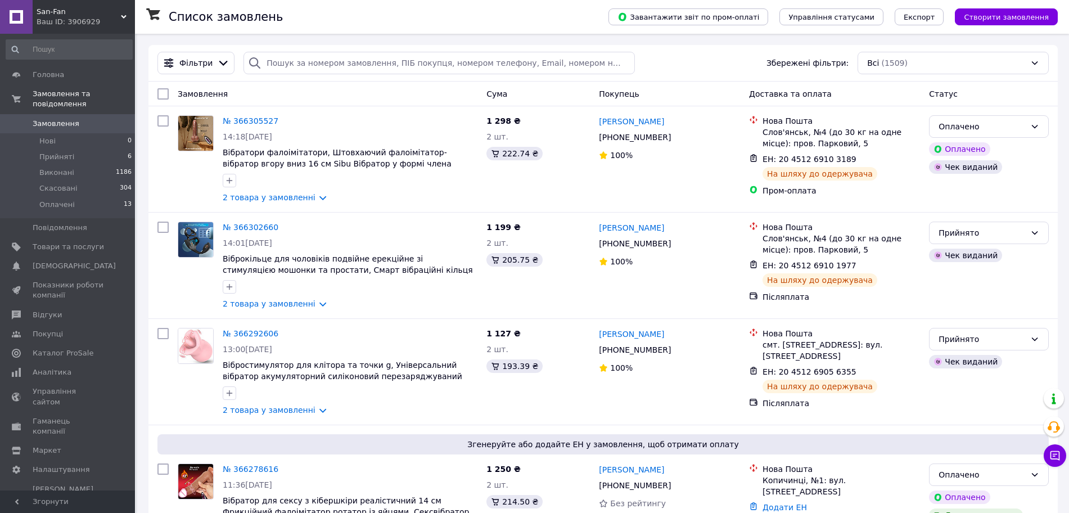
click at [247, 116] on link "№ 366305527" at bounding box center [251, 120] width 56 height 9
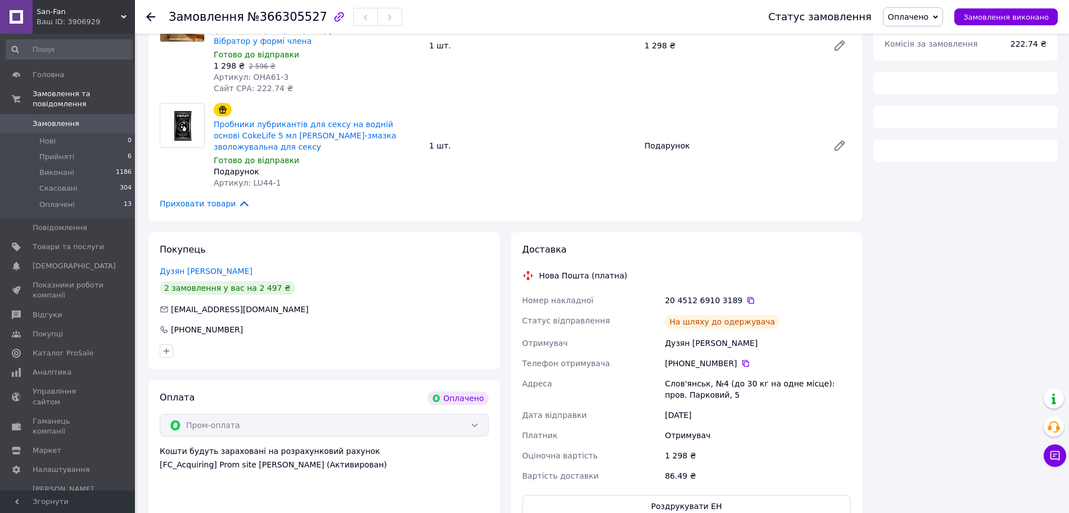
scroll to position [422, 0]
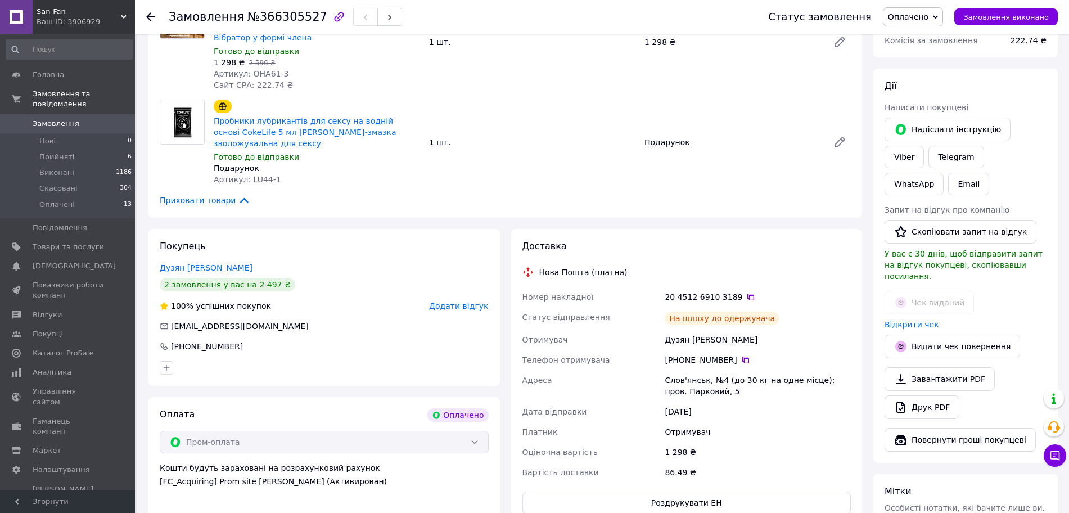
click at [152, 22] on div at bounding box center [150, 16] width 9 height 11
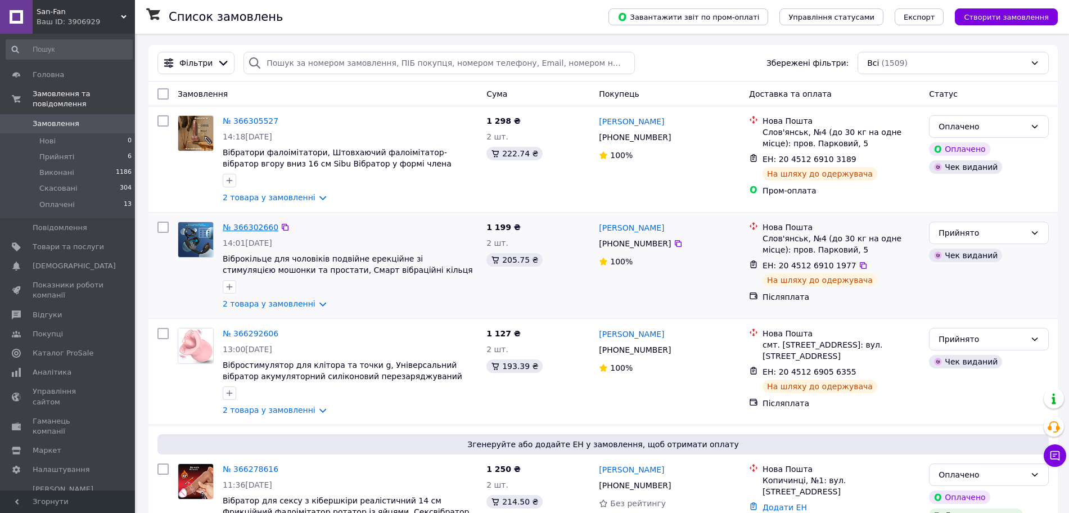
click at [262, 226] on link "№ 366302660" at bounding box center [251, 227] width 56 height 9
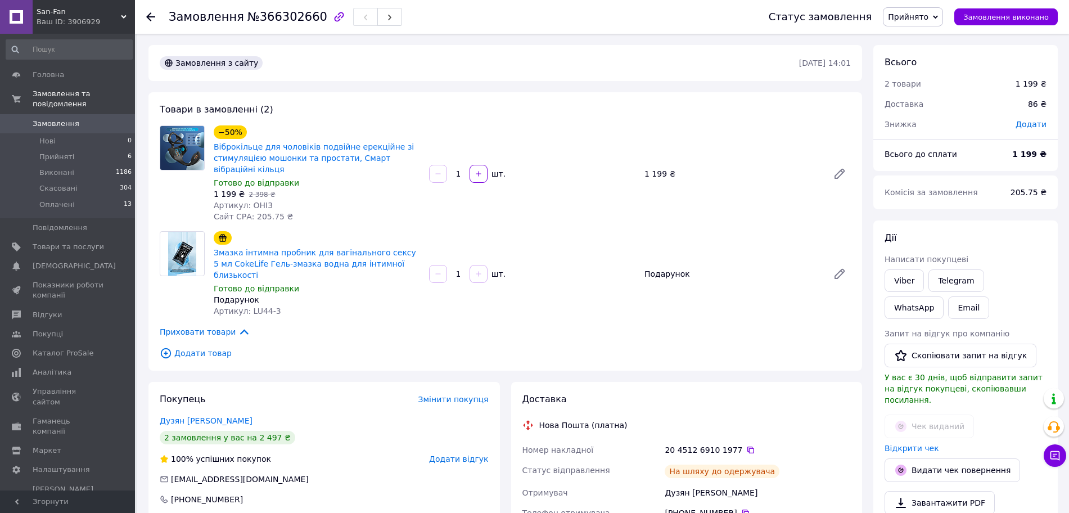
click at [48, 119] on span "Замовлення" at bounding box center [56, 124] width 47 height 10
